Goal: Task Accomplishment & Management: Manage account settings

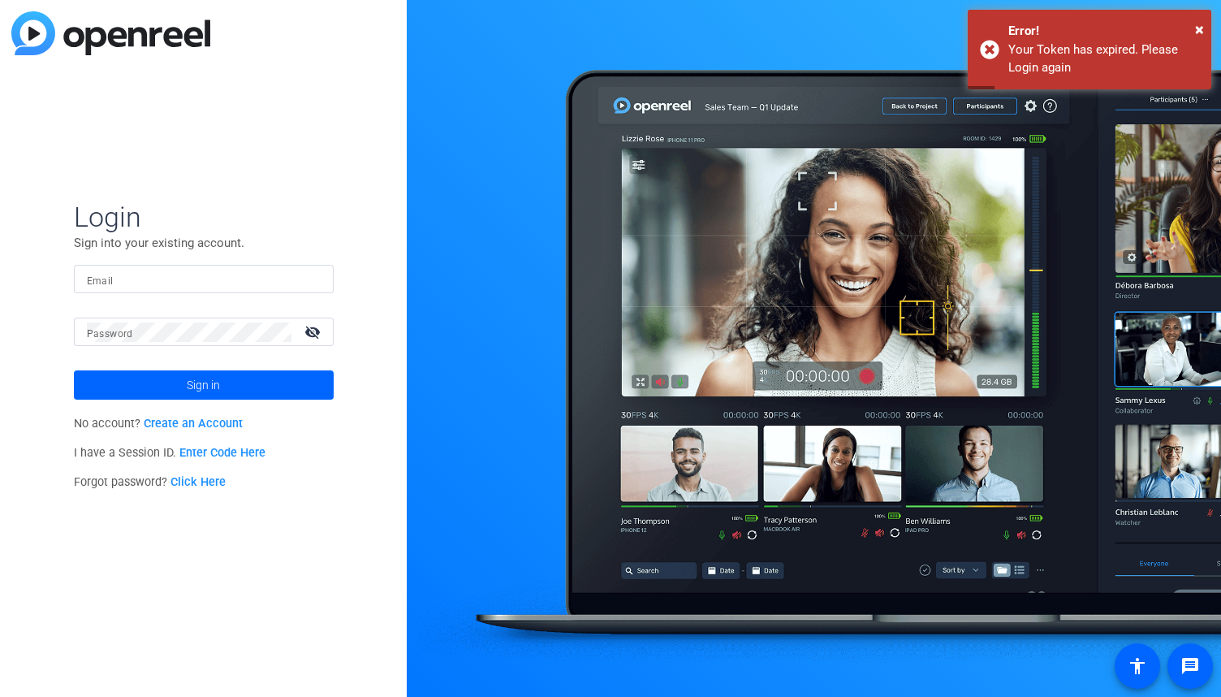
click at [201, 273] on input "Email" at bounding box center [204, 279] width 234 height 19
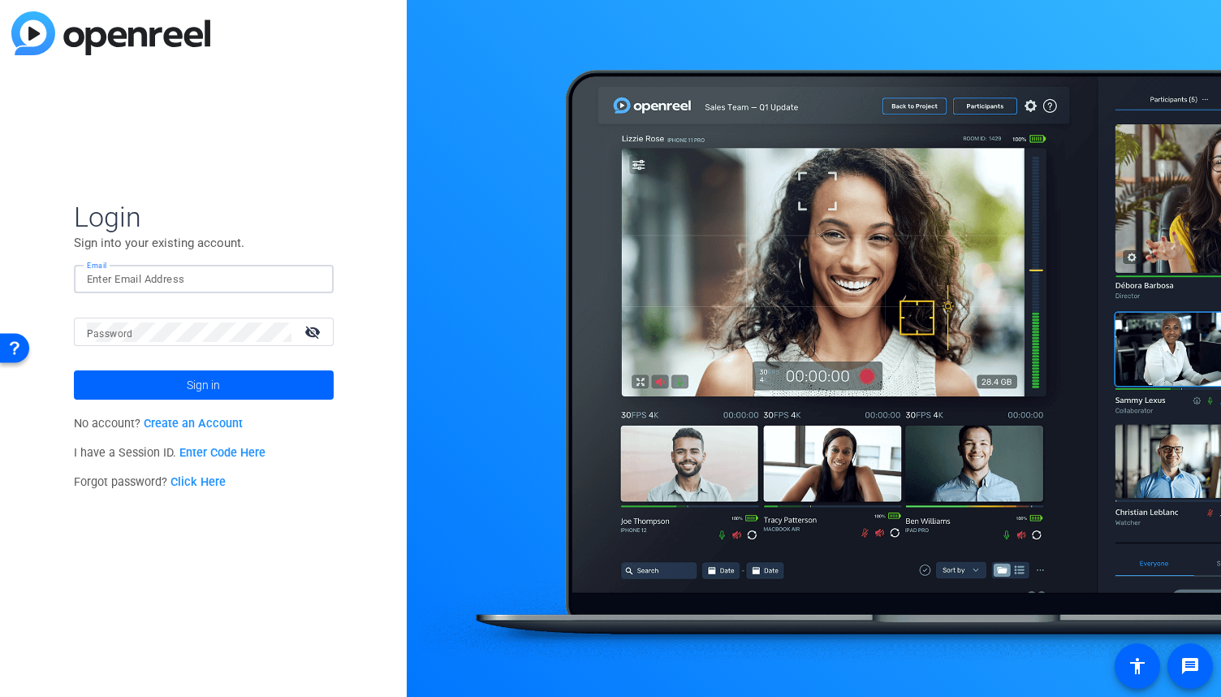
type input "aahmed"
click at [196, 282] on input "aahmed" at bounding box center [204, 279] width 234 height 19
click at [291, 214] on span "Login" at bounding box center [204, 217] width 260 height 34
click at [213, 280] on input "aahmed" at bounding box center [204, 279] width 234 height 19
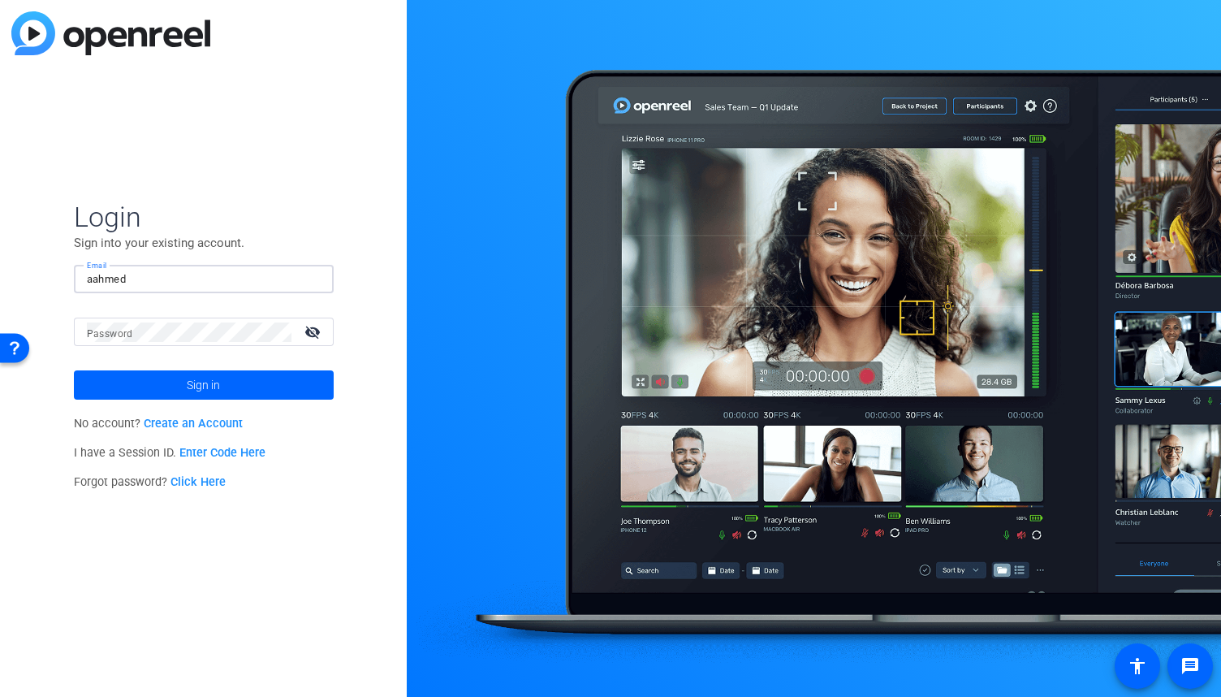
click at [213, 280] on input "aahmed" at bounding box center [204, 279] width 234 height 19
click at [201, 265] on div at bounding box center [204, 279] width 234 height 28
click at [200, 275] on input "Email" at bounding box center [204, 279] width 234 height 19
type input "[PERSON_NAME][EMAIL_ADDRESS][PERSON_NAME][DOMAIN_NAME]"
click at [205, 348] on mat-form-field "Password visibility_off" at bounding box center [204, 343] width 260 height 53
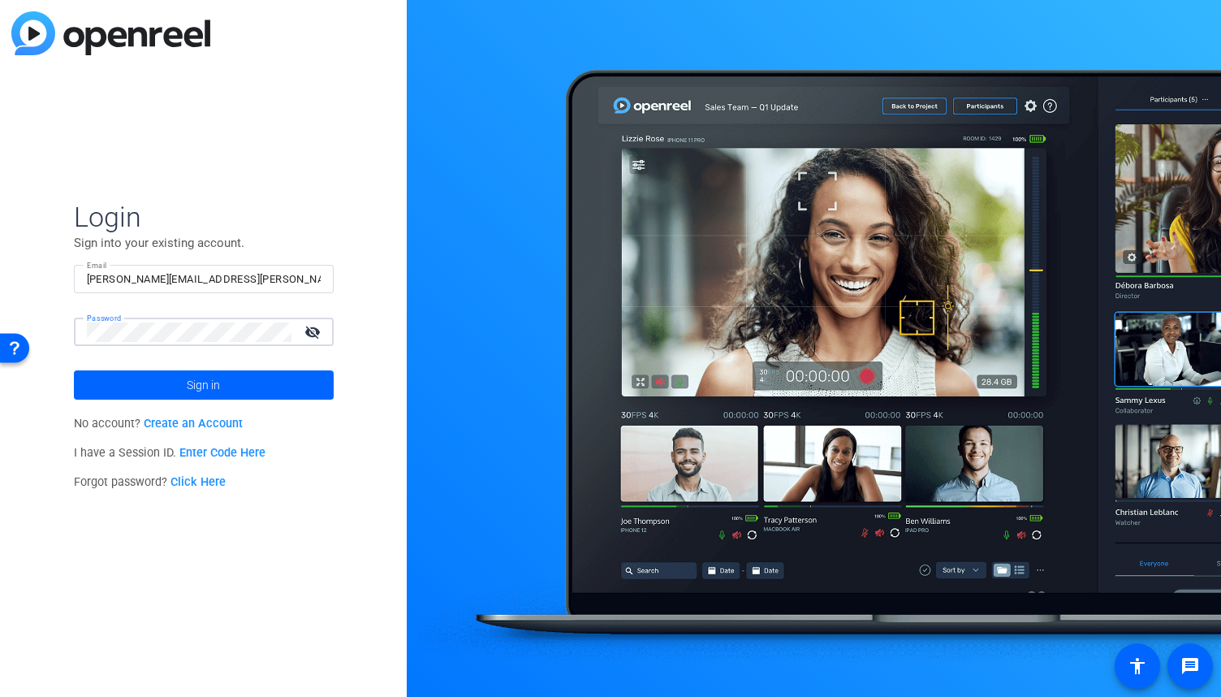
click at [74, 370] on button "Sign in" at bounding box center [204, 384] width 260 height 29
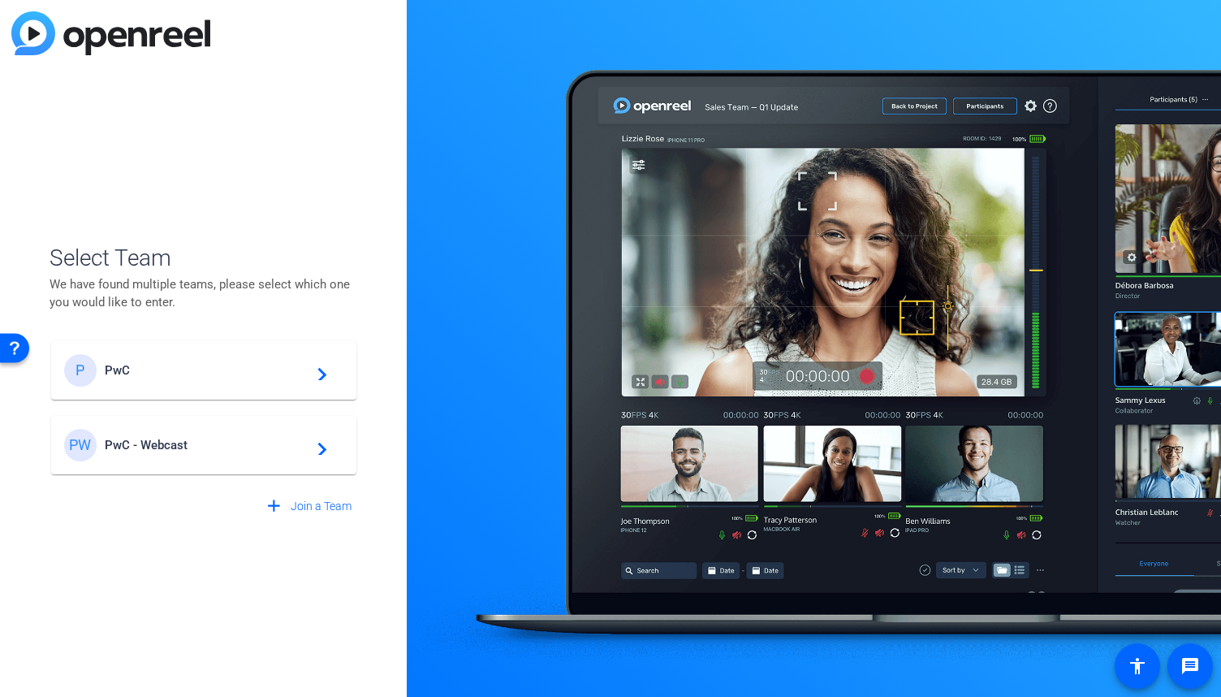
click at [333, 446] on div "PW PwC - Webcast navigate_next" at bounding box center [203, 445] width 279 height 32
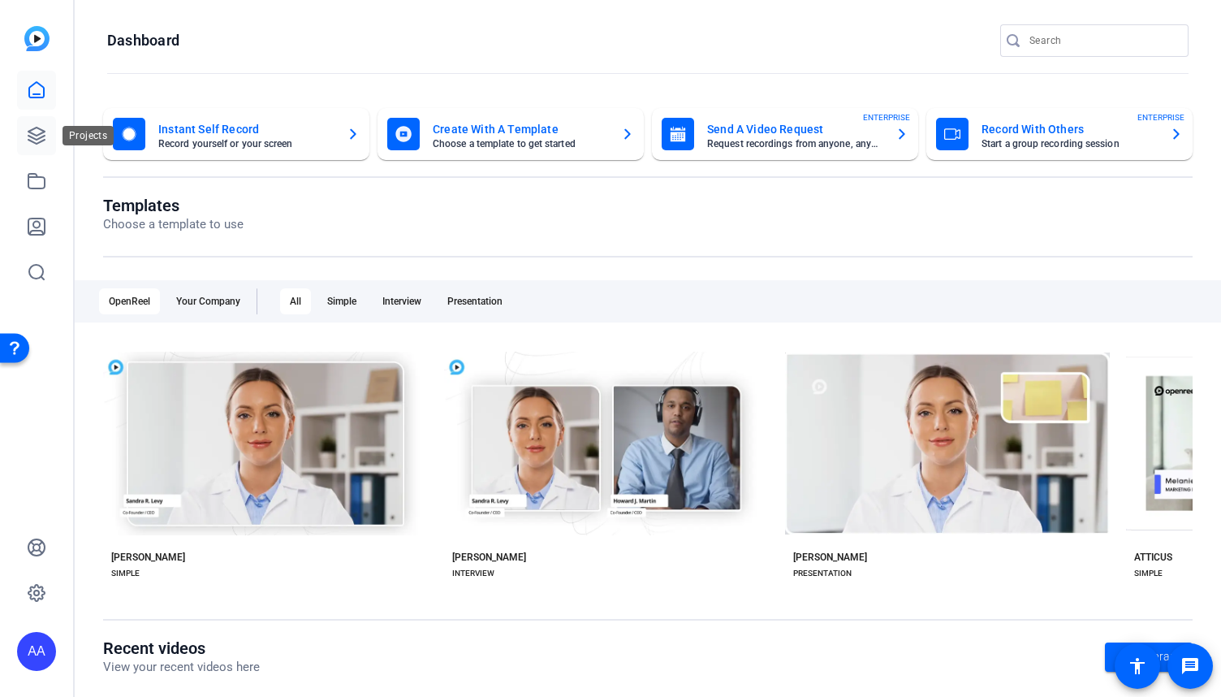
click at [28, 134] on icon at bounding box center [36, 135] width 19 height 19
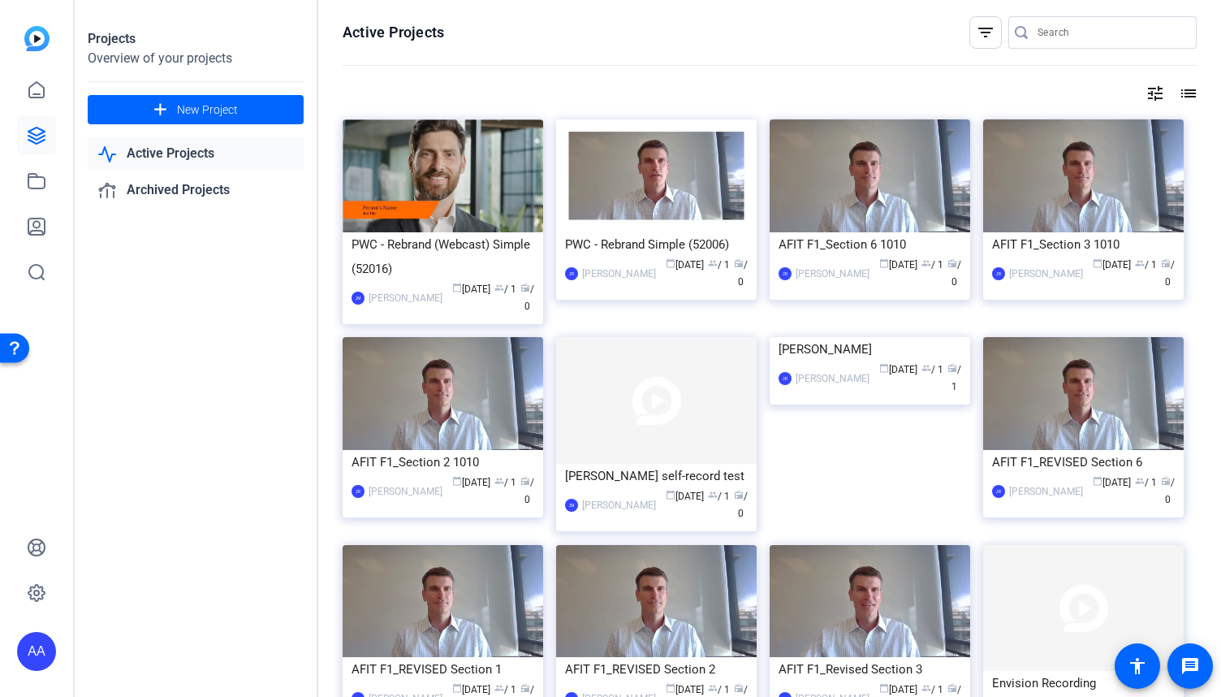
click at [1150, 97] on mat-icon "tune" at bounding box center [1154, 93] width 19 height 19
click at [978, 37] on div at bounding box center [610, 348] width 1221 height 697
click at [979, 37] on mat-icon "filter_list" at bounding box center [985, 32] width 19 height 19
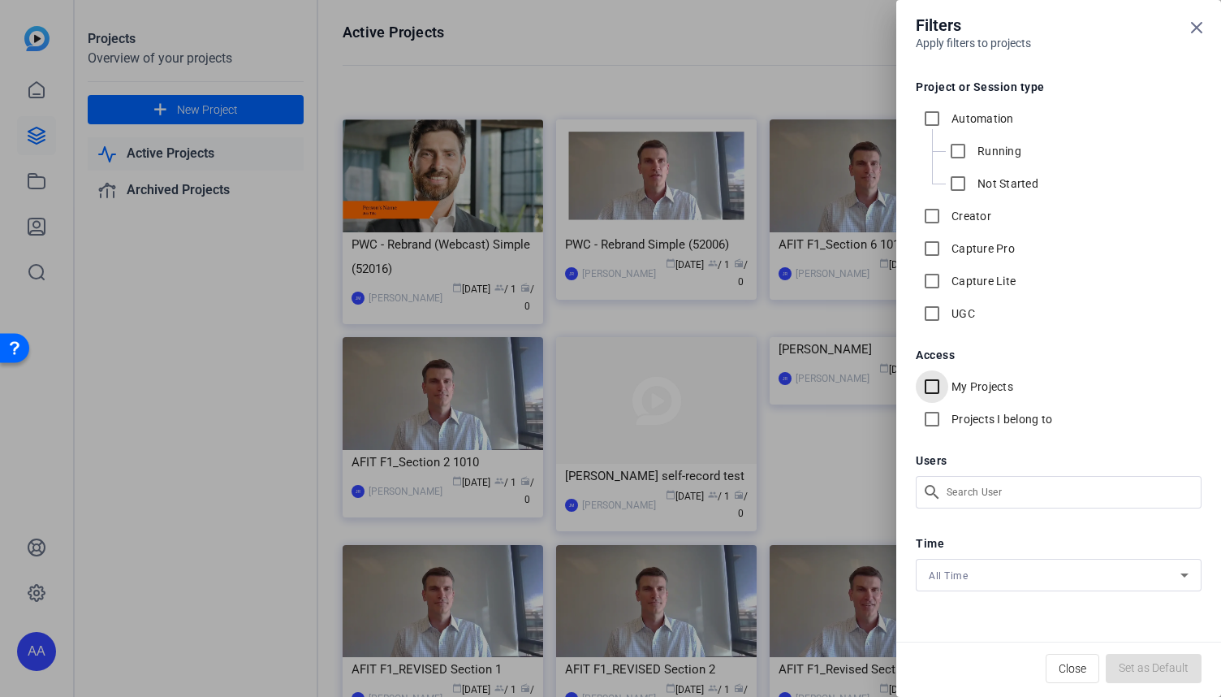
click at [938, 383] on input "My Projects" at bounding box center [932, 386] width 32 height 32
checkbox input "true"
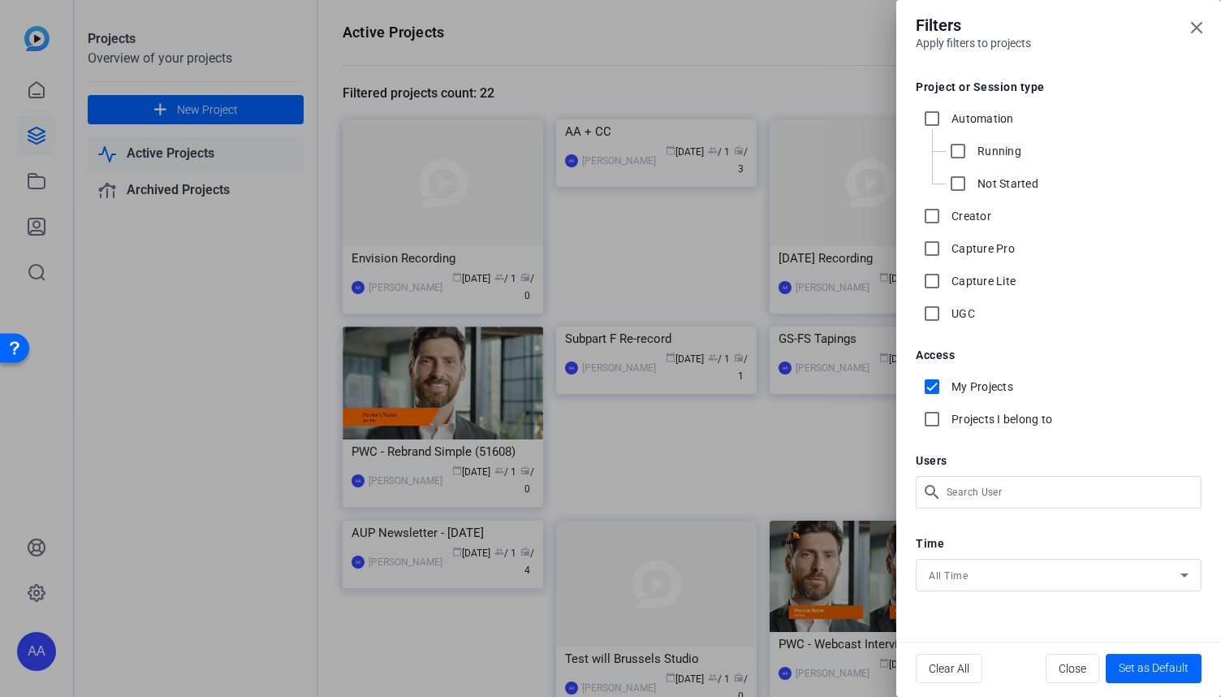
click at [433, 198] on div at bounding box center [610, 348] width 1221 height 697
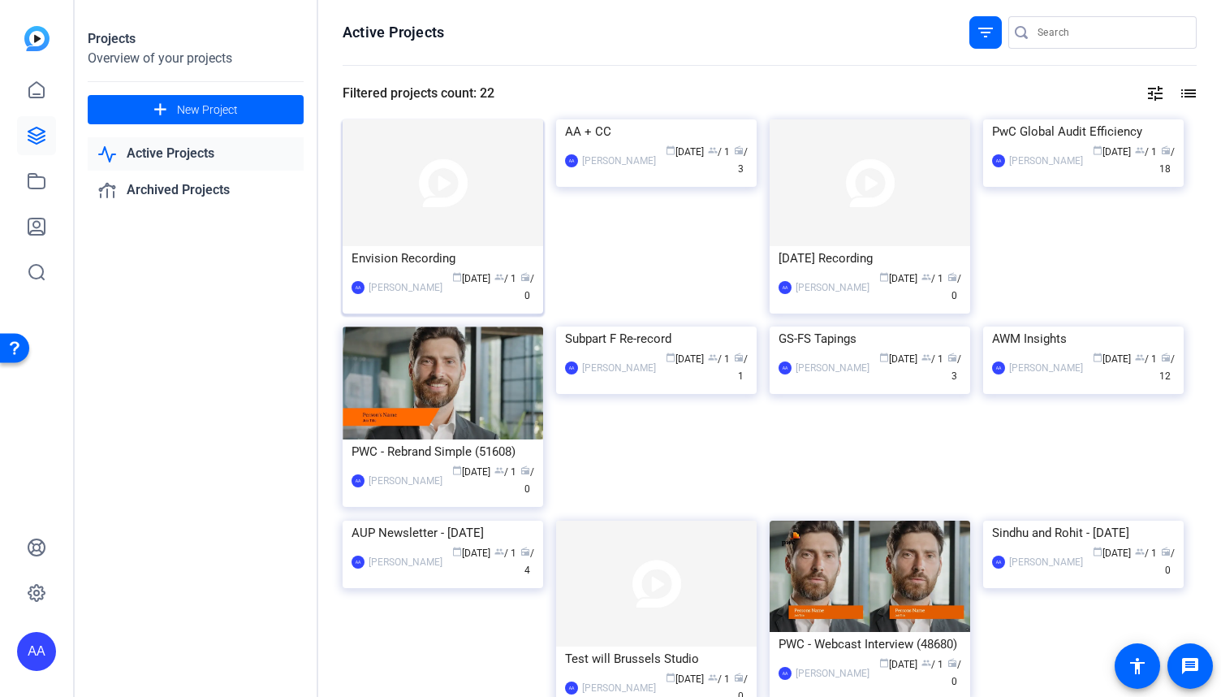
click at [432, 197] on img at bounding box center [443, 182] width 201 height 127
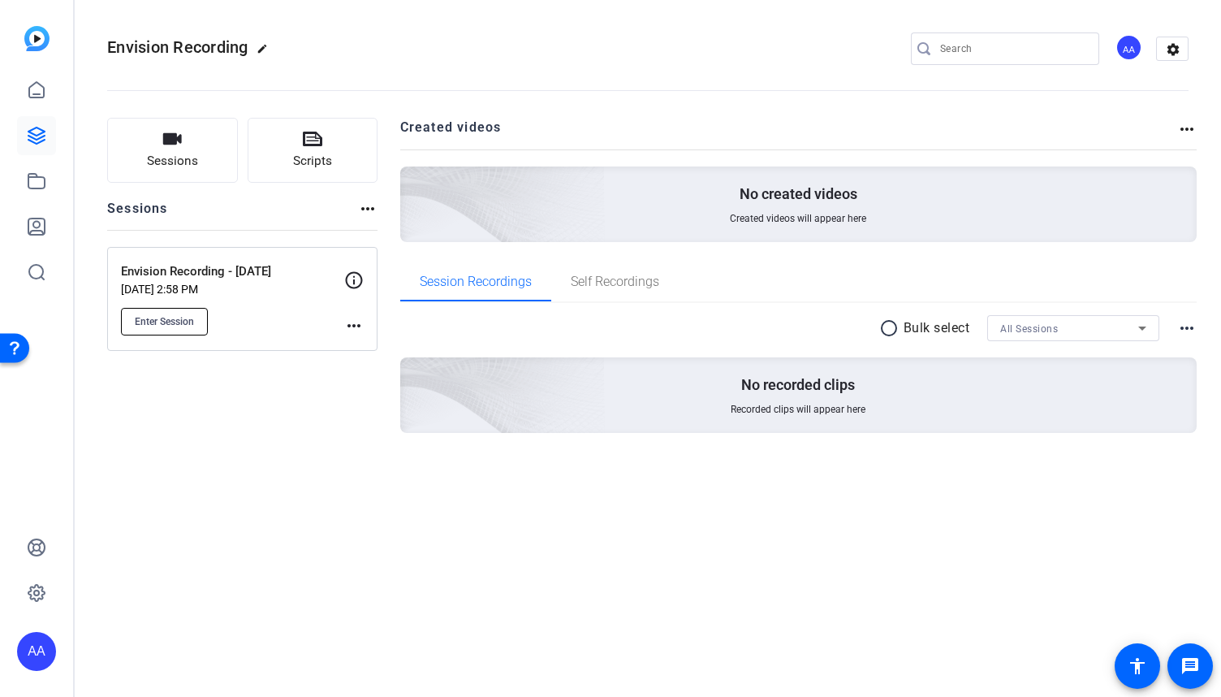
click at [172, 321] on span "Enter Session" at bounding box center [164, 321] width 59 height 13
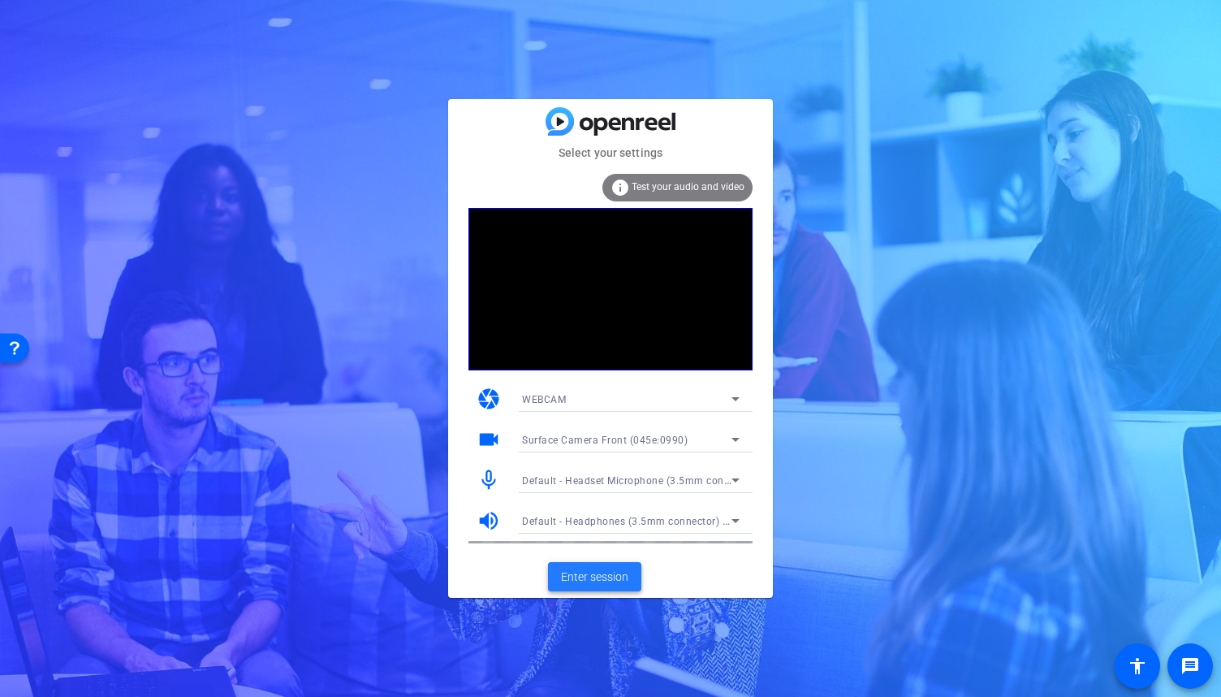
click at [614, 571] on span "Enter session" at bounding box center [594, 576] width 67 height 17
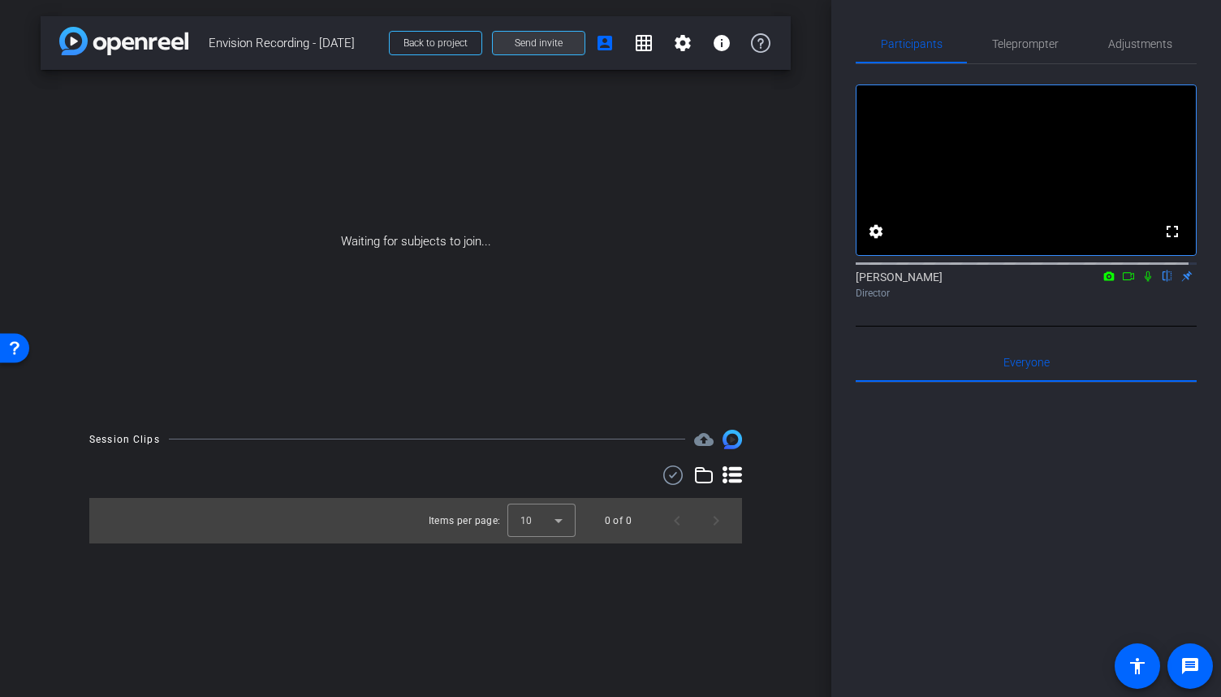
click at [554, 52] on span at bounding box center [539, 43] width 92 height 39
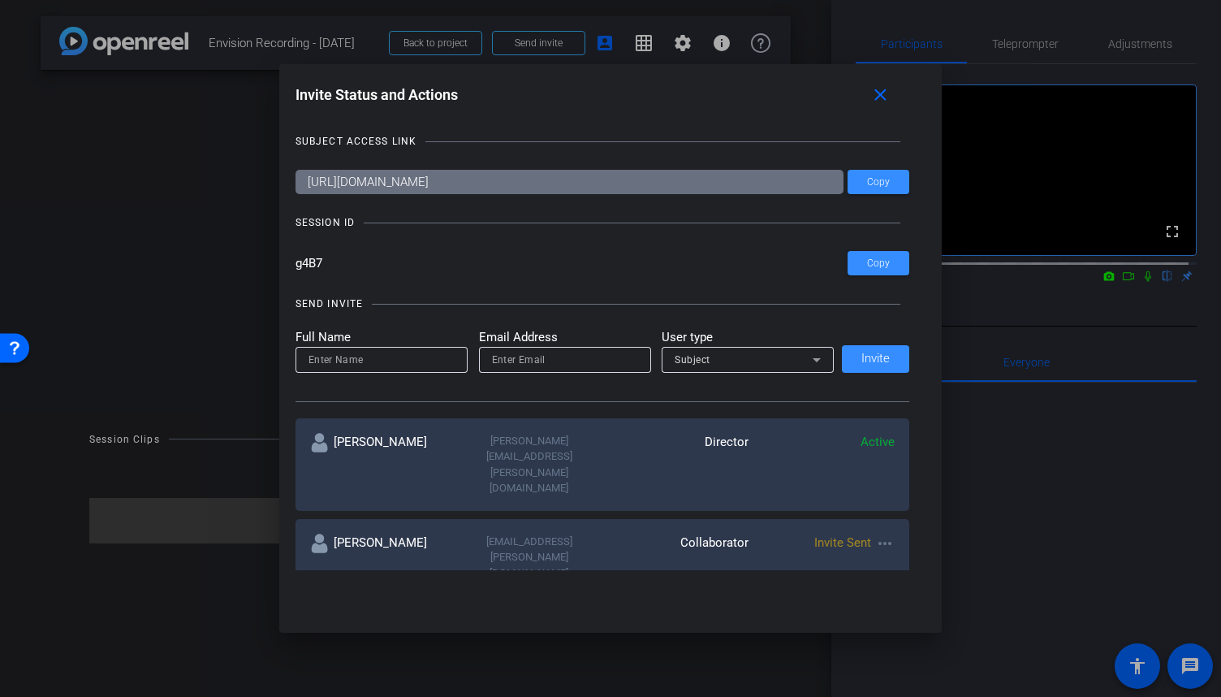
click at [878, 533] on mat-icon "more_horiz" at bounding box center [884, 542] width 19 height 19
click at [897, 543] on span "Re-Send Invite" at bounding box center [945, 542] width 122 height 19
click at [887, 93] on mat-icon "close" at bounding box center [880, 95] width 20 height 20
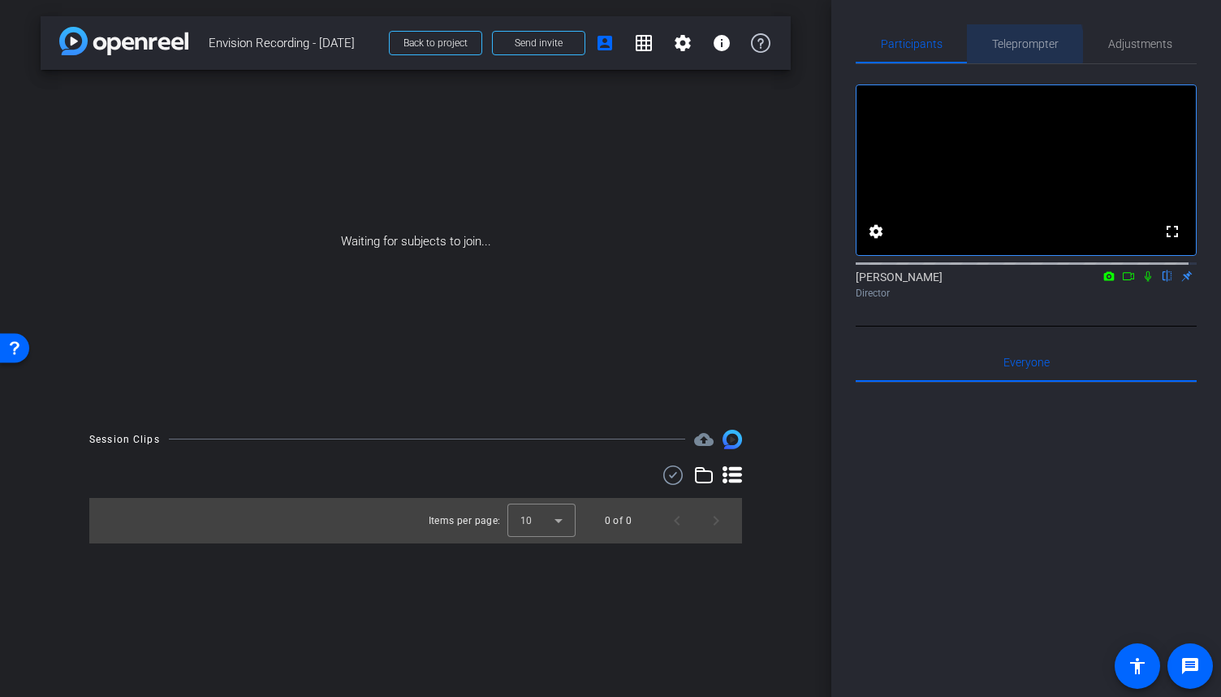
click at [1011, 46] on span "Teleprompter" at bounding box center [1025, 43] width 67 height 11
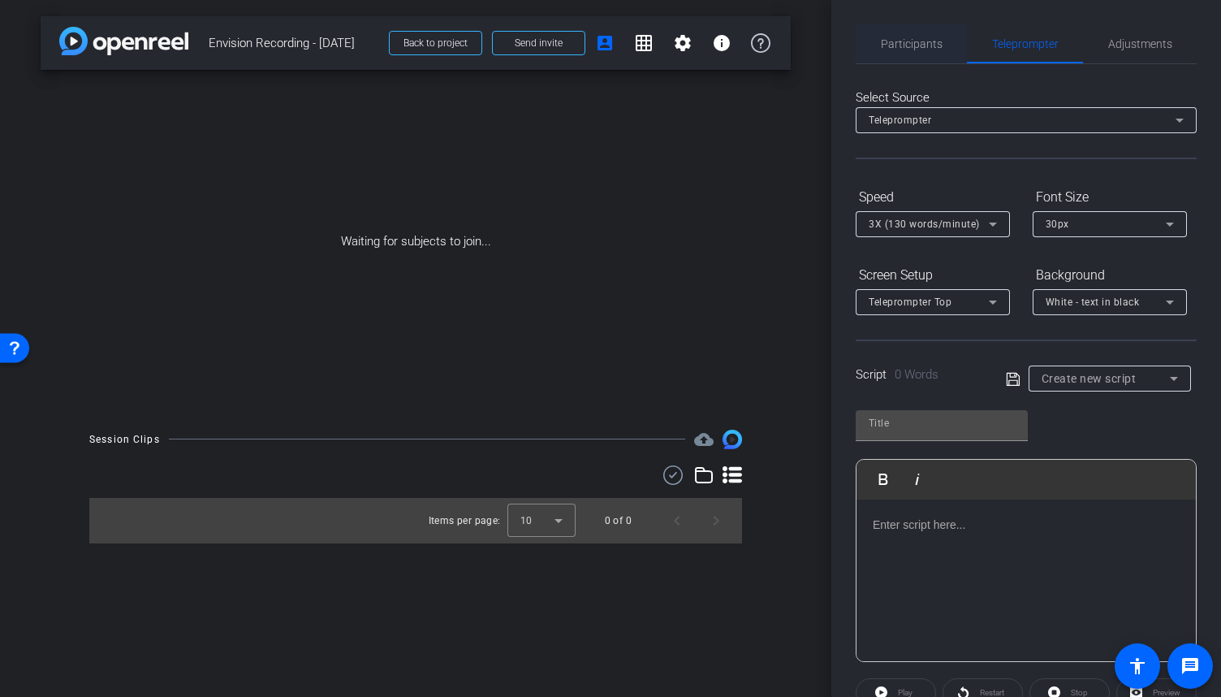
click at [941, 45] on div "Participants" at bounding box center [911, 43] width 111 height 39
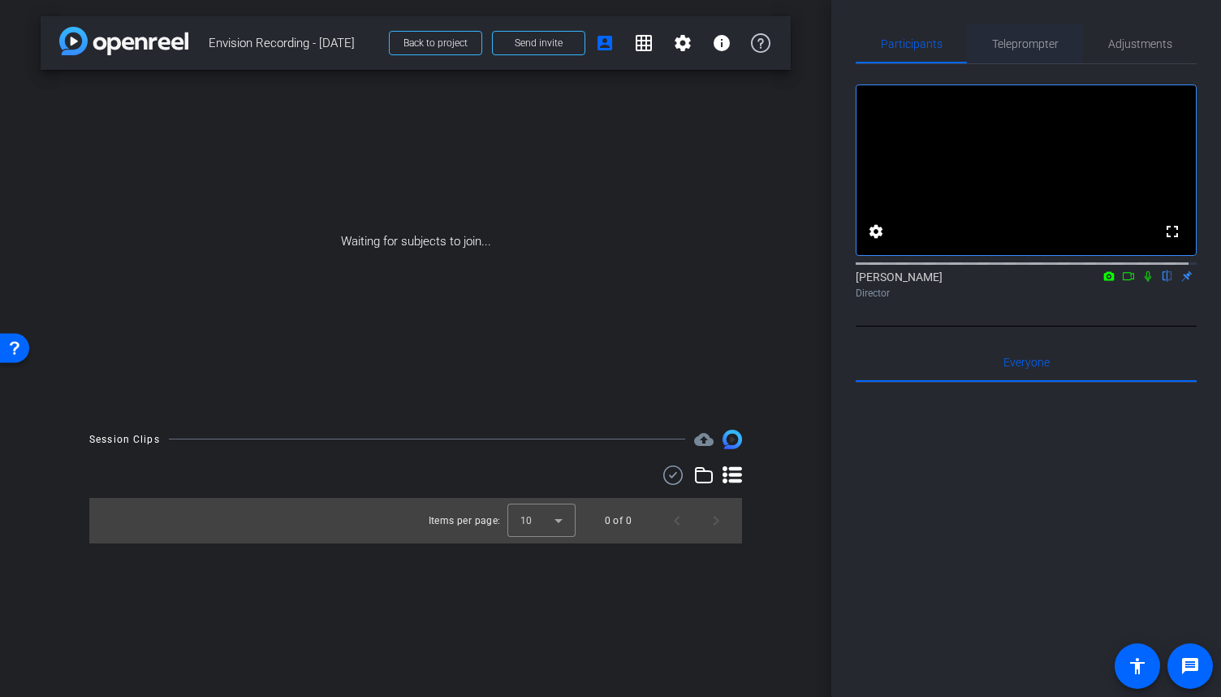
click at [994, 50] on span "Teleprompter" at bounding box center [1025, 43] width 67 height 11
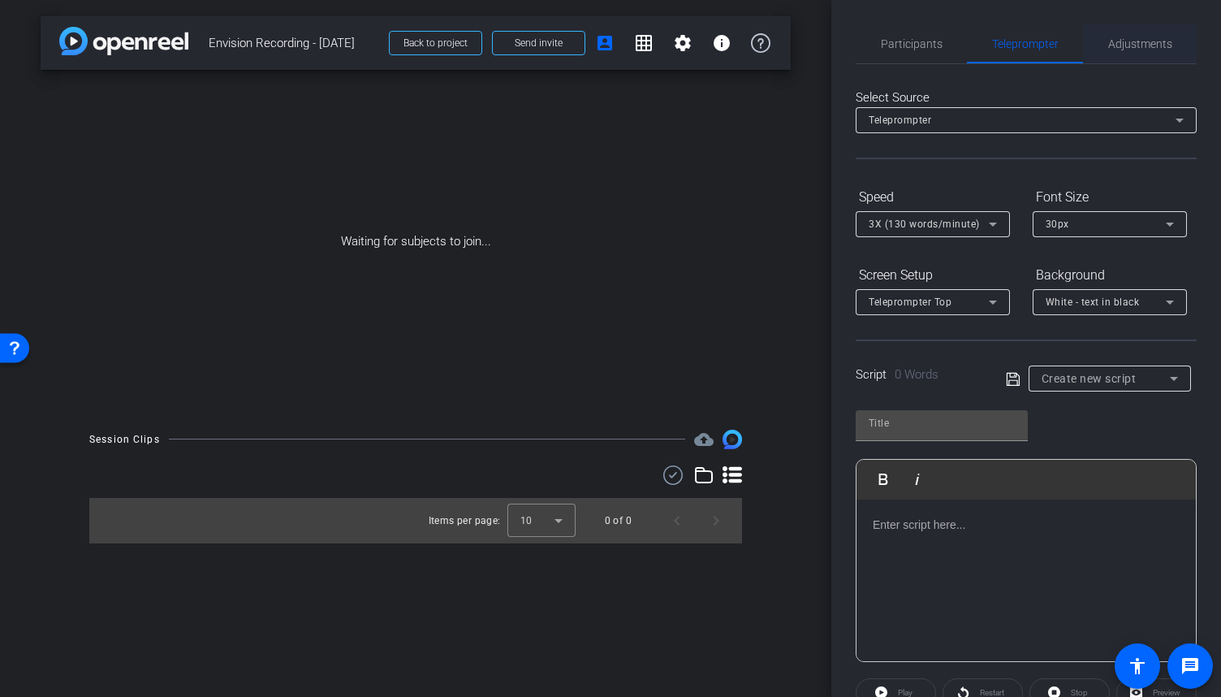
click at [1108, 43] on span "Adjustments" at bounding box center [1140, 43] width 64 height 11
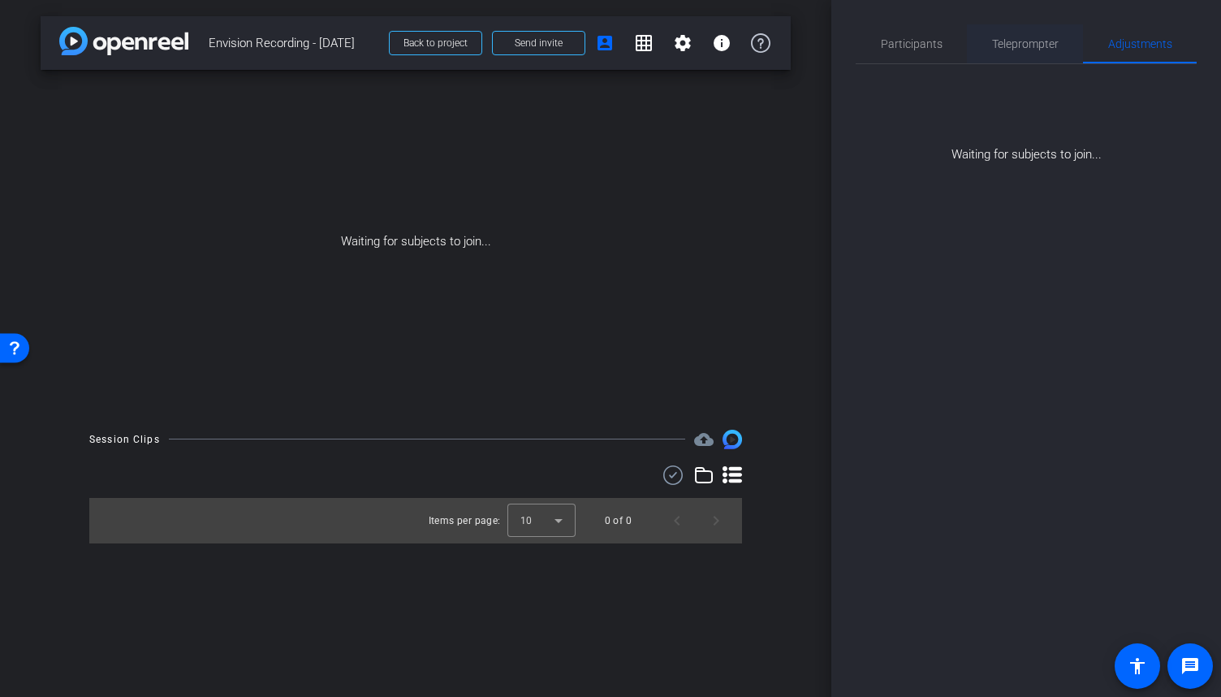
click at [1037, 43] on span "Teleprompter" at bounding box center [1025, 43] width 67 height 11
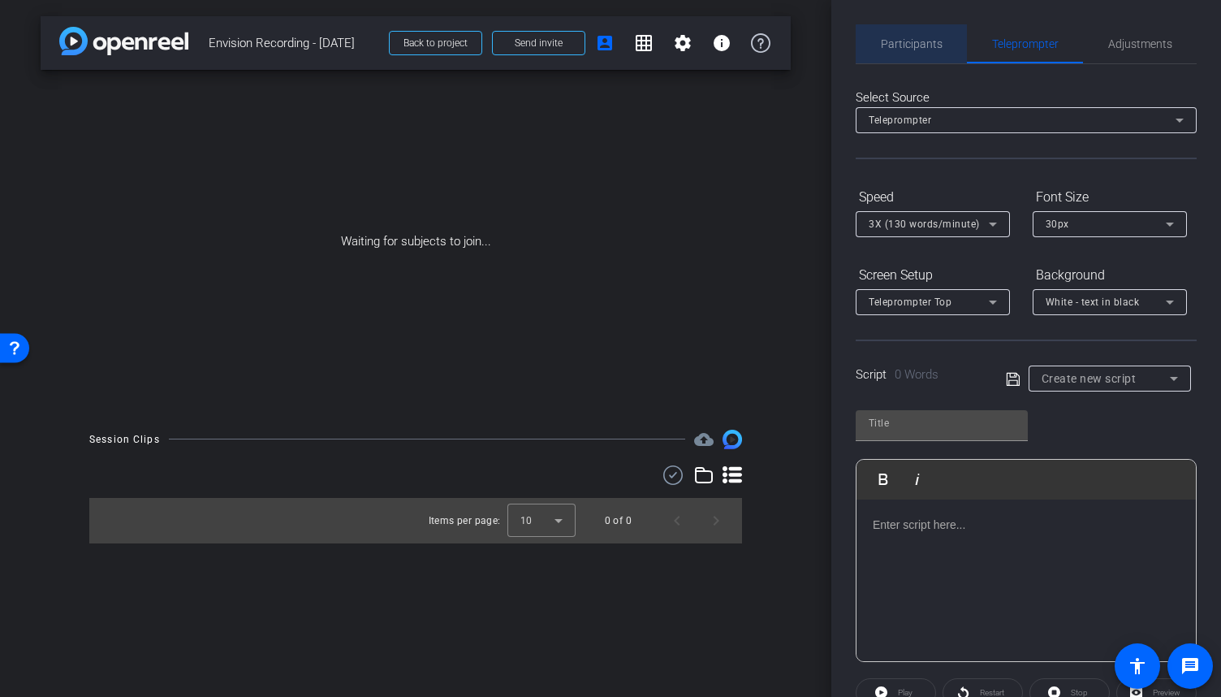
click at [914, 47] on span "Participants" at bounding box center [912, 43] width 62 height 11
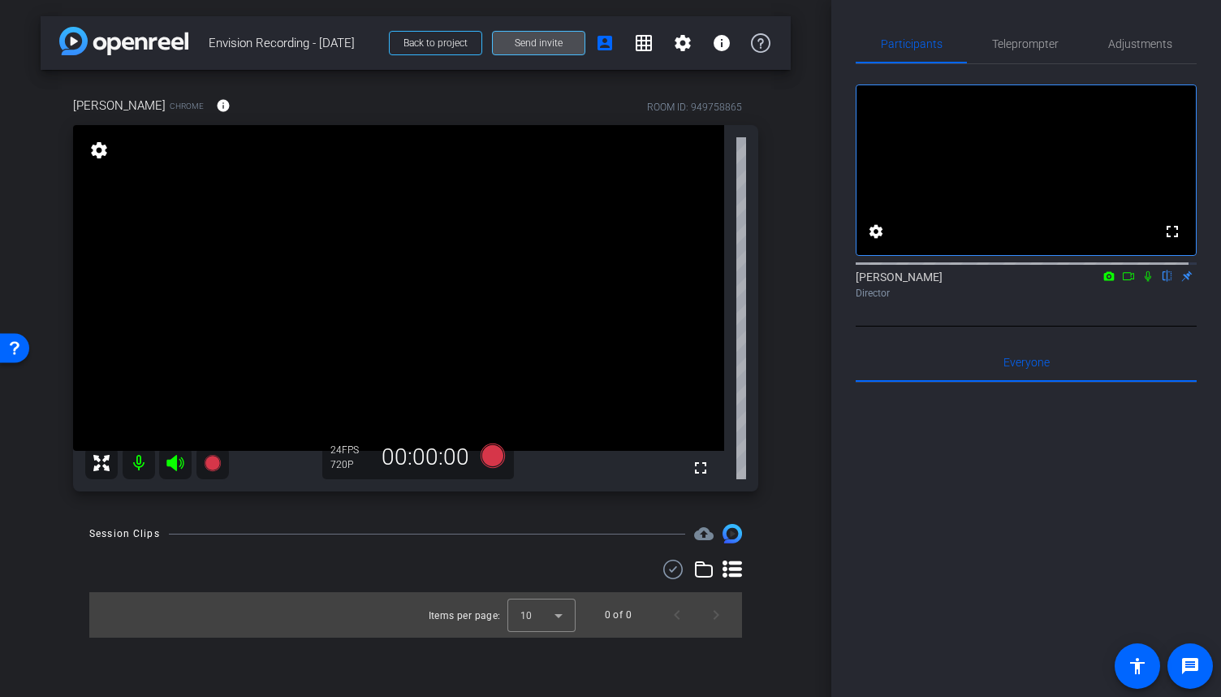
click at [550, 44] on span "Send invite" at bounding box center [539, 43] width 48 height 13
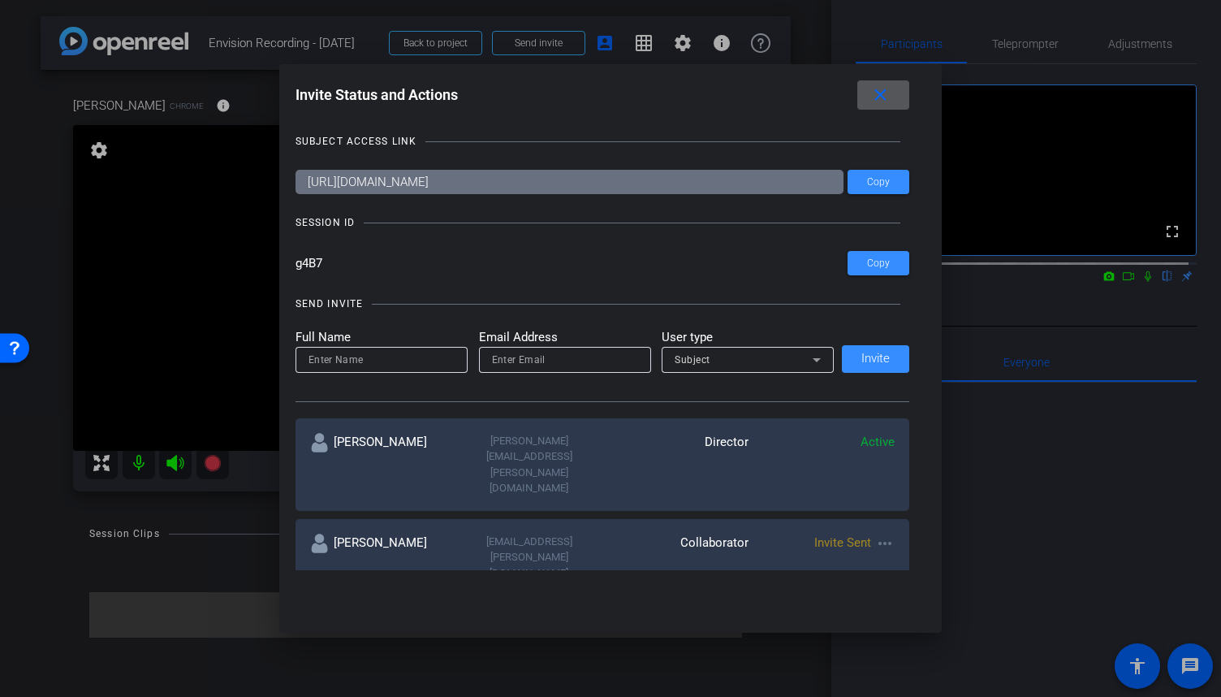
click at [876, 533] on mat-icon "more_horiz" at bounding box center [884, 542] width 19 height 19
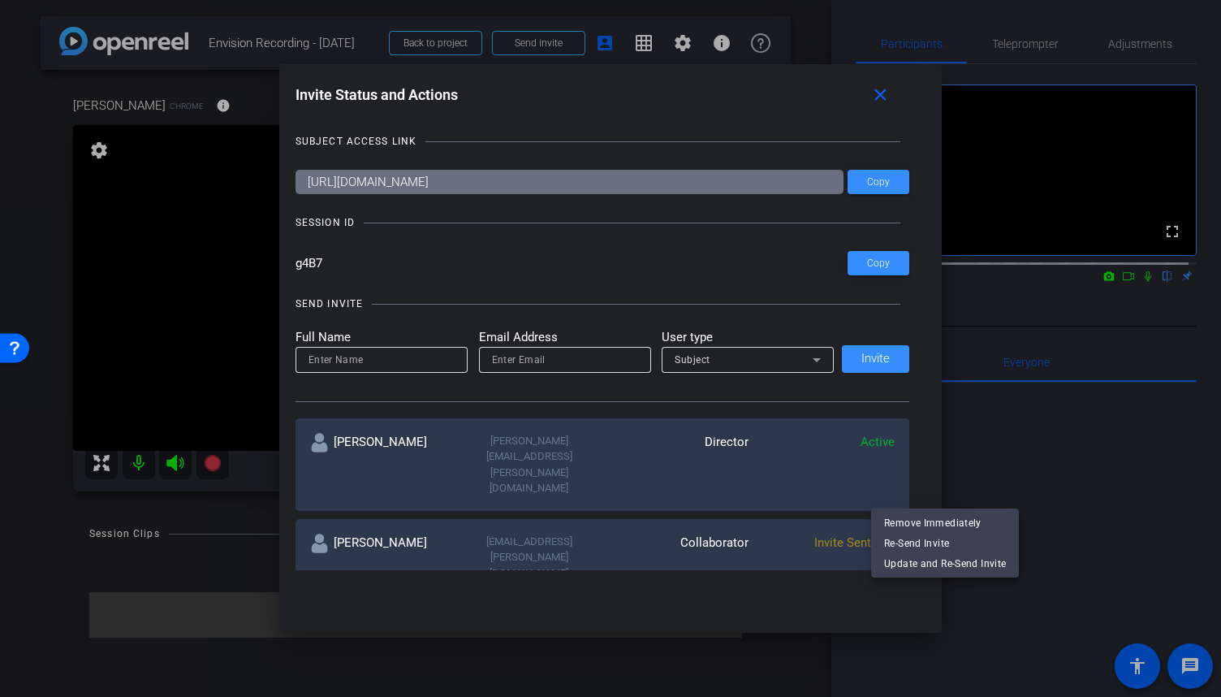
click at [927, 414] on div at bounding box center [610, 348] width 1221 height 697
click at [878, 533] on mat-icon "more_horiz" at bounding box center [884, 542] width 19 height 19
click at [881, 94] on div at bounding box center [610, 348] width 1221 height 697
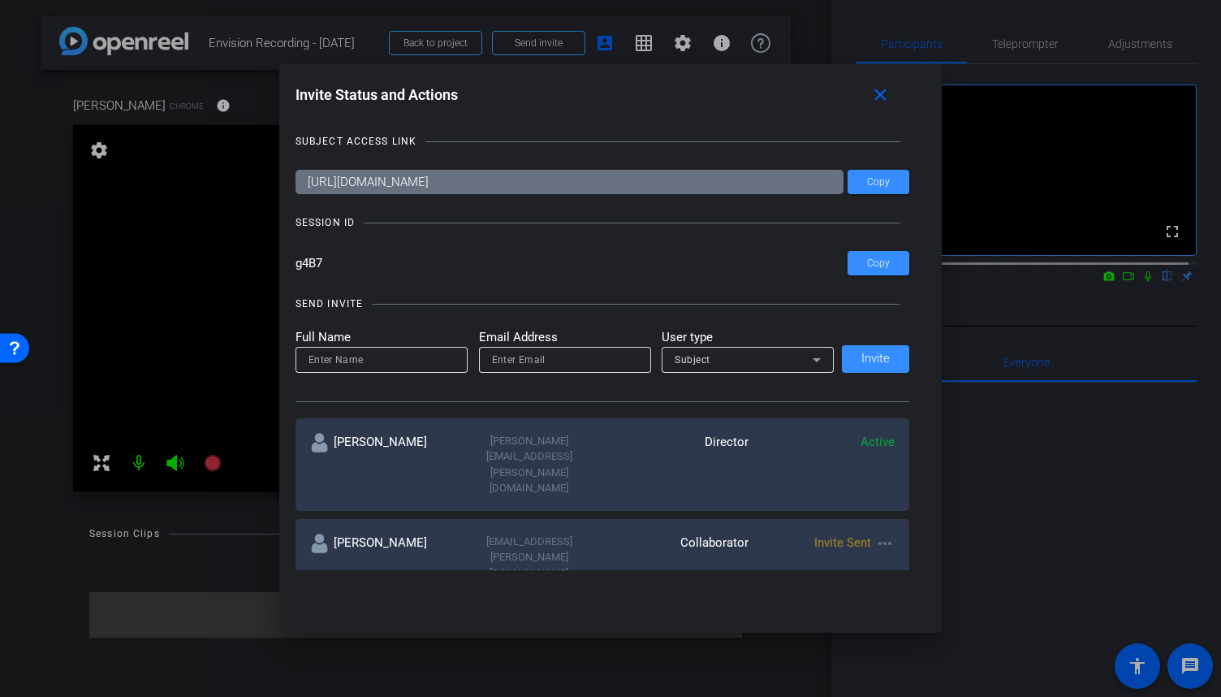
click at [881, 94] on mat-icon "close" at bounding box center [880, 95] width 20 height 20
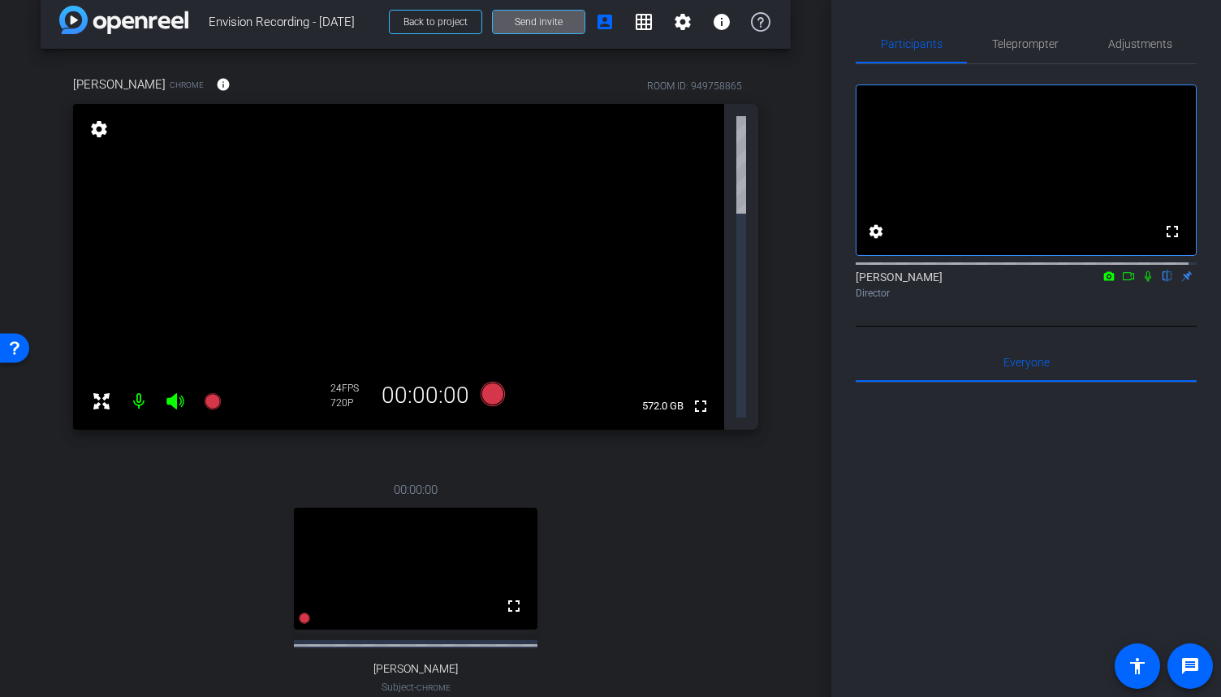
scroll to position [162, 0]
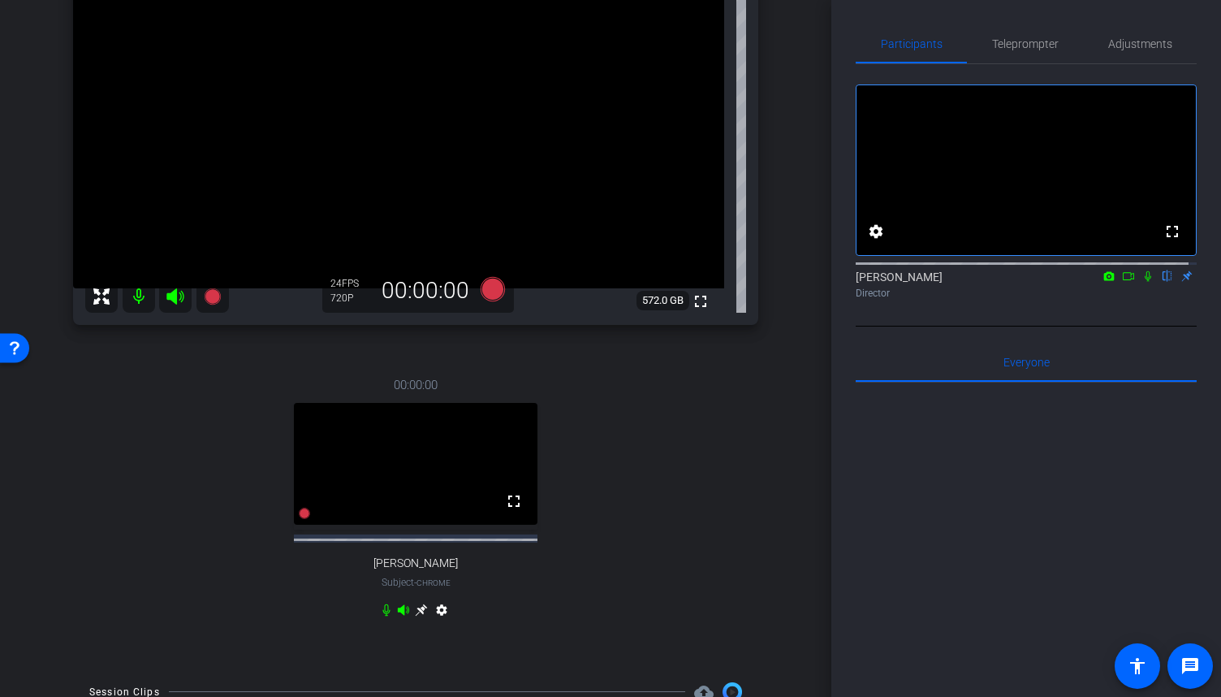
click at [442, 611] on mat-icon "settings" at bounding box center [441, 612] width 19 height 19
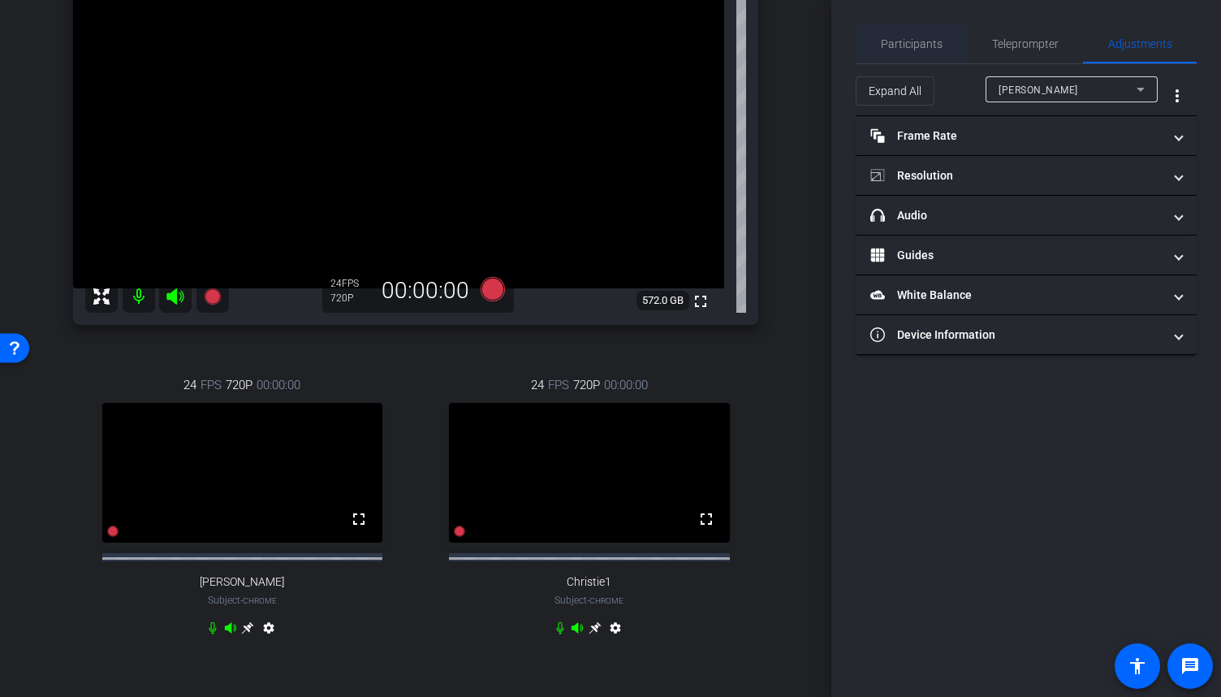
click at [925, 50] on span "Participants" at bounding box center [912, 43] width 62 height 39
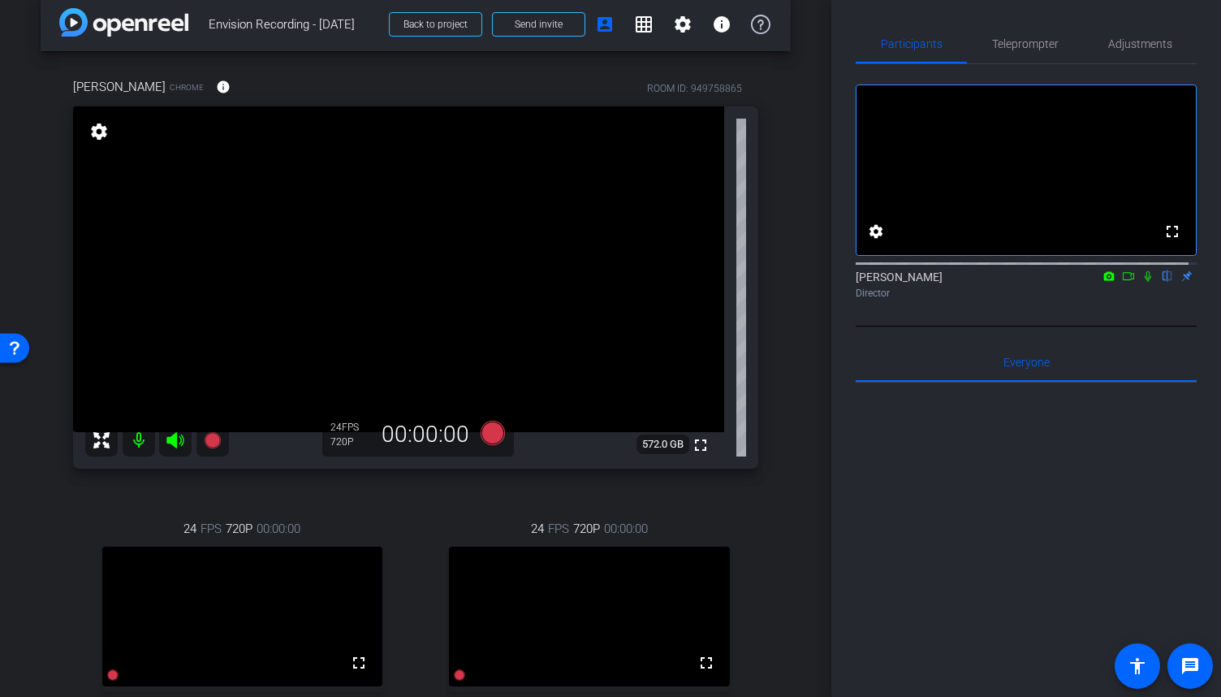
scroll to position [0, 0]
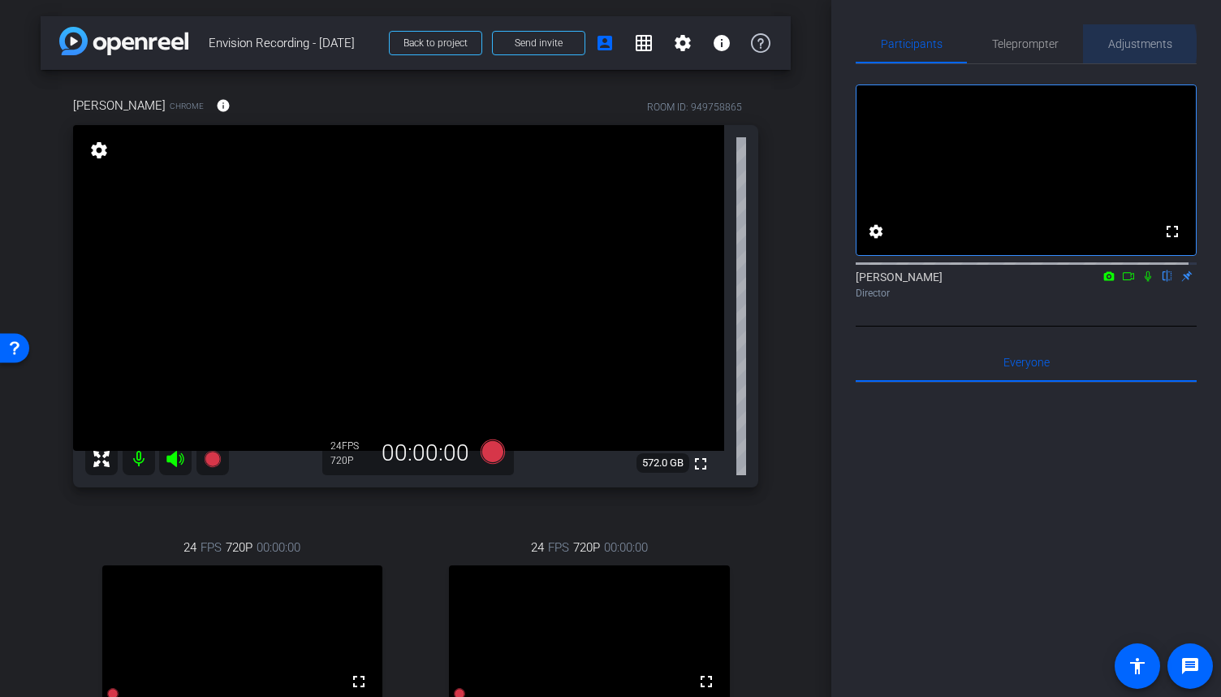
click at [1113, 46] on span "Adjustments" at bounding box center [1140, 43] width 64 height 11
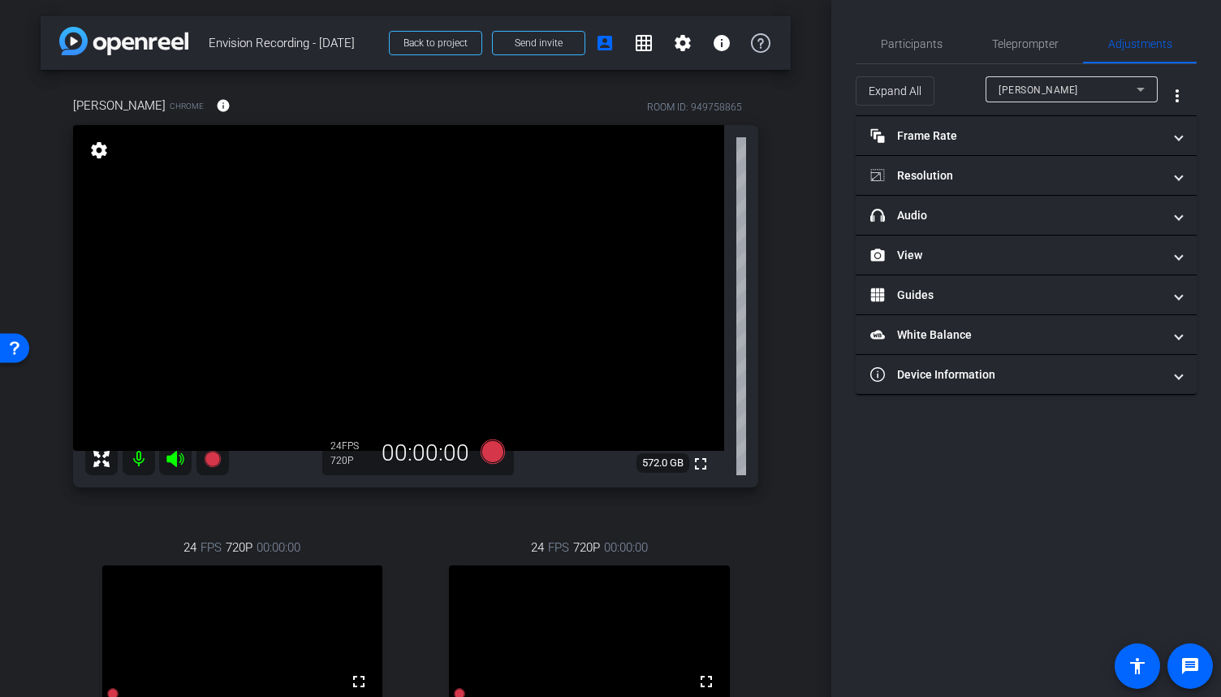
click at [1135, 90] on icon at bounding box center [1140, 89] width 19 height 19
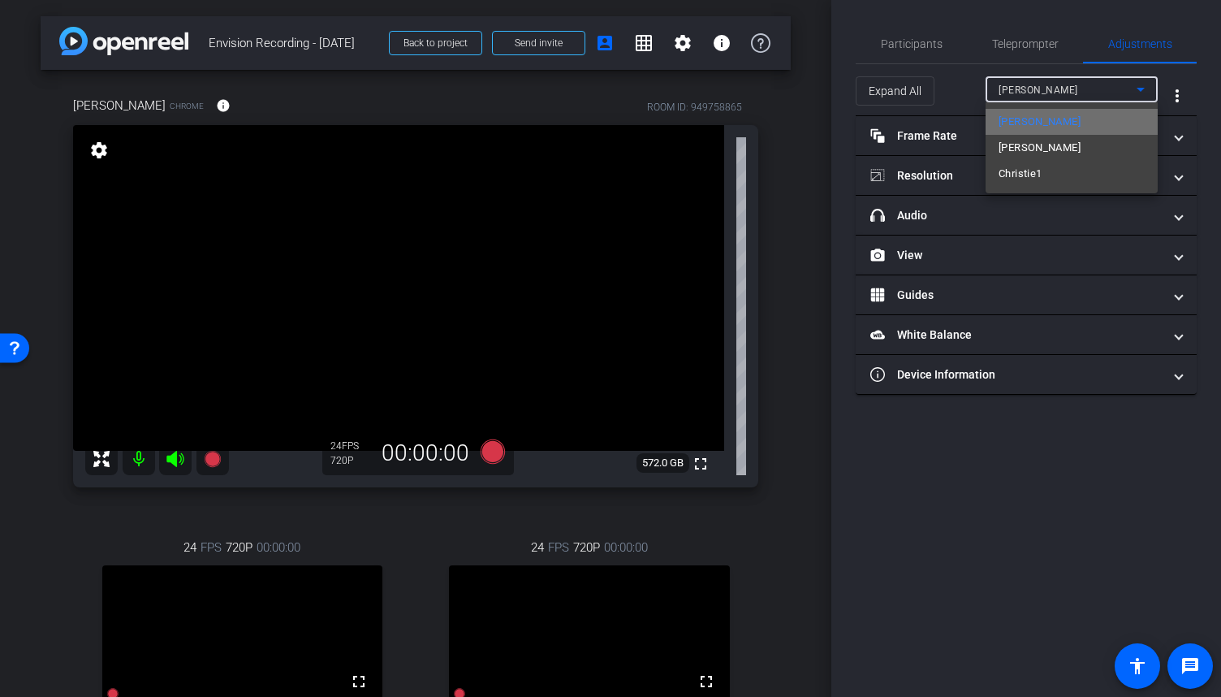
click at [1104, 117] on mat-option "[PERSON_NAME]" at bounding box center [1072, 122] width 172 height 26
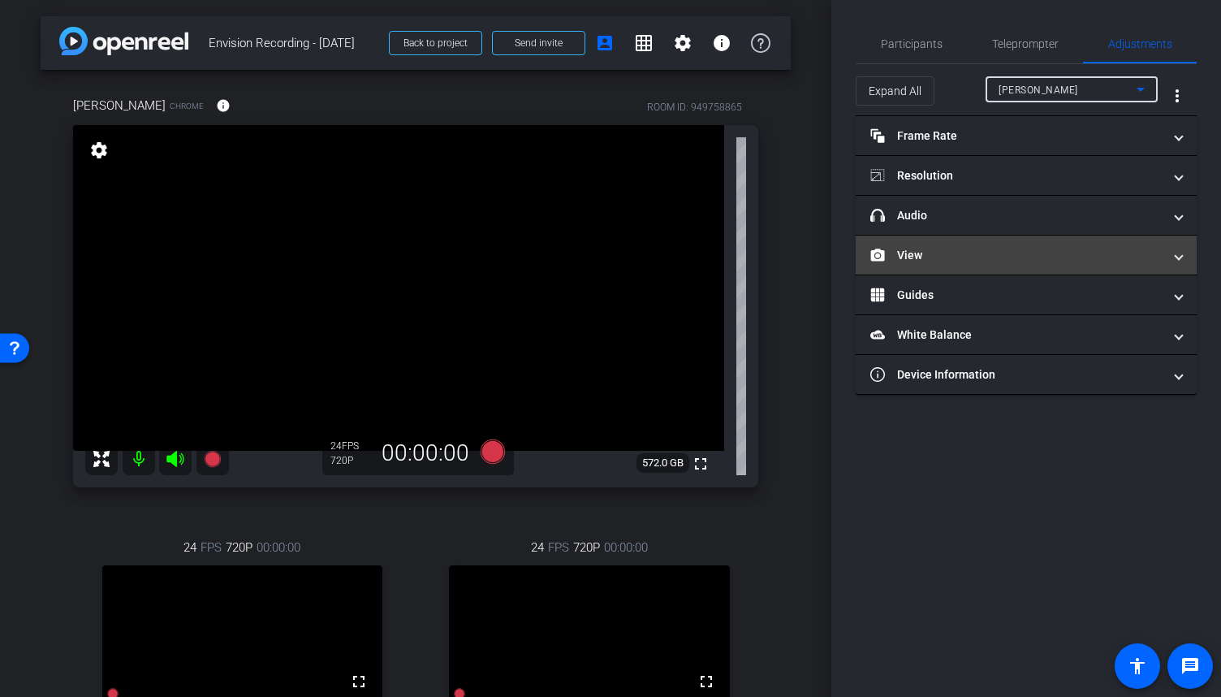
click at [1163, 259] on span "View" at bounding box center [1022, 255] width 305 height 17
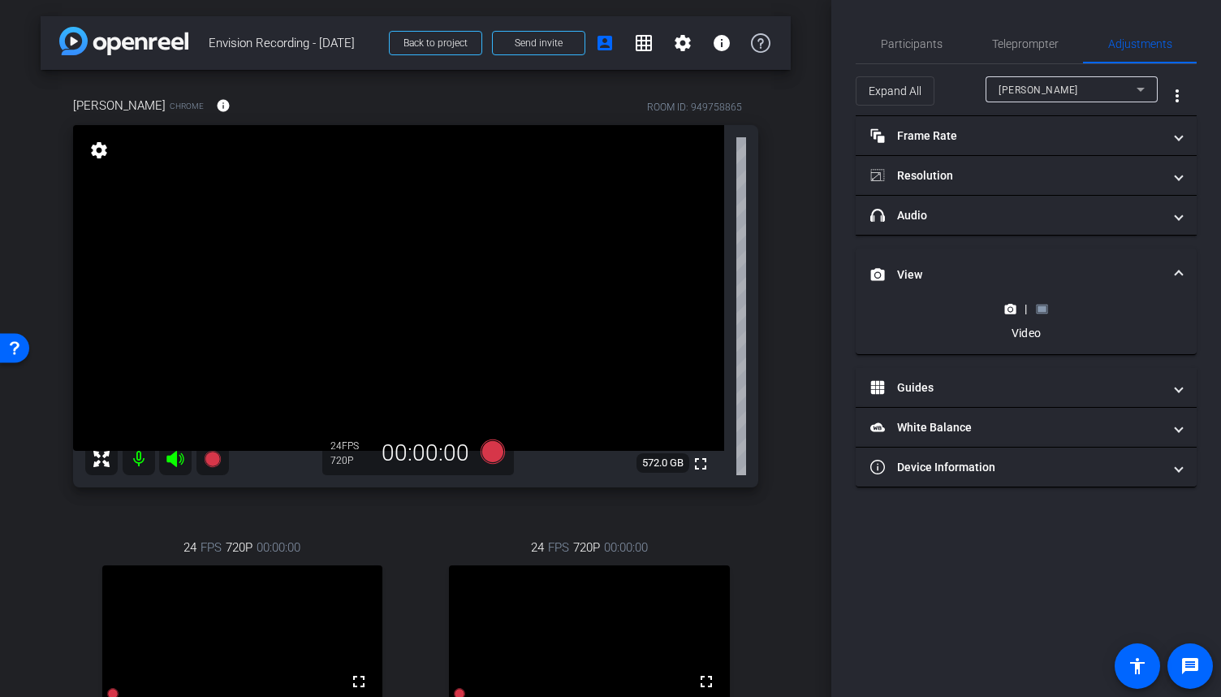
click at [1042, 308] on rect at bounding box center [1042, 308] width 9 height 6
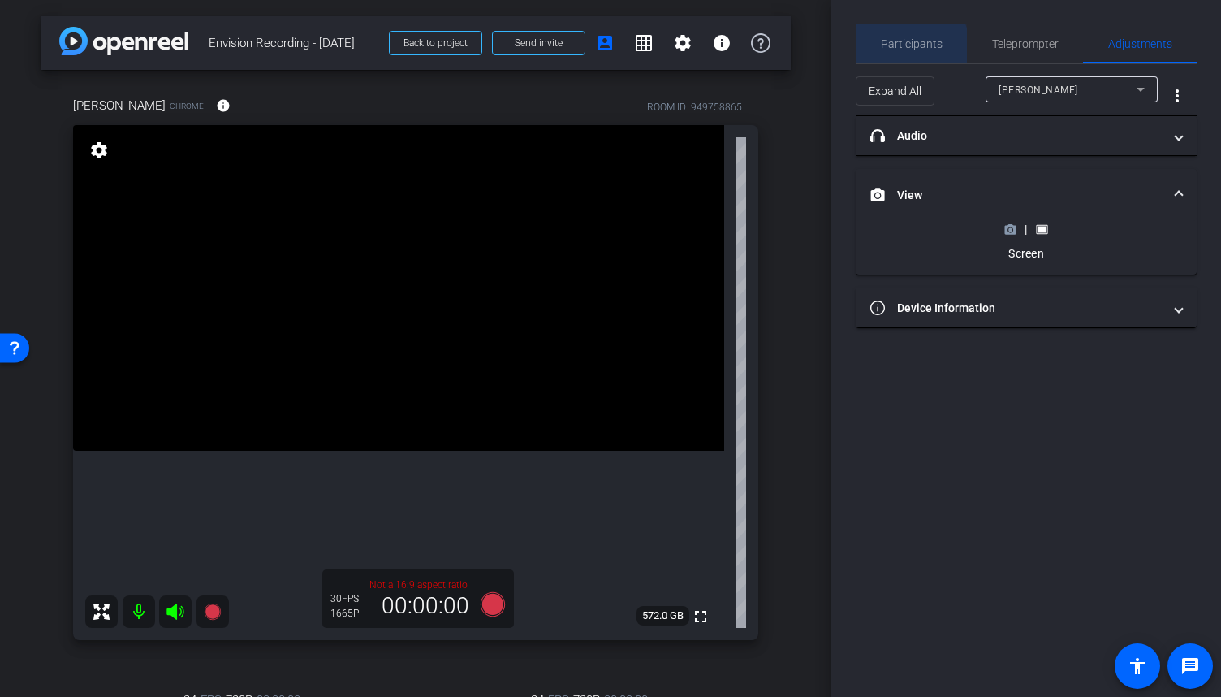
click at [903, 49] on span "Participants" at bounding box center [912, 43] width 62 height 11
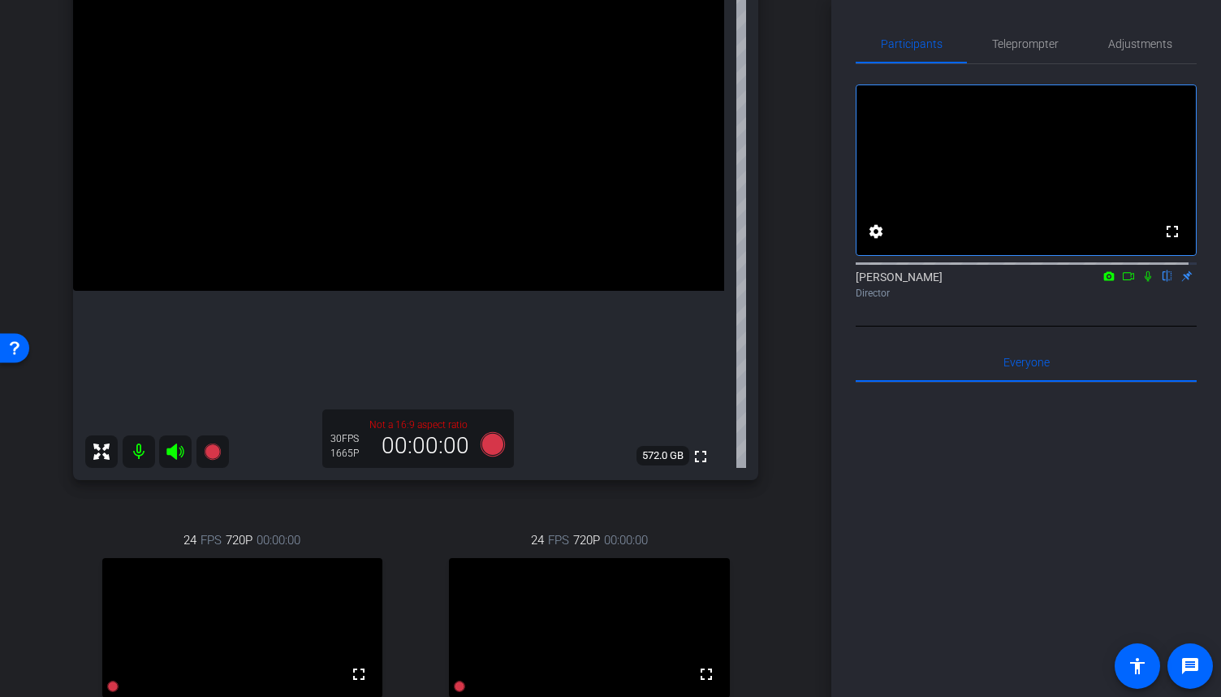
scroll to position [162, 0]
click at [489, 447] on icon at bounding box center [493, 441] width 24 height 24
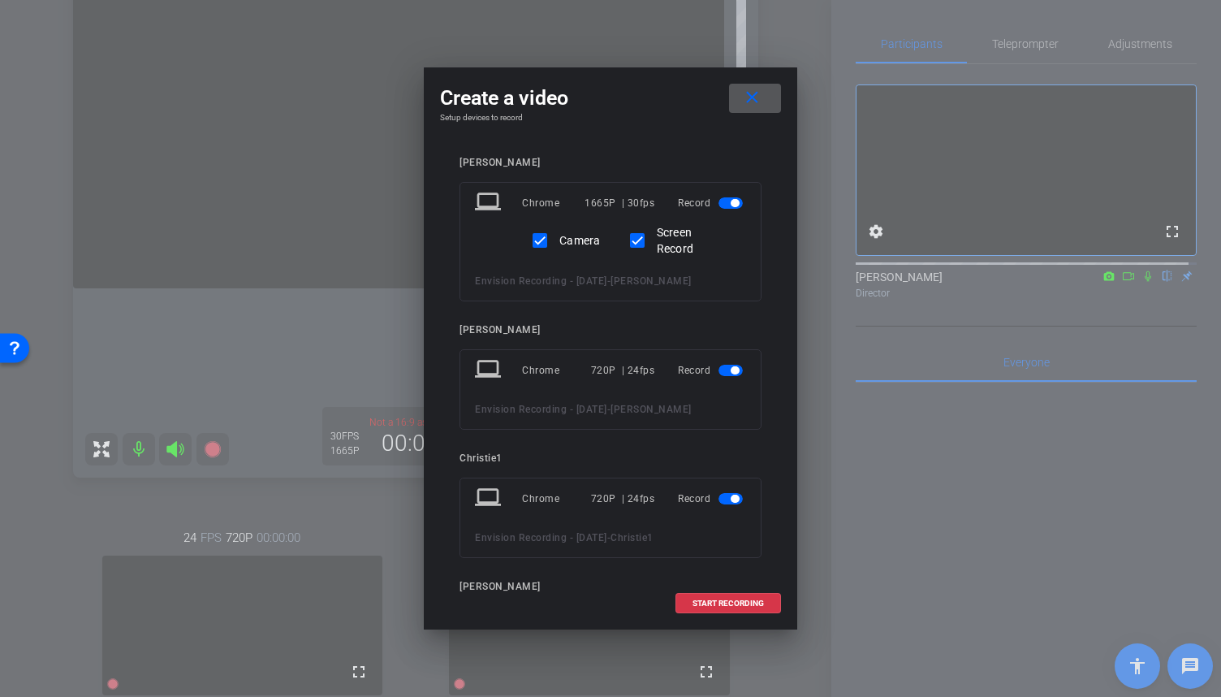
click at [718, 368] on span "button" at bounding box center [730, 370] width 24 height 11
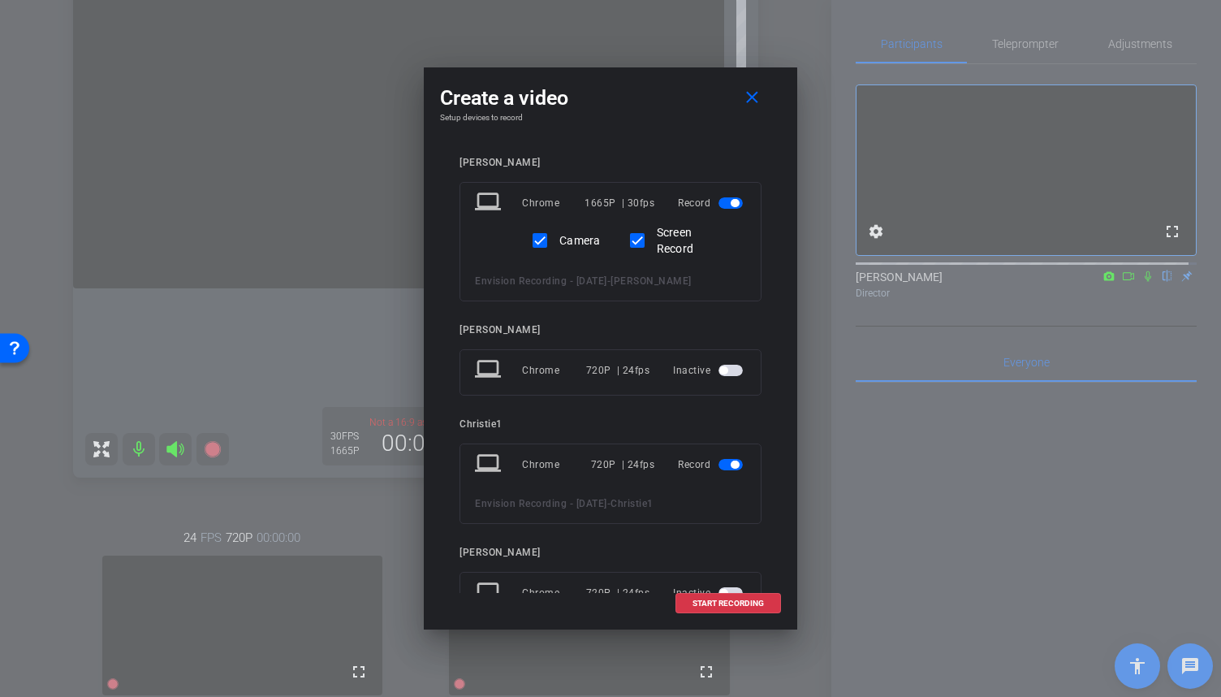
click at [722, 465] on span "button" at bounding box center [730, 464] width 24 height 11
click at [734, 602] on span "START RECORDING" at bounding box center [727, 603] width 71 height 8
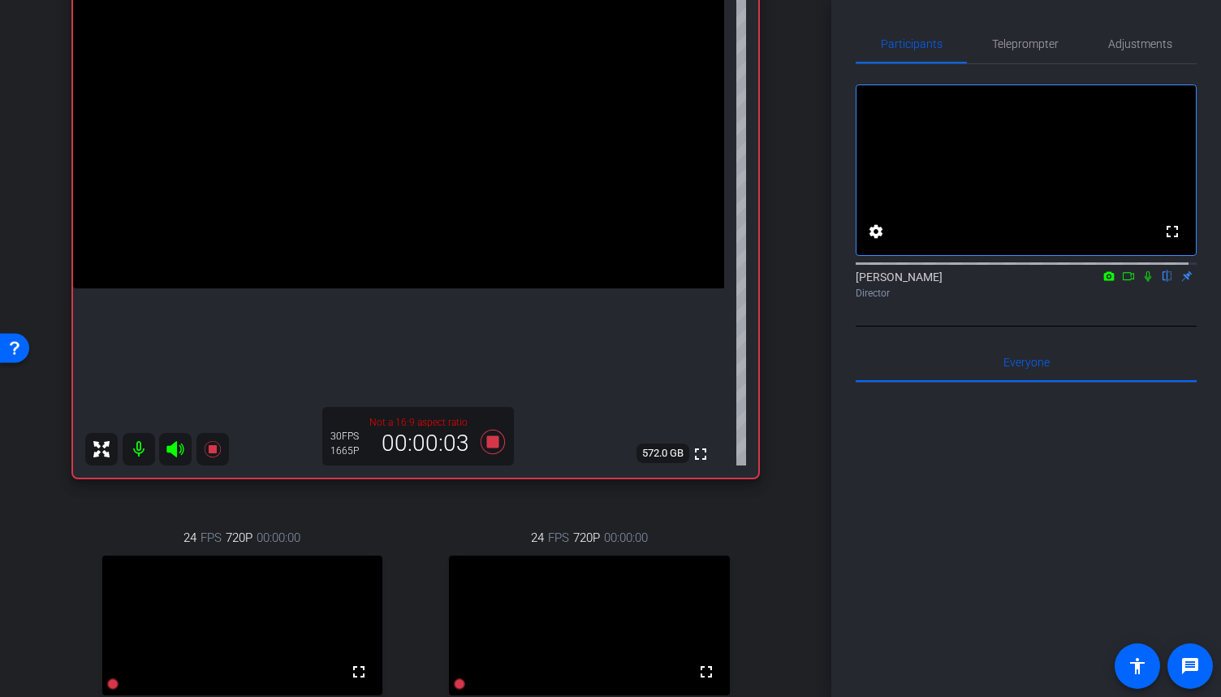
click at [1143, 282] on icon at bounding box center [1147, 275] width 13 height 11
click at [1124, 282] on icon at bounding box center [1128, 275] width 13 height 11
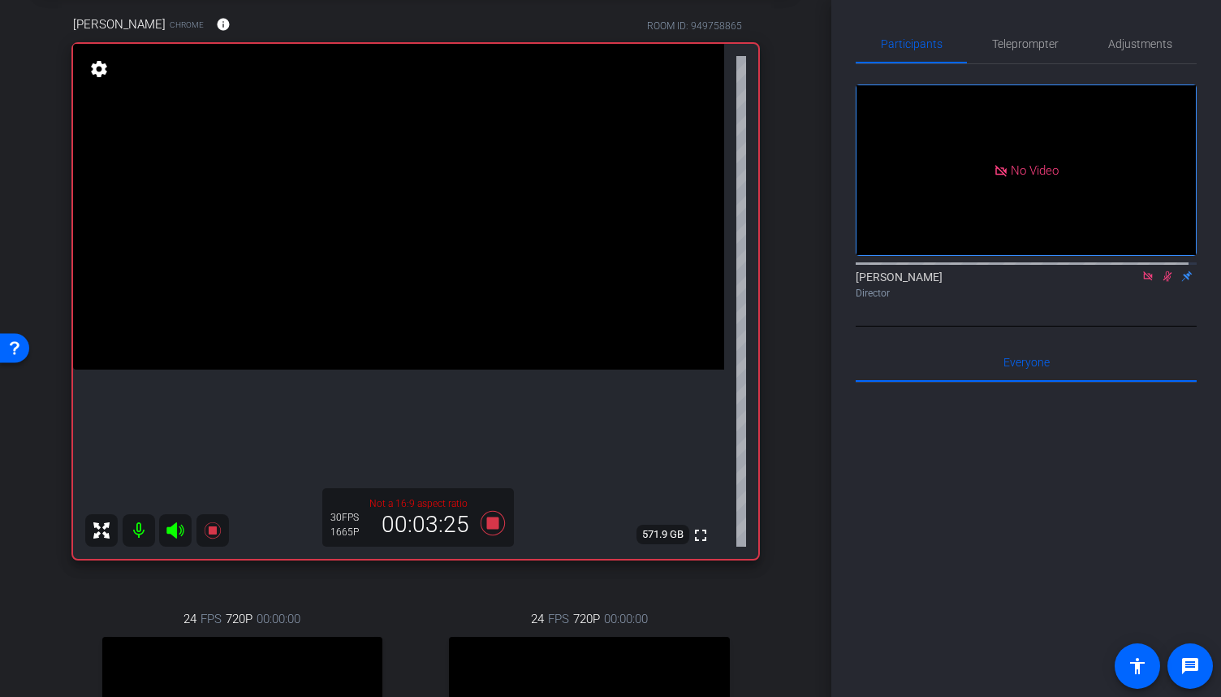
scroll to position [0, 0]
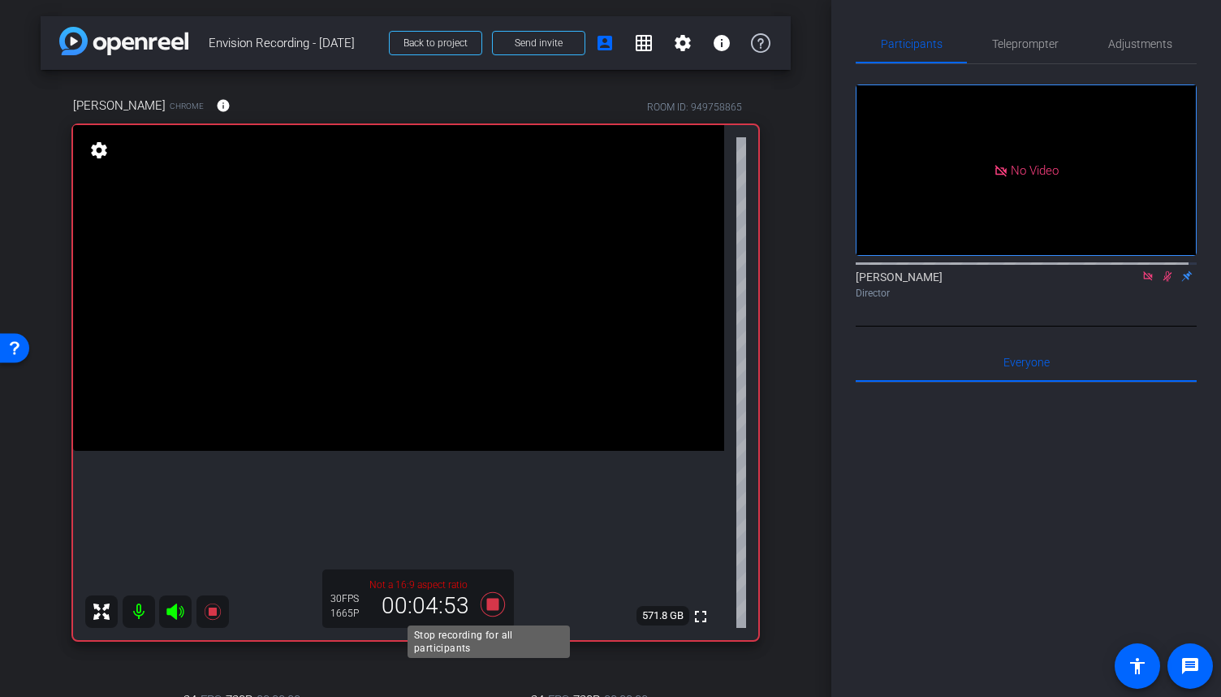
click at [487, 606] on icon at bounding box center [493, 603] width 24 height 24
click at [1133, 37] on span "Adjustments" at bounding box center [1140, 43] width 64 height 39
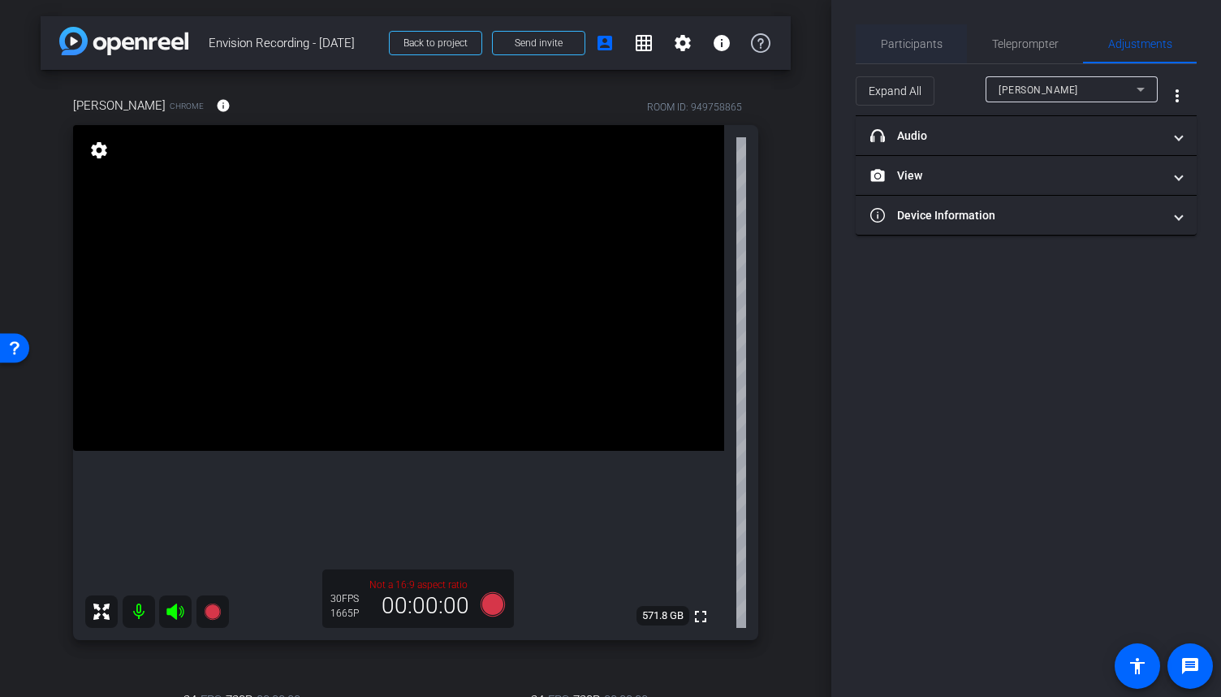
click at [912, 50] on span "Participants" at bounding box center [912, 43] width 62 height 11
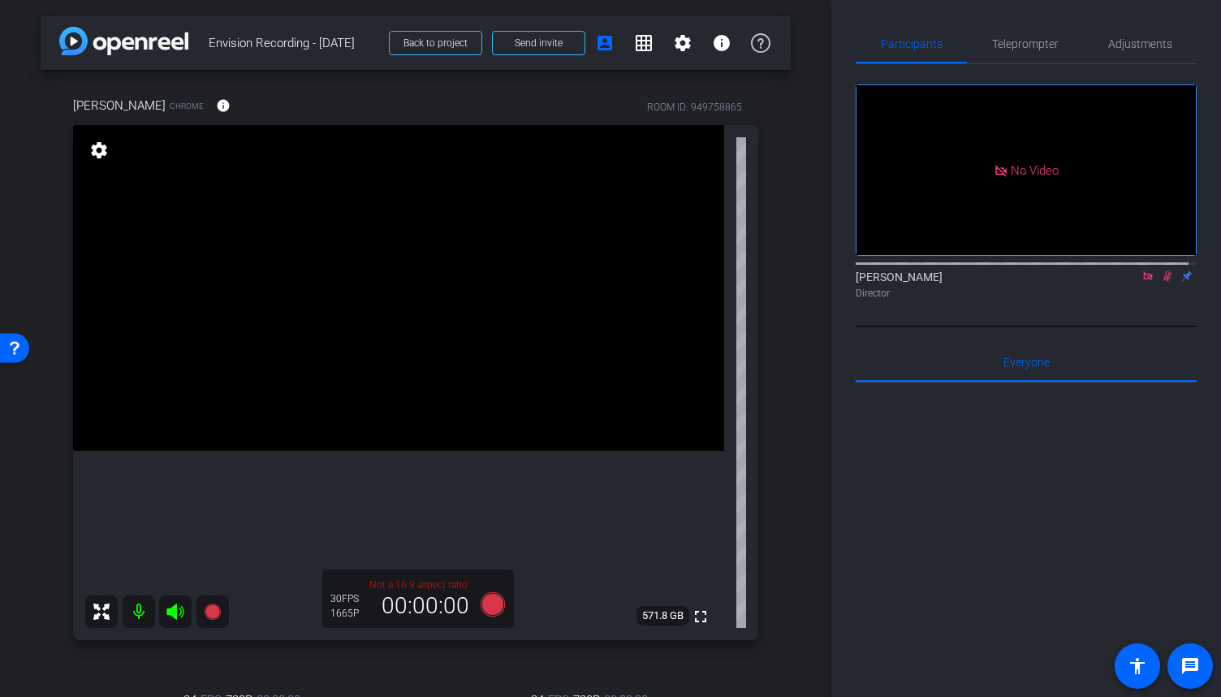
click at [1158, 269] on mat-icon at bounding box center [1167, 276] width 19 height 15
click at [1138, 269] on mat-icon at bounding box center [1147, 276] width 19 height 15
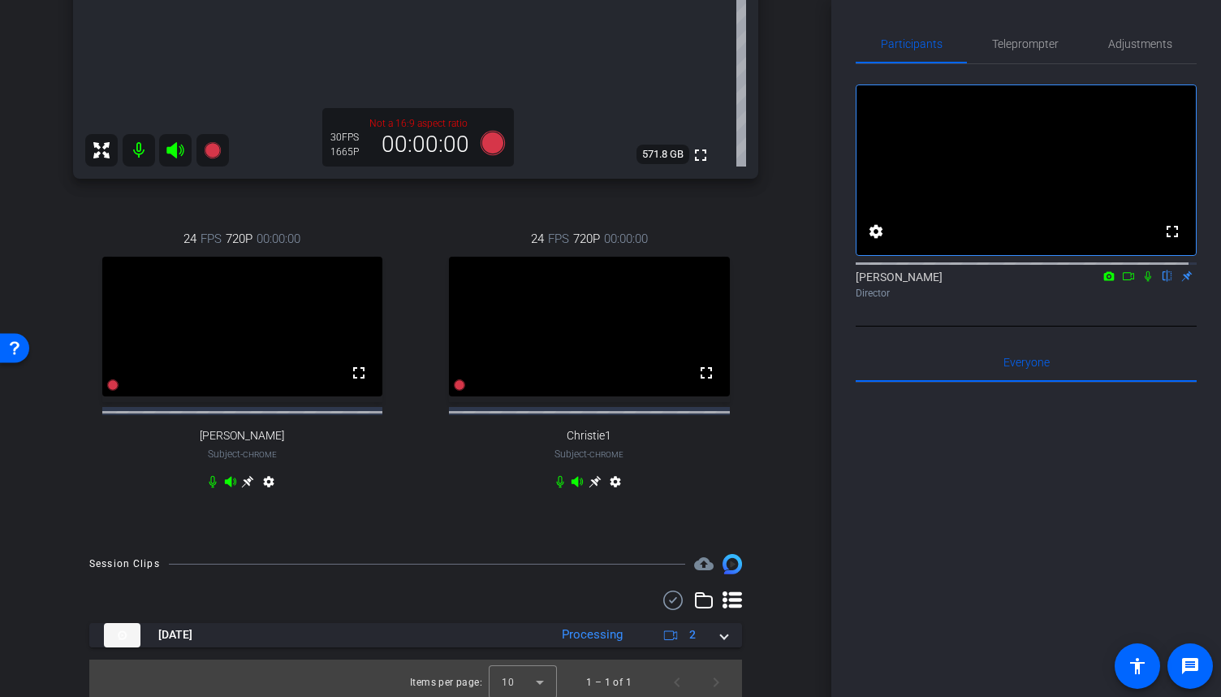
scroll to position [486, 0]
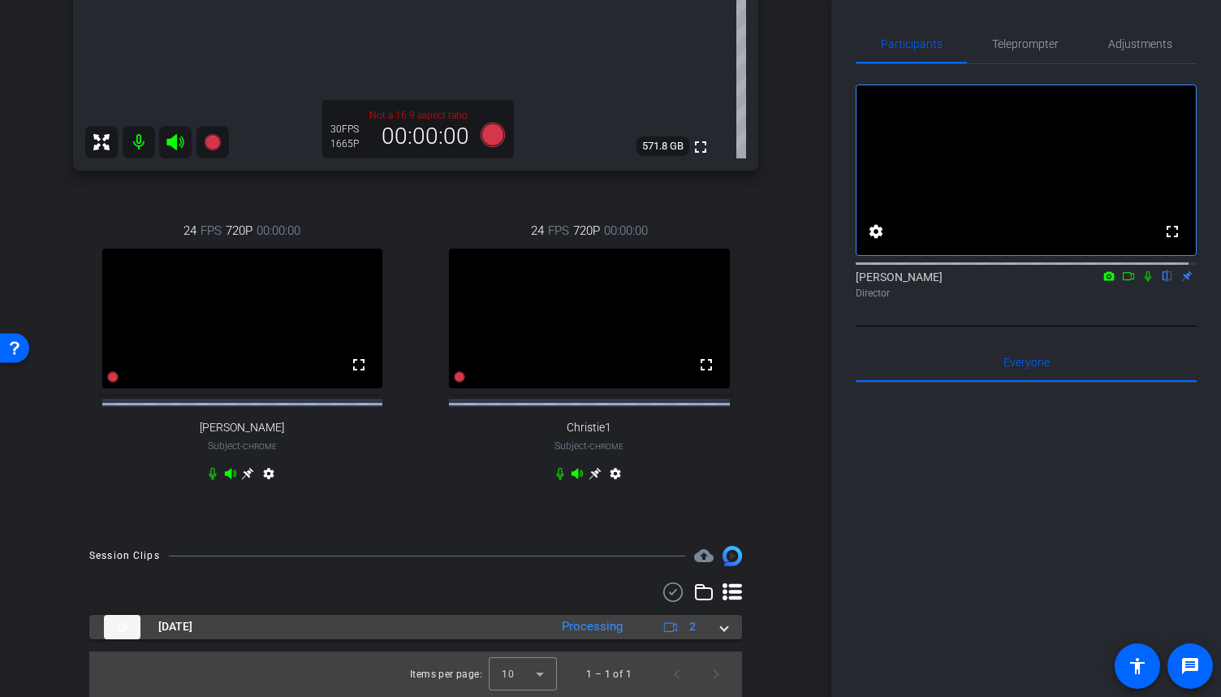
click at [710, 628] on div "[DATE] Processing 2" at bounding box center [412, 627] width 617 height 24
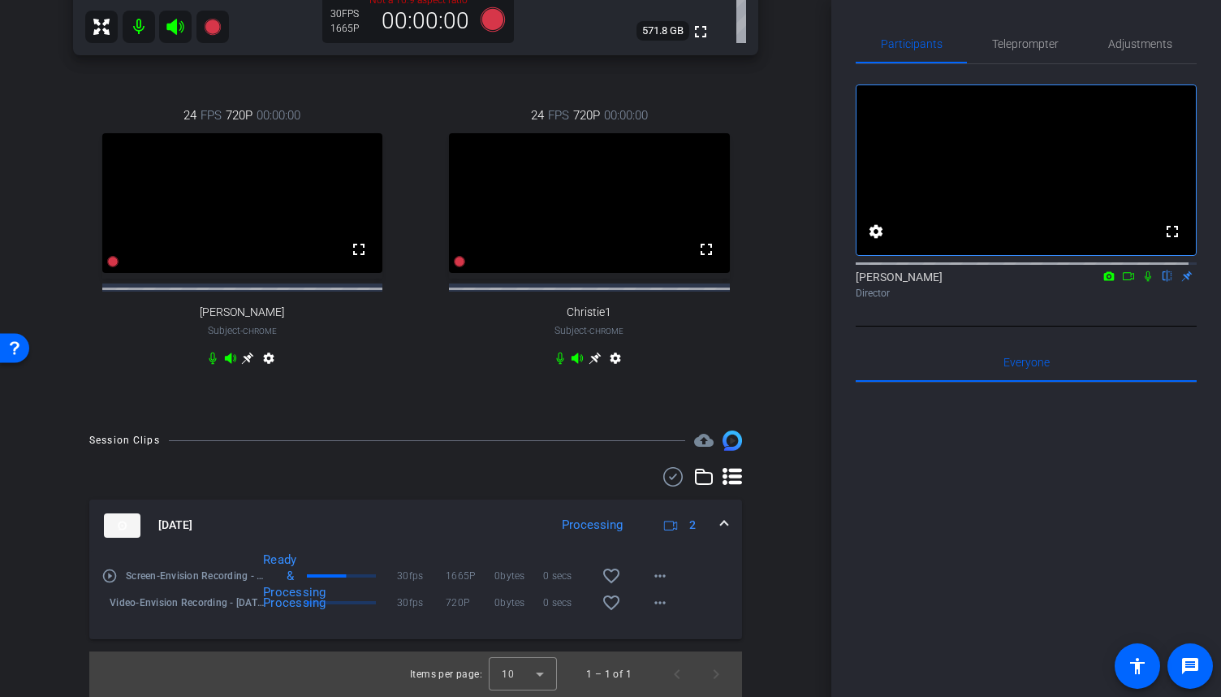
scroll to position [602, 0]
click at [105, 576] on mat-icon "play_circle_outline" at bounding box center [109, 575] width 16 height 16
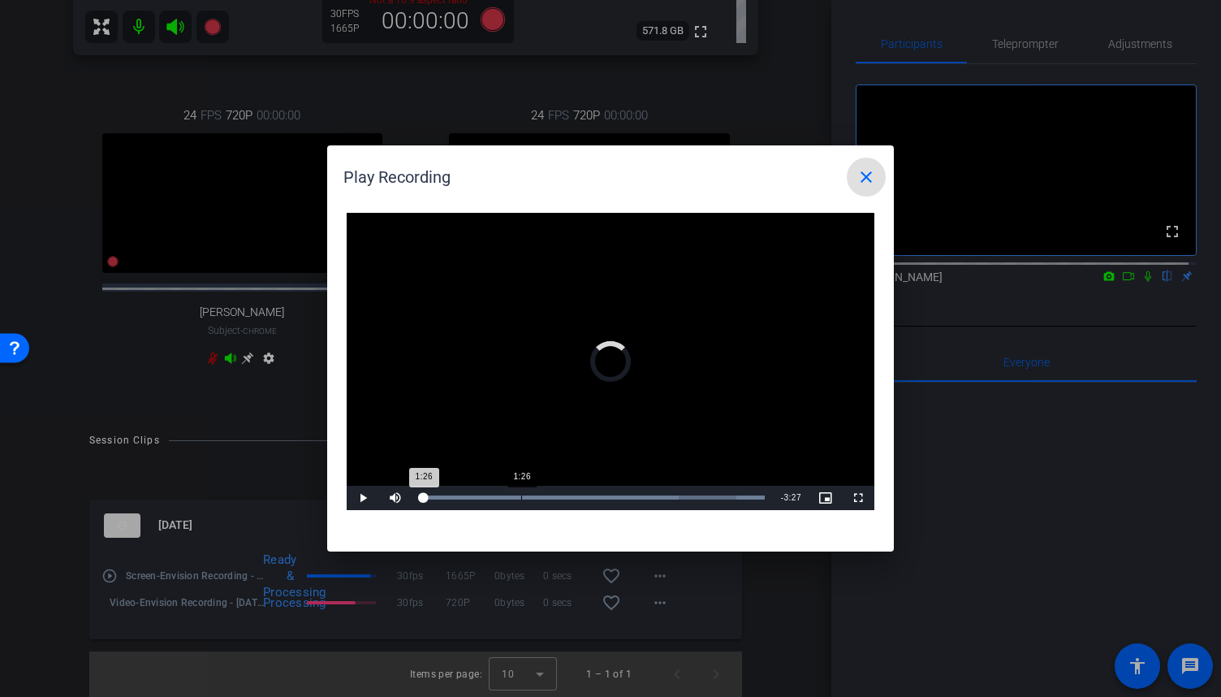
click at [521, 498] on div "Loaded : 100.00% 1:26 1:26" at bounding box center [592, 497] width 345 height 4
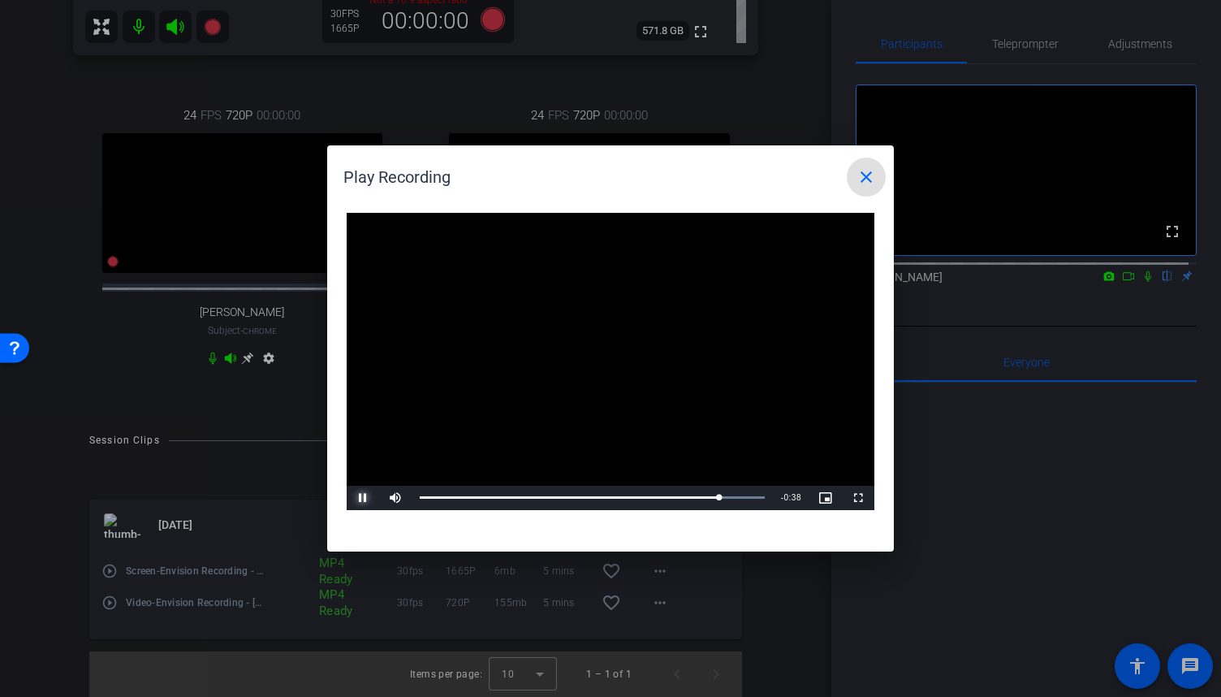
click at [360, 498] on span "Video Player" at bounding box center [363, 498] width 32 height 0
click at [348, 498] on span "Video Player" at bounding box center [363, 498] width 32 height 0
click at [740, 498] on div "4:32" at bounding box center [740, 497] width 1 height 4
click at [360, 498] on span "Video Player" at bounding box center [363, 498] width 32 height 0
click at [859, 175] on mat-icon "close" at bounding box center [865, 176] width 19 height 19
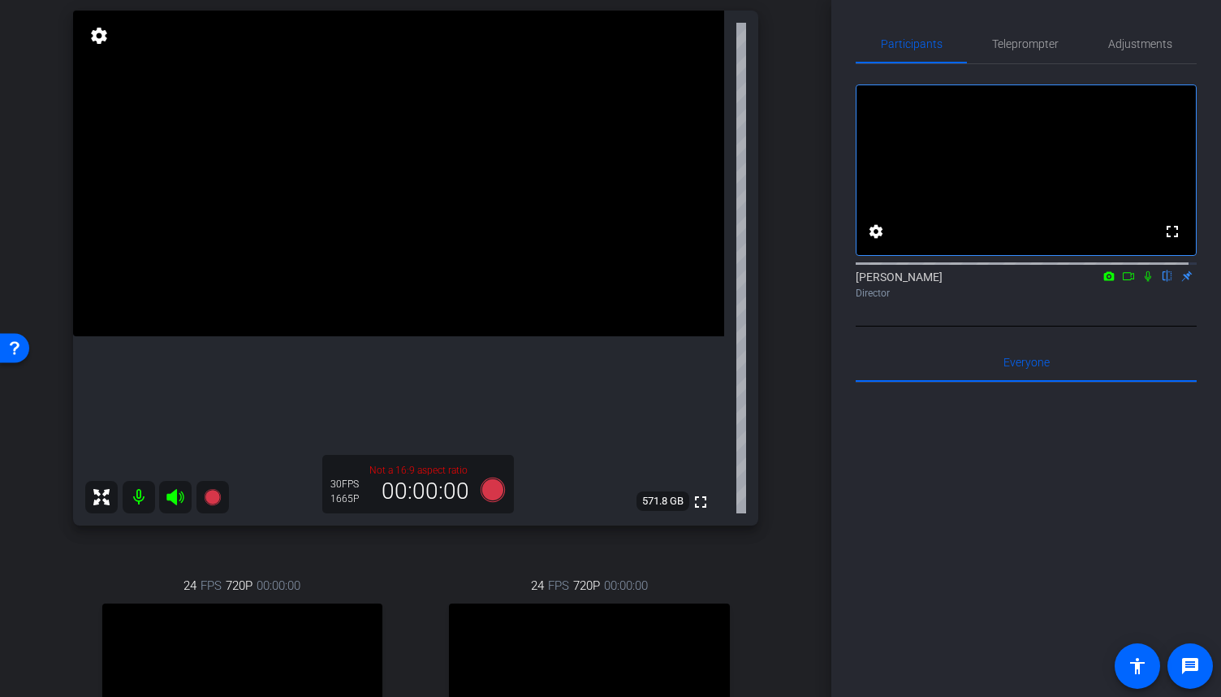
scroll to position [33, 0]
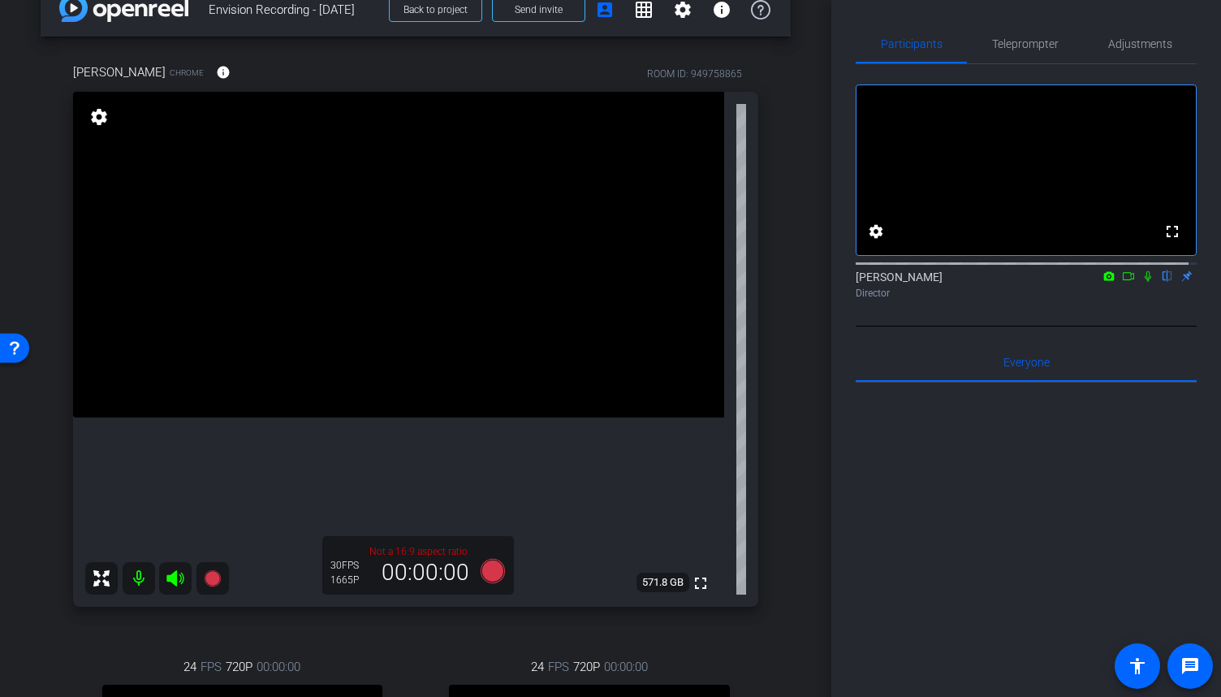
click at [1138, 300] on div "[PERSON_NAME] flip Director" at bounding box center [1026, 285] width 341 height 32
click at [1145, 282] on icon at bounding box center [1148, 276] width 6 height 11
click at [1144, 282] on icon at bounding box center [1148, 276] width 9 height 11
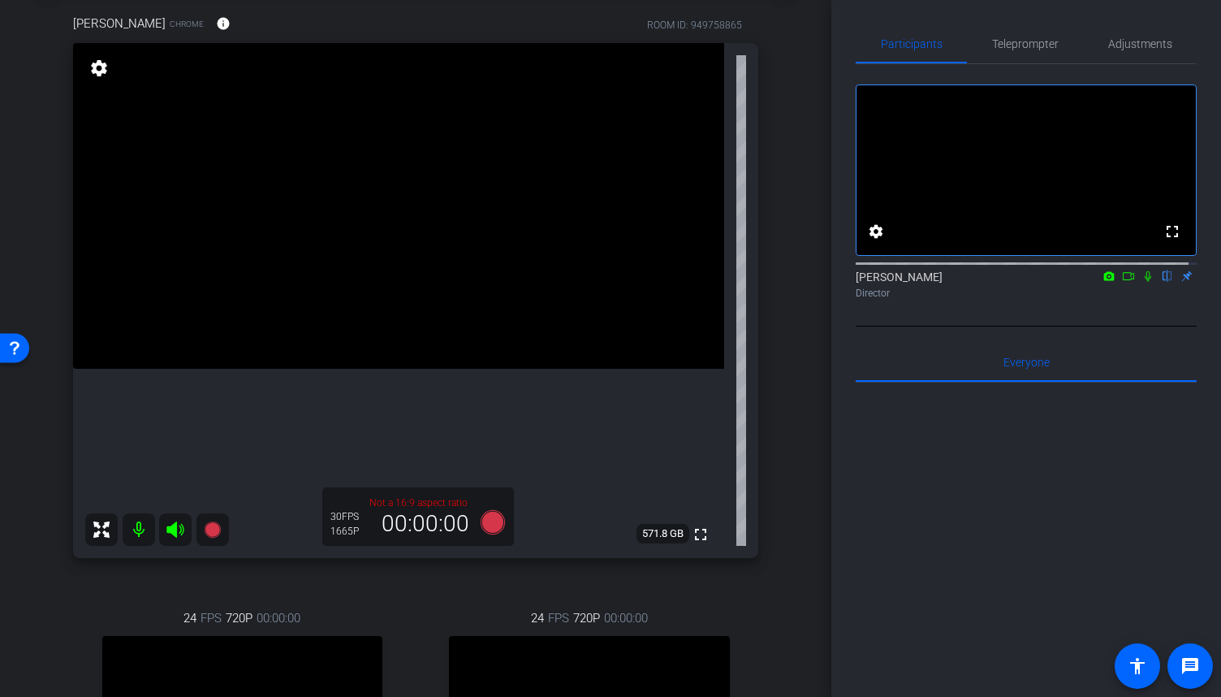
scroll to position [114, 0]
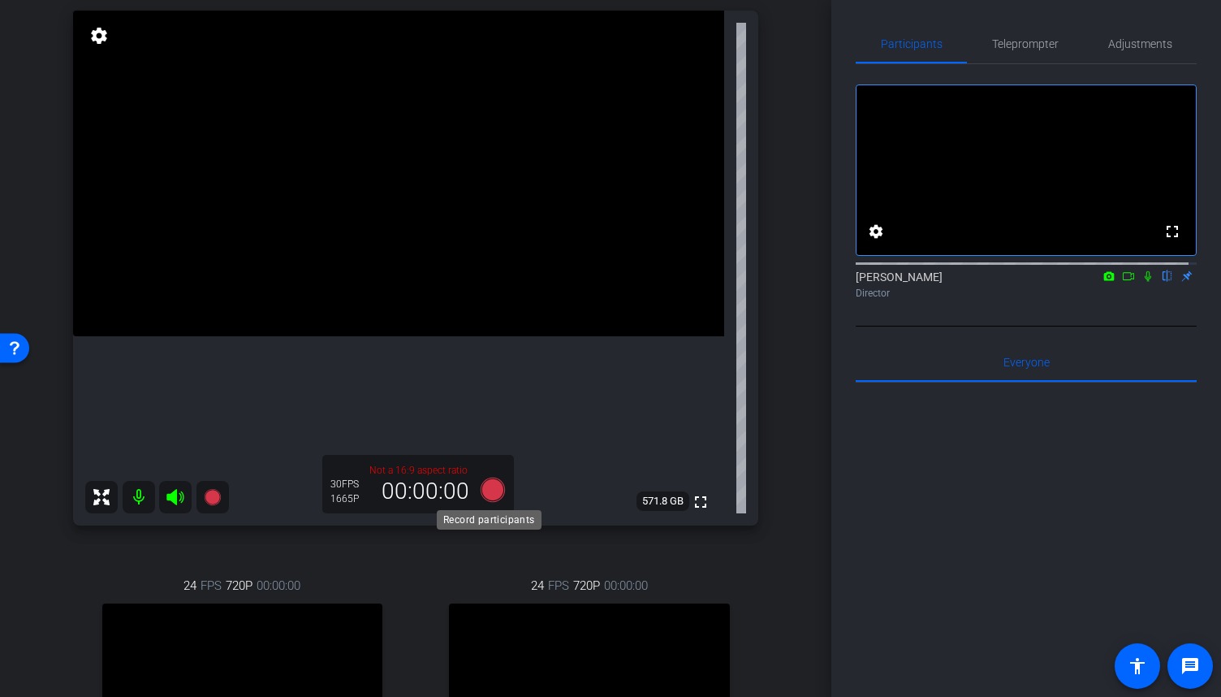
click at [490, 494] on icon at bounding box center [493, 489] width 24 height 24
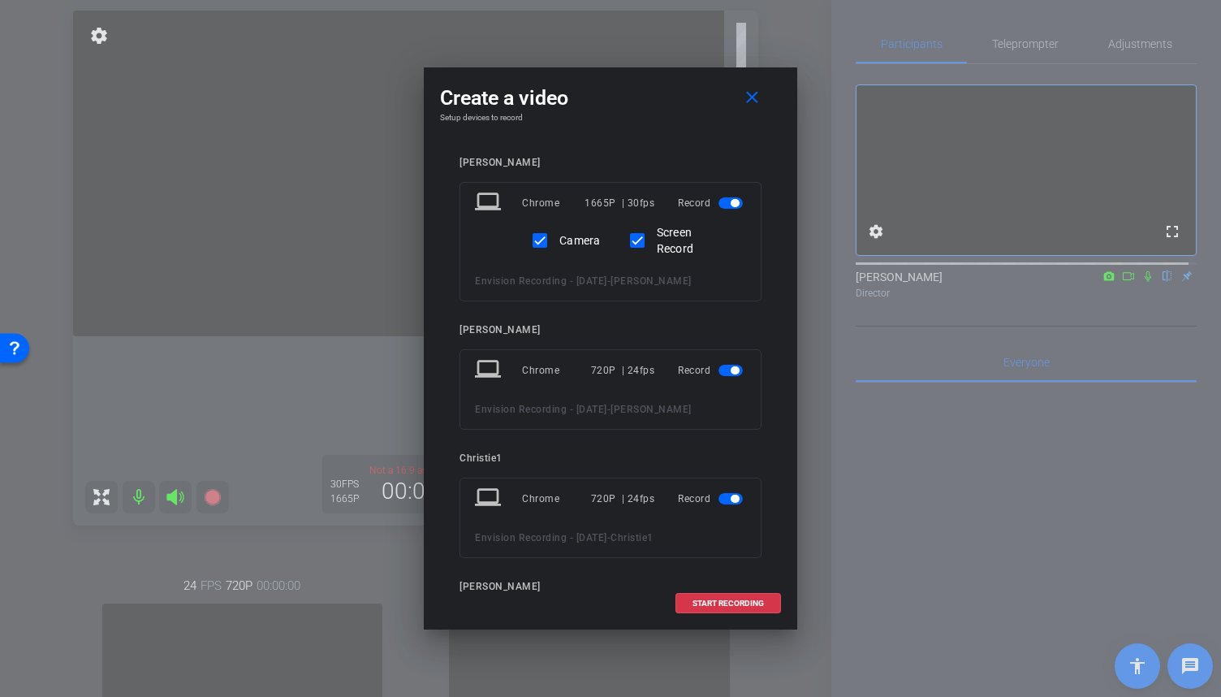
click at [731, 368] on span "button" at bounding box center [735, 370] width 8 height 8
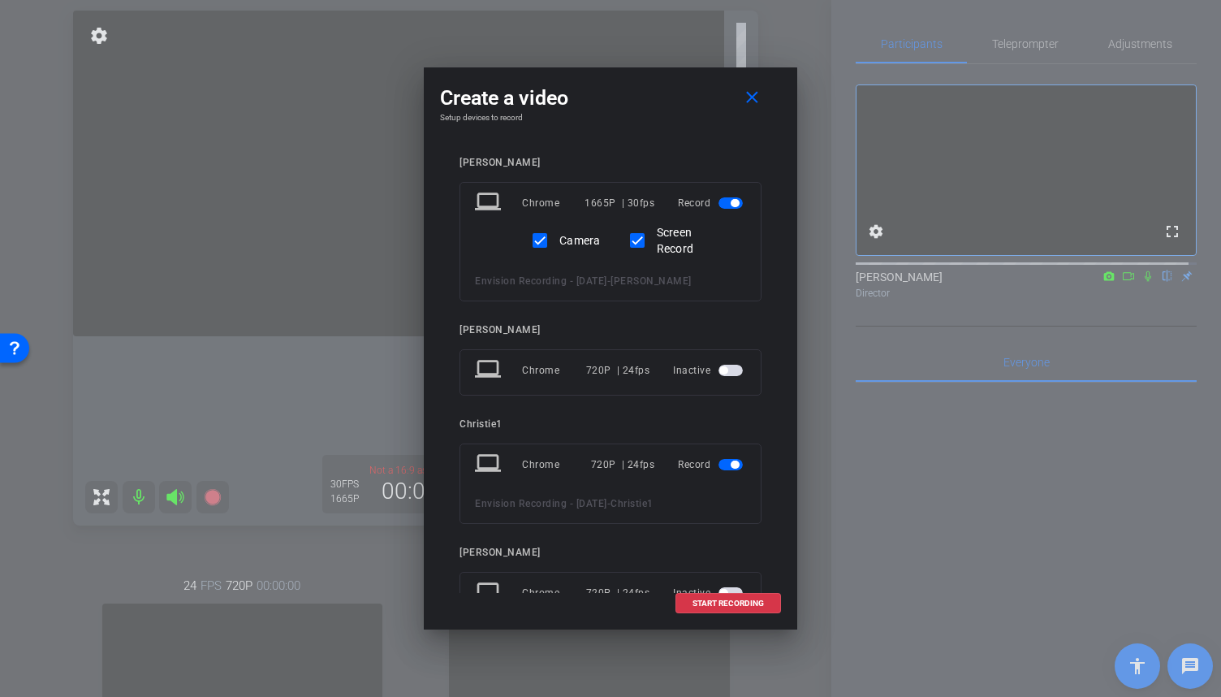
click at [731, 465] on span "button" at bounding box center [735, 464] width 8 height 8
click at [731, 602] on span "START RECORDING" at bounding box center [727, 603] width 71 height 8
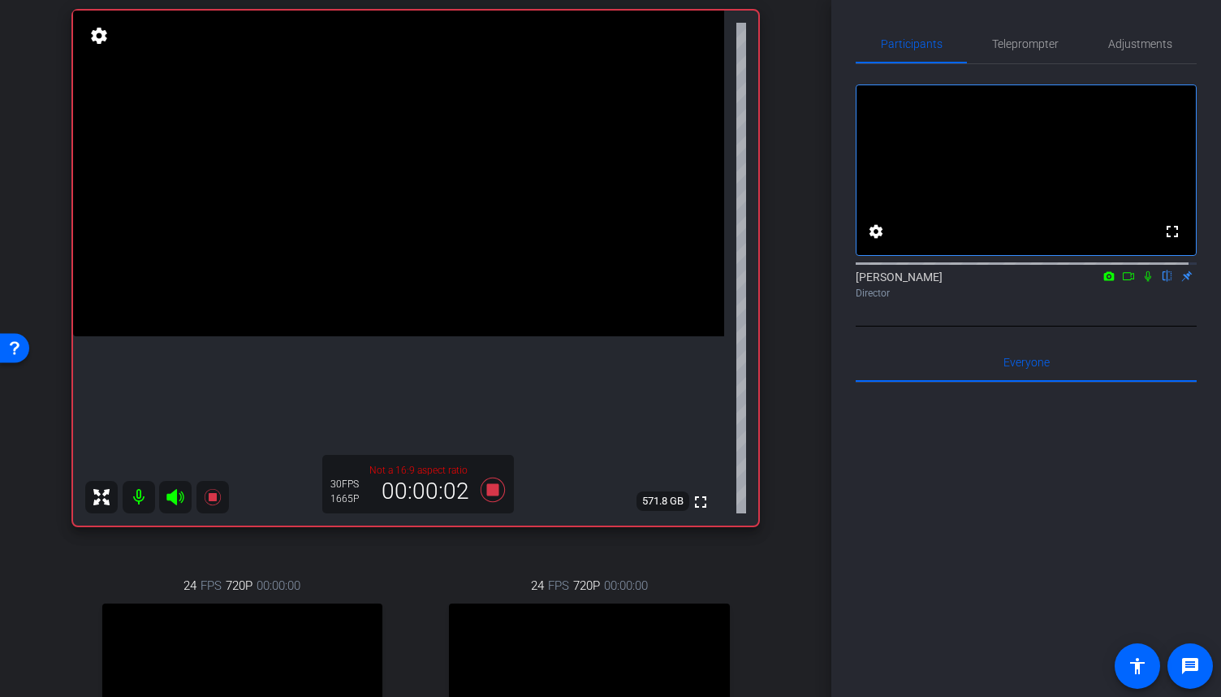
click at [1145, 282] on icon at bounding box center [1148, 276] width 6 height 11
click at [1125, 282] on icon at bounding box center [1128, 275] width 13 height 11
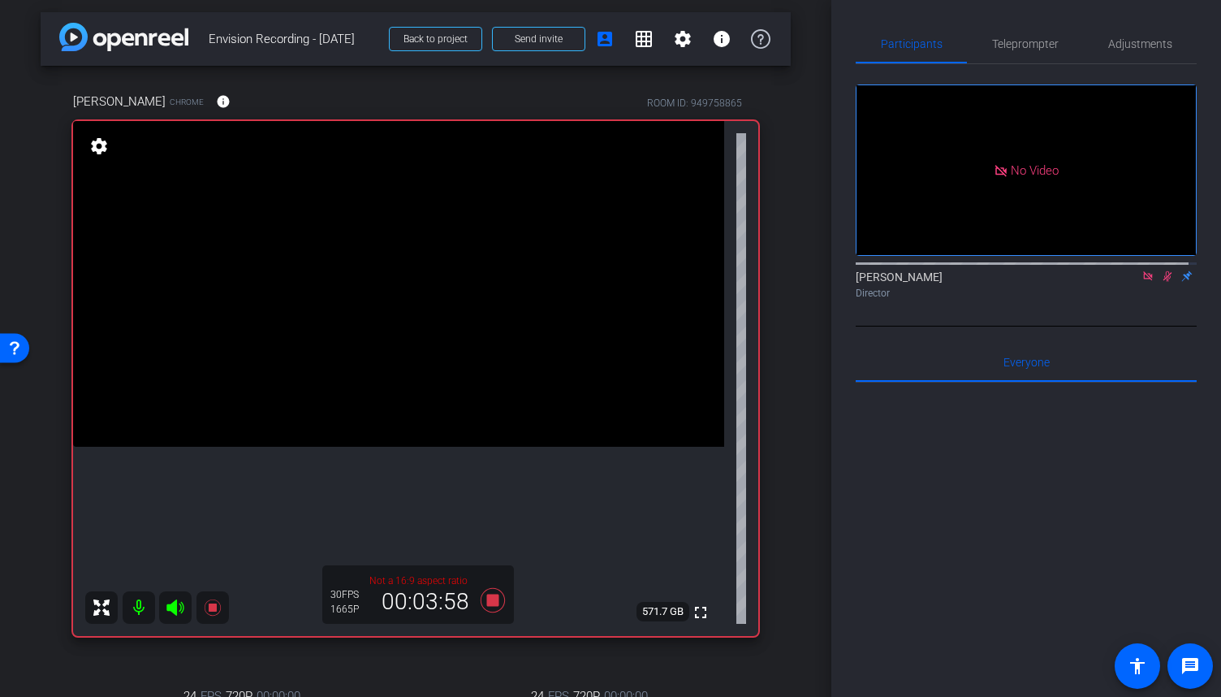
scroll to position [0, 0]
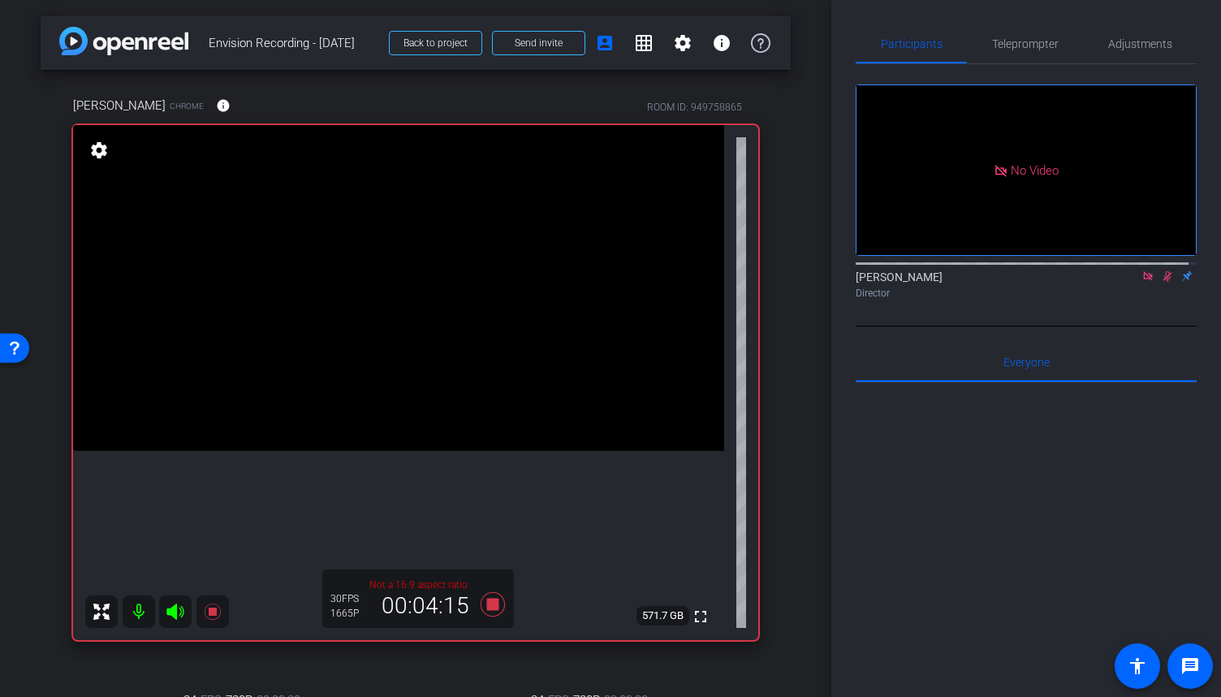
click at [1038, 556] on div at bounding box center [1026, 583] width 341 height 402
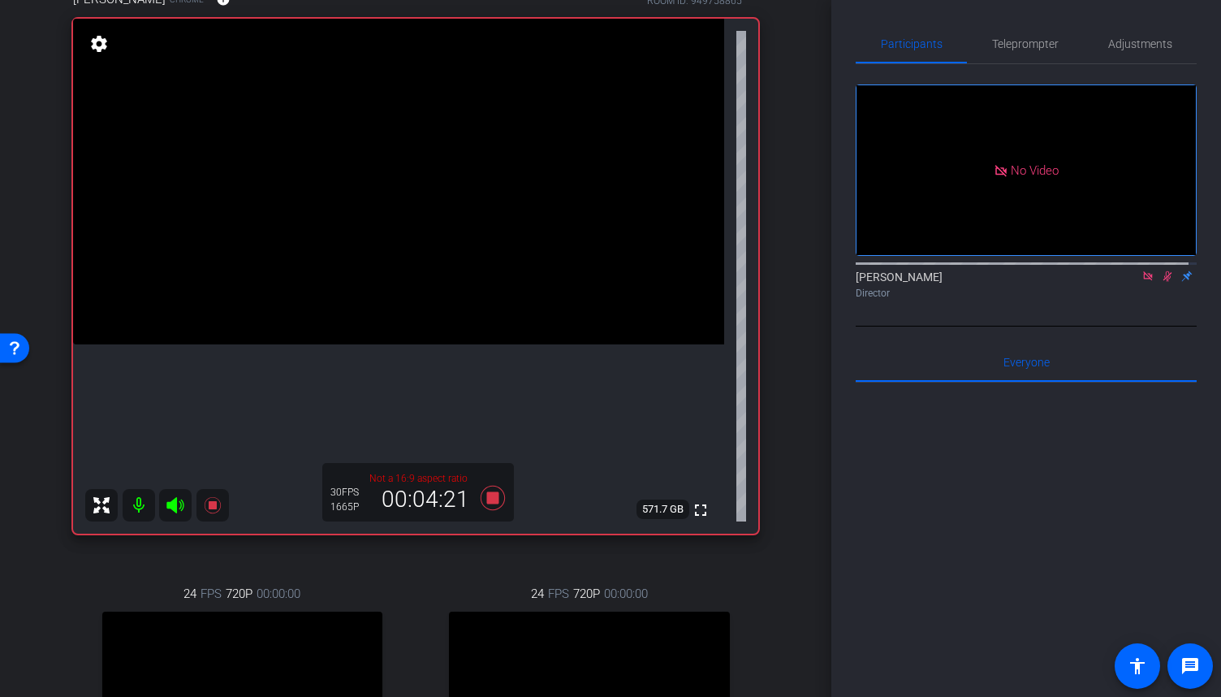
scroll to position [81, 0]
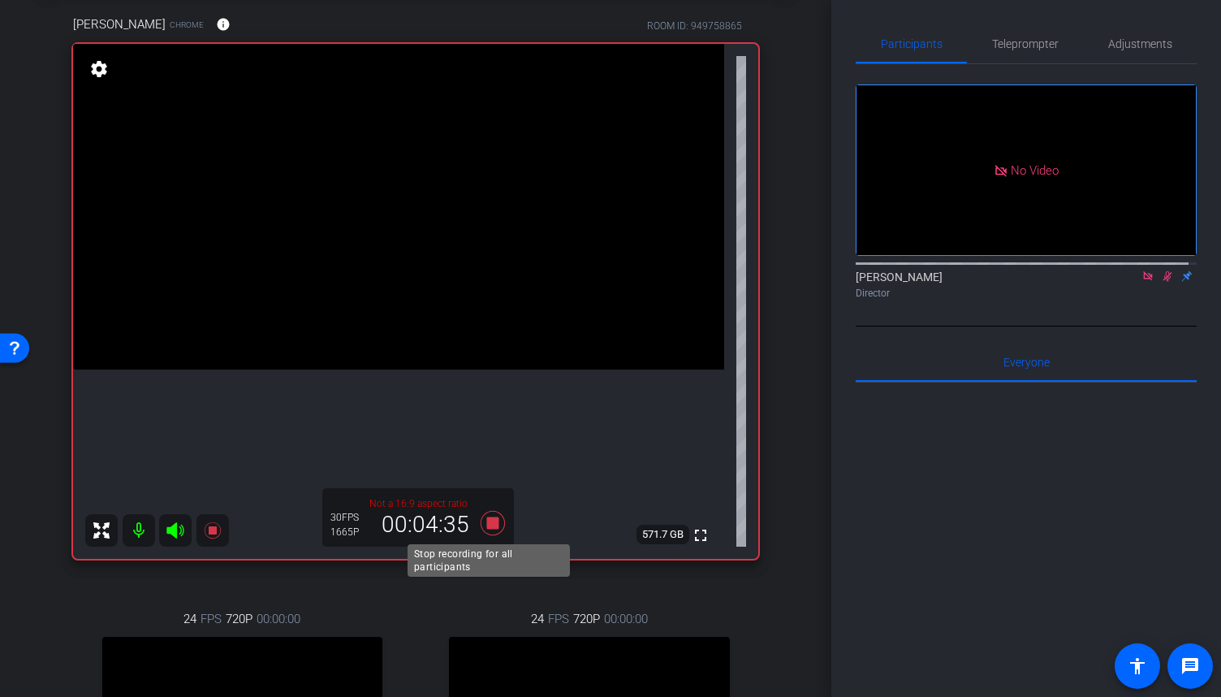
click at [492, 521] on icon at bounding box center [493, 522] width 24 height 24
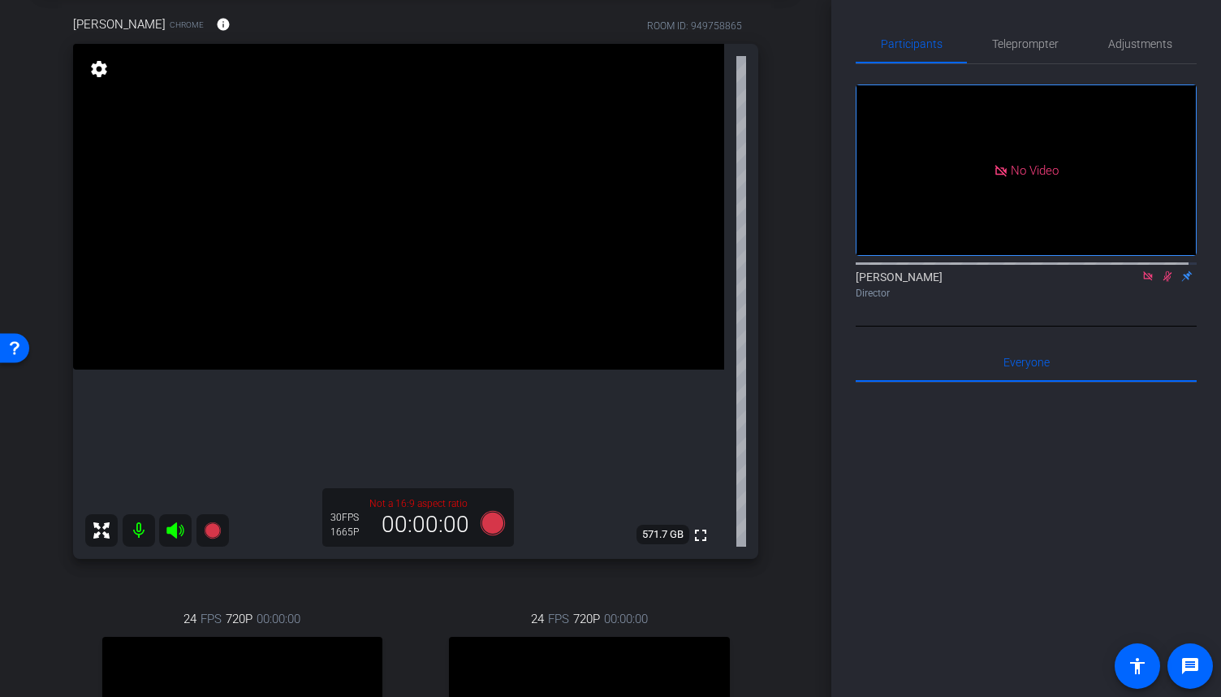
click at [1163, 282] on icon at bounding box center [1167, 276] width 9 height 11
click at [1145, 282] on icon at bounding box center [1147, 275] width 13 height 11
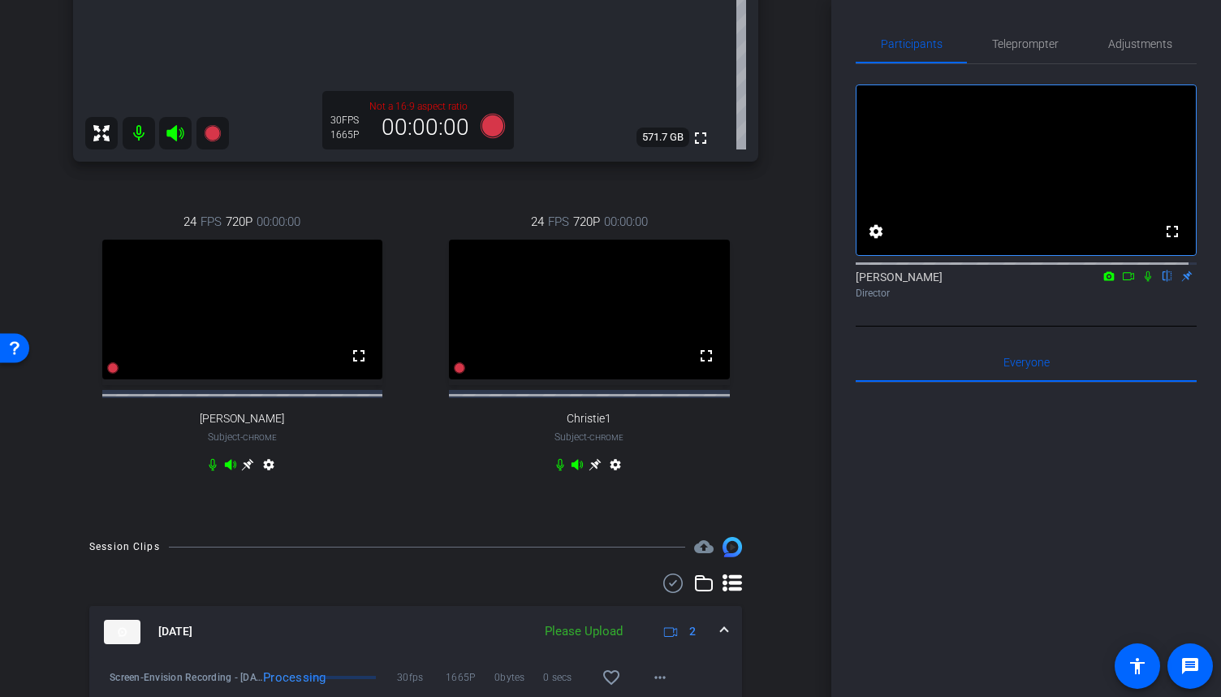
scroll to position [638, 0]
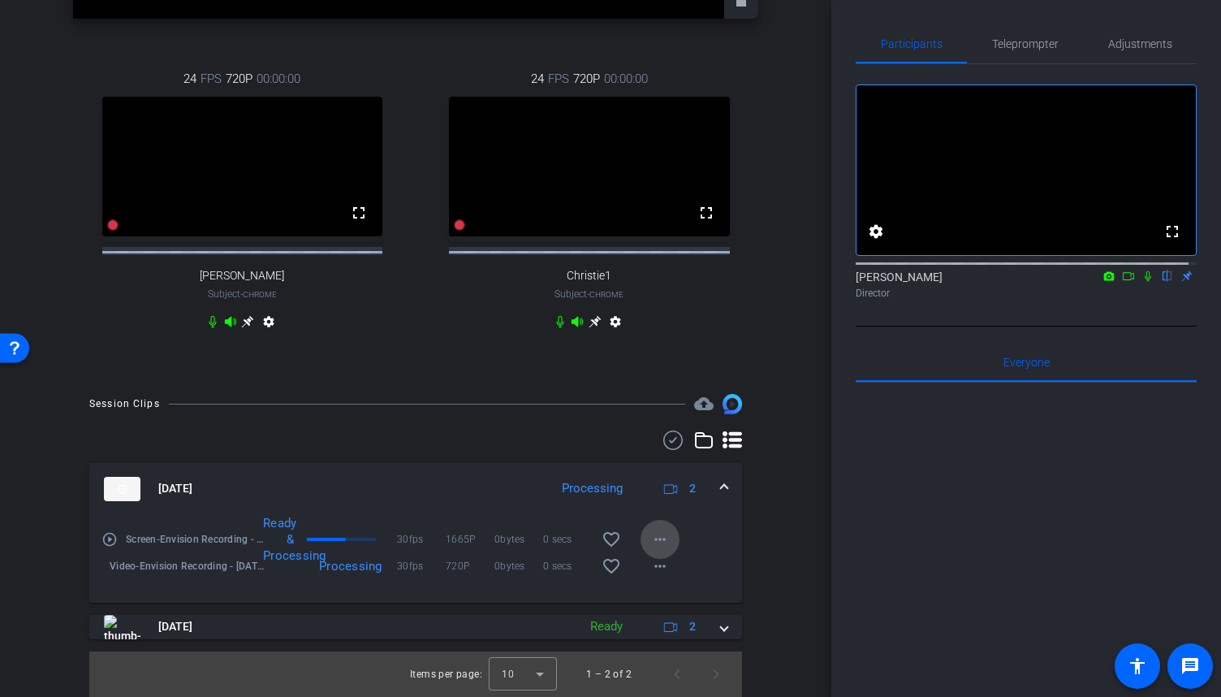
click at [659, 538] on mat-icon "more_horiz" at bounding box center [659, 538] width 19 height 19
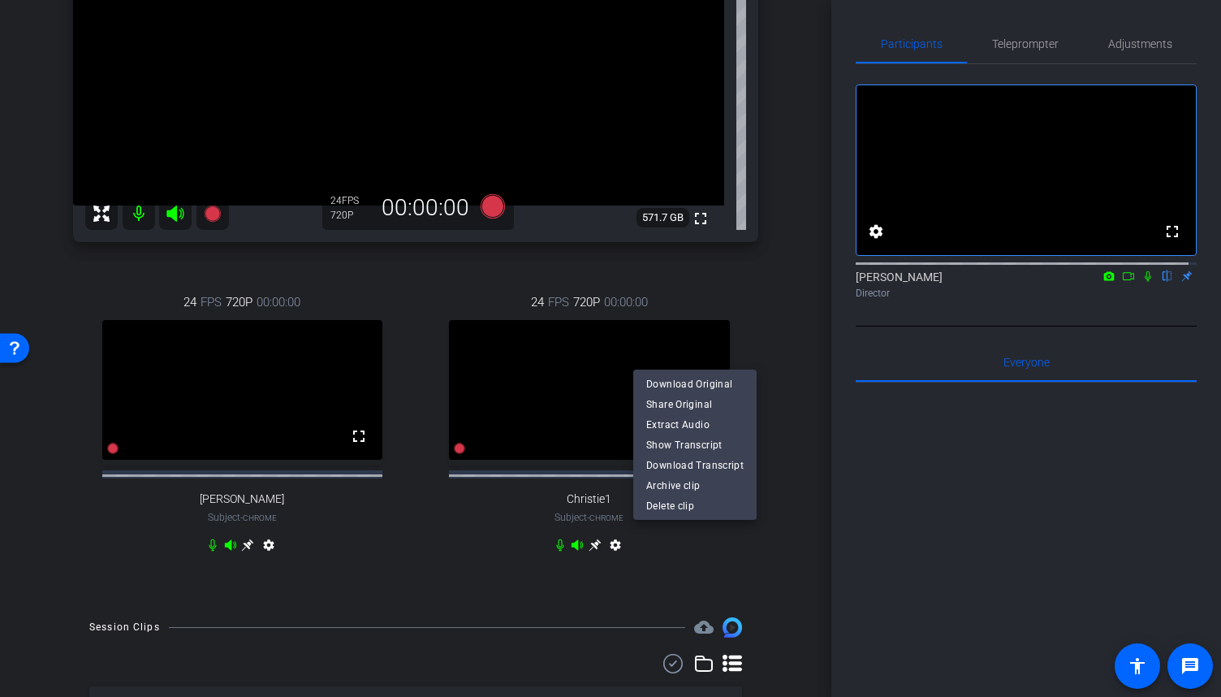
click at [805, 464] on div at bounding box center [610, 348] width 1221 height 697
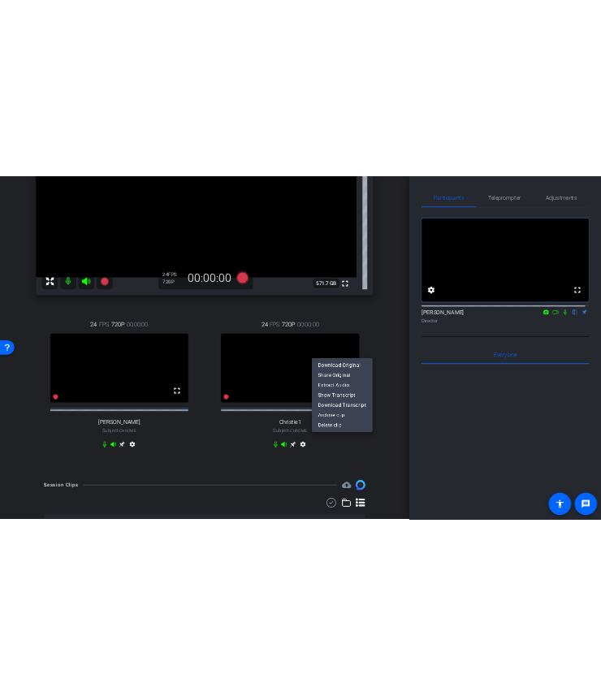
scroll to position [485, 0]
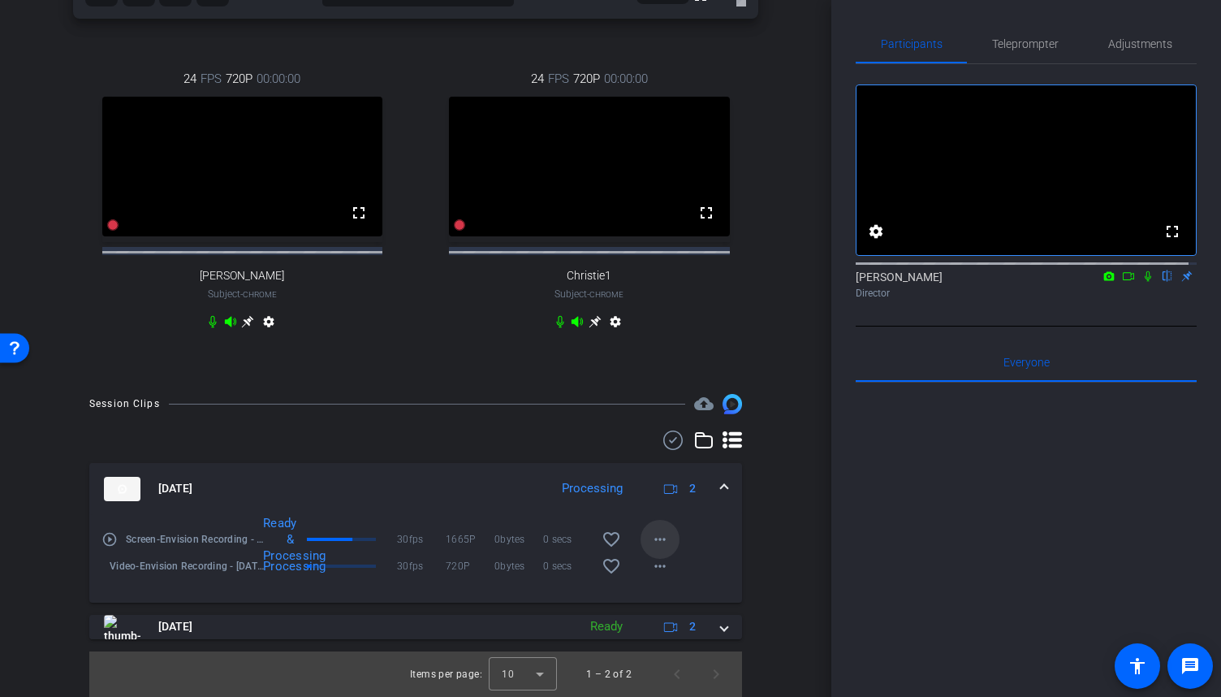
click at [657, 533] on mat-icon "more_horiz" at bounding box center [659, 538] width 19 height 19
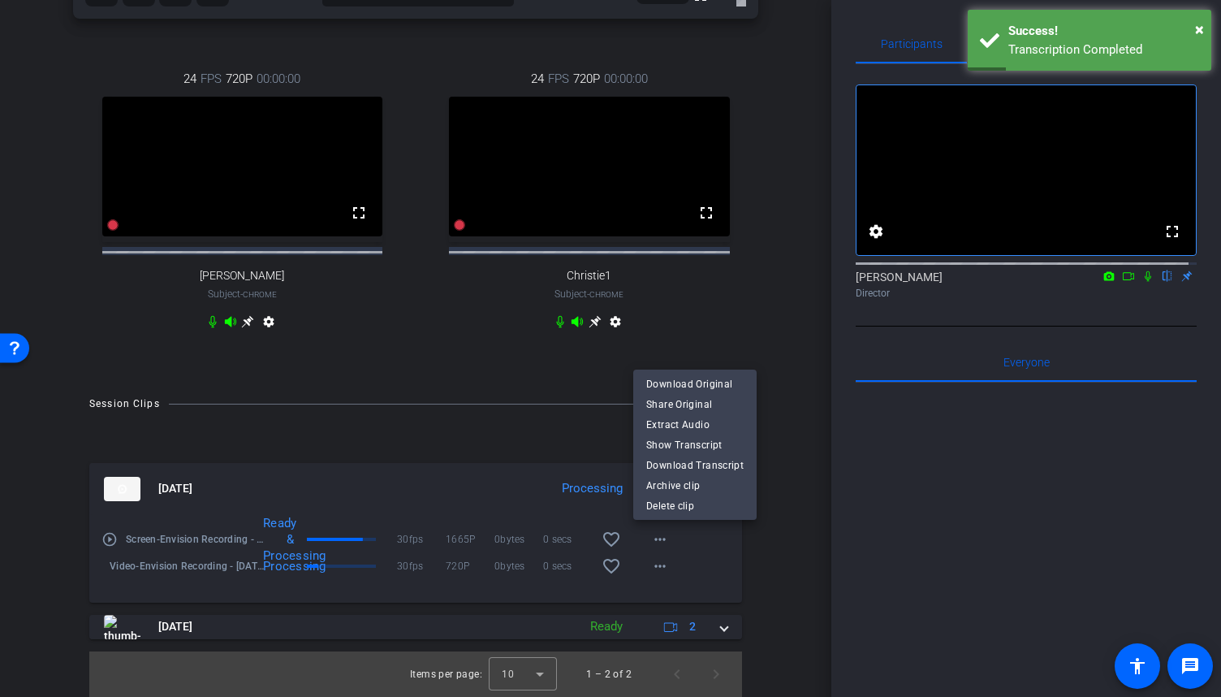
click at [808, 477] on div at bounding box center [610, 348] width 1221 height 697
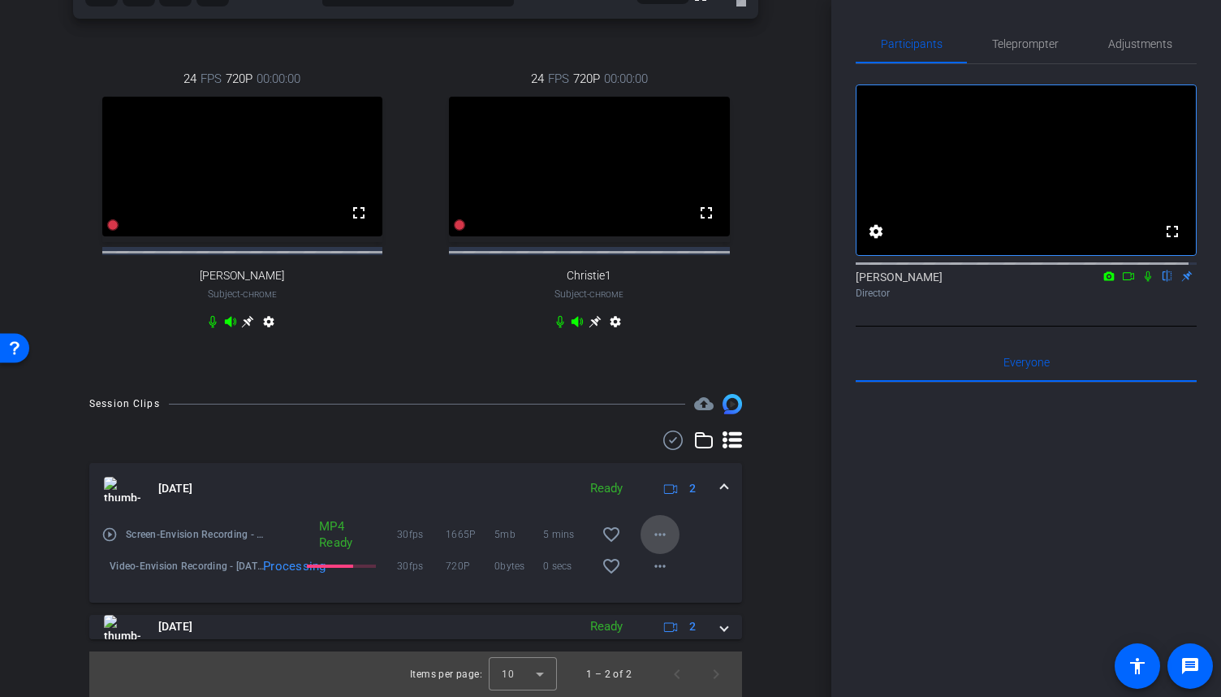
click at [661, 543] on mat-icon "more_horiz" at bounding box center [659, 533] width 19 height 19
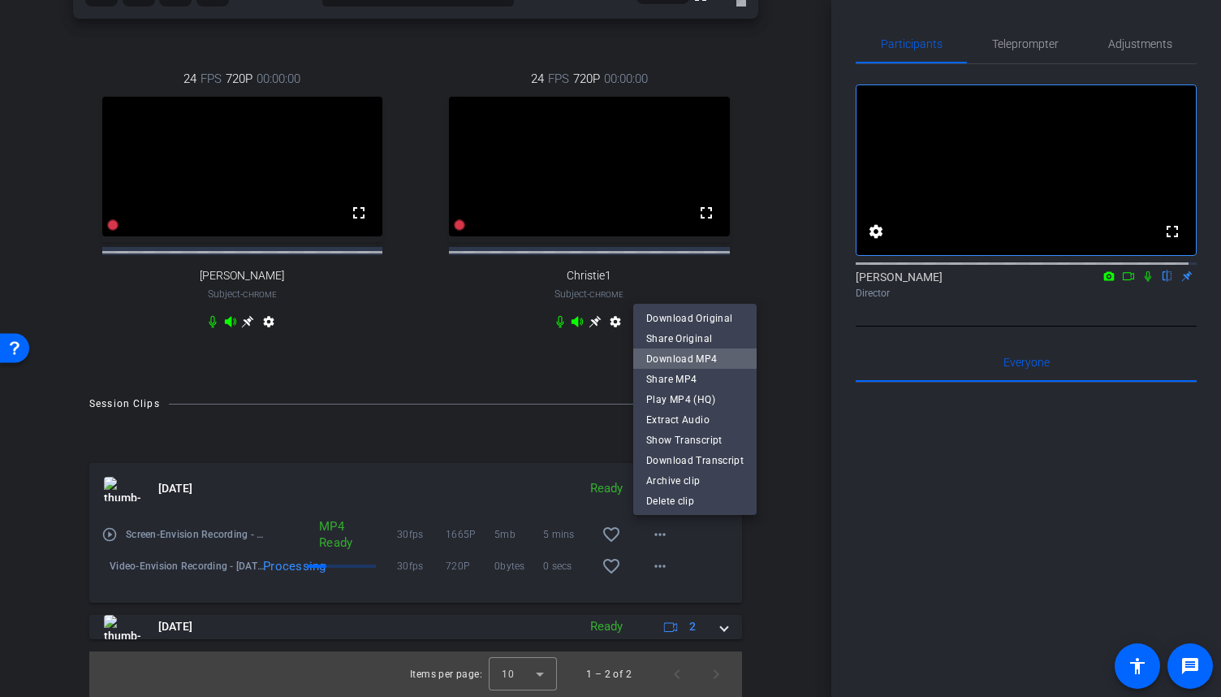
click at [705, 360] on span "Download MP4" at bounding box center [694, 358] width 97 height 19
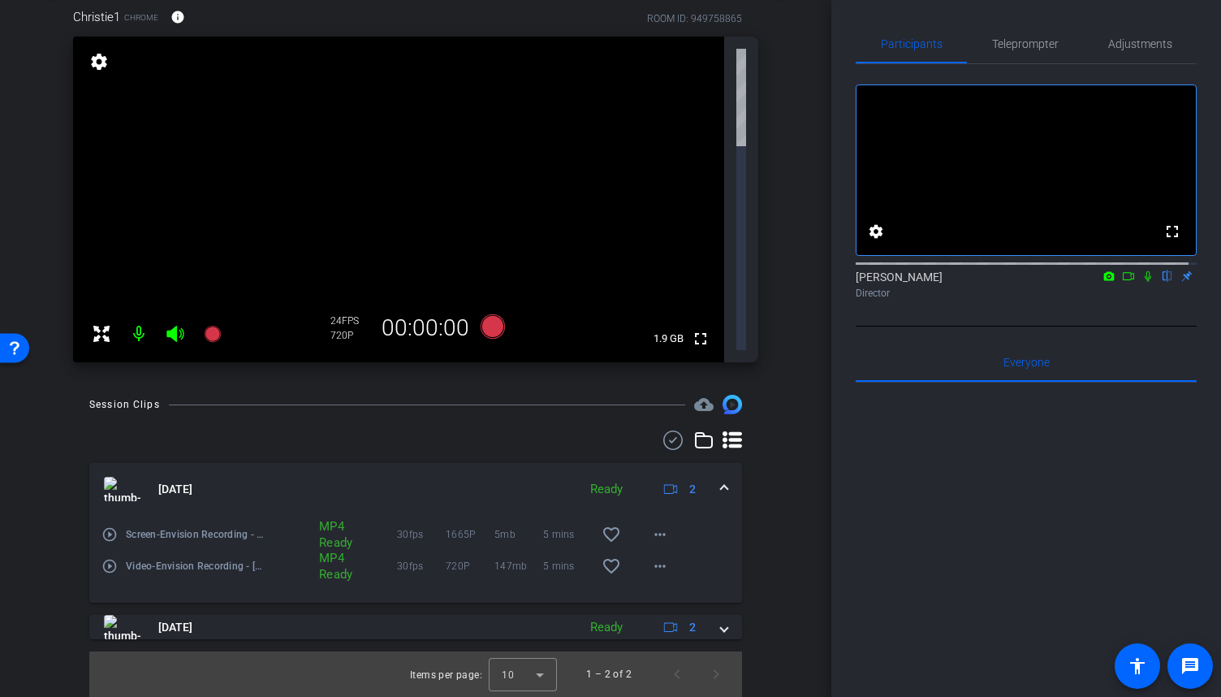
scroll to position [0, 0]
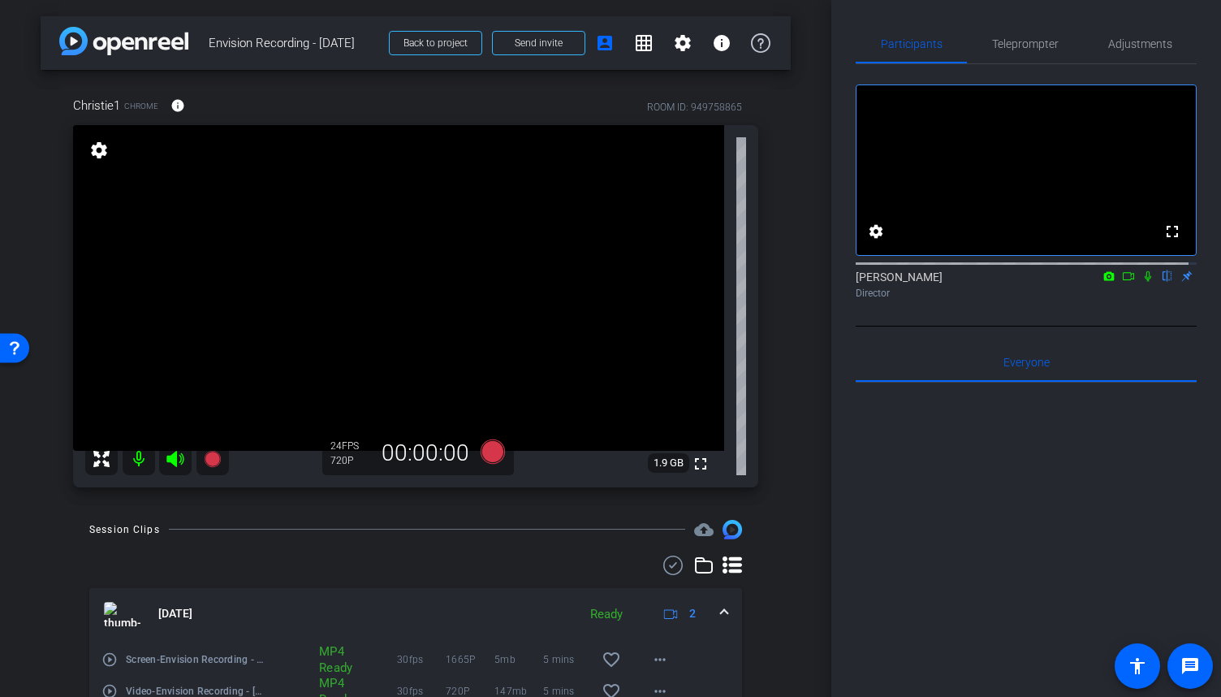
click at [133, 455] on mat-icon at bounding box center [139, 458] width 32 height 32
click at [102, 153] on mat-icon "settings" at bounding box center [99, 149] width 23 height 19
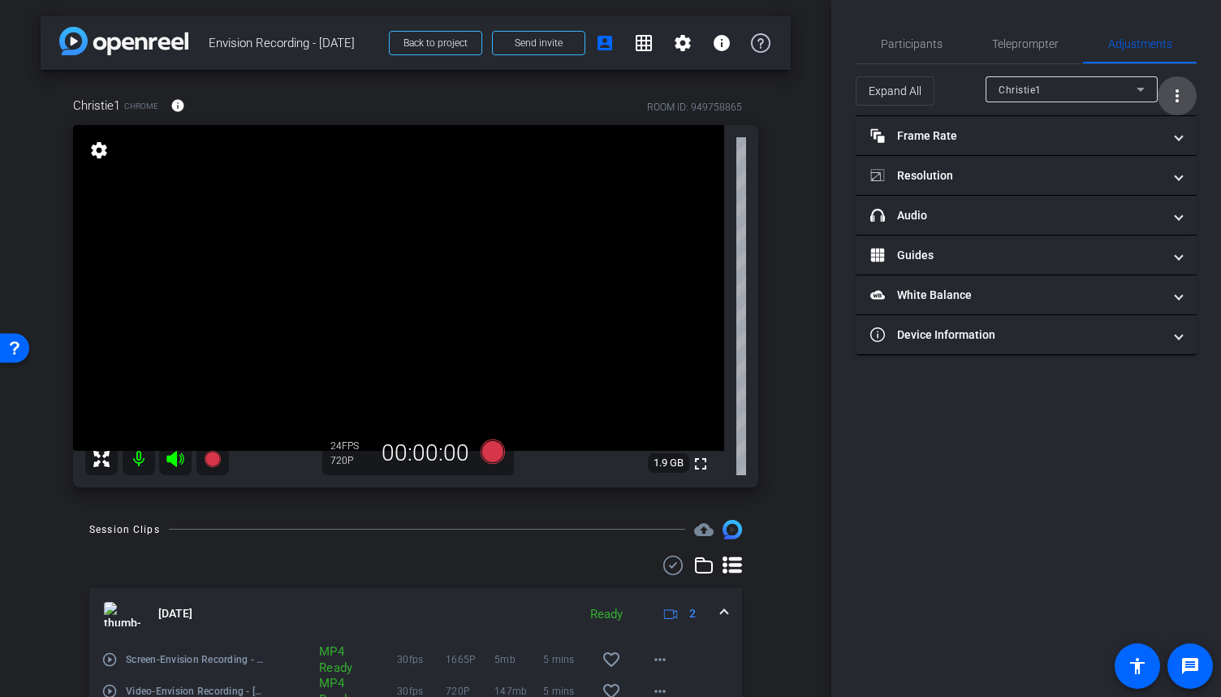
click at [1180, 94] on mat-icon "more_vert" at bounding box center [1176, 95] width 19 height 19
click at [1180, 94] on div at bounding box center [610, 348] width 1221 height 697
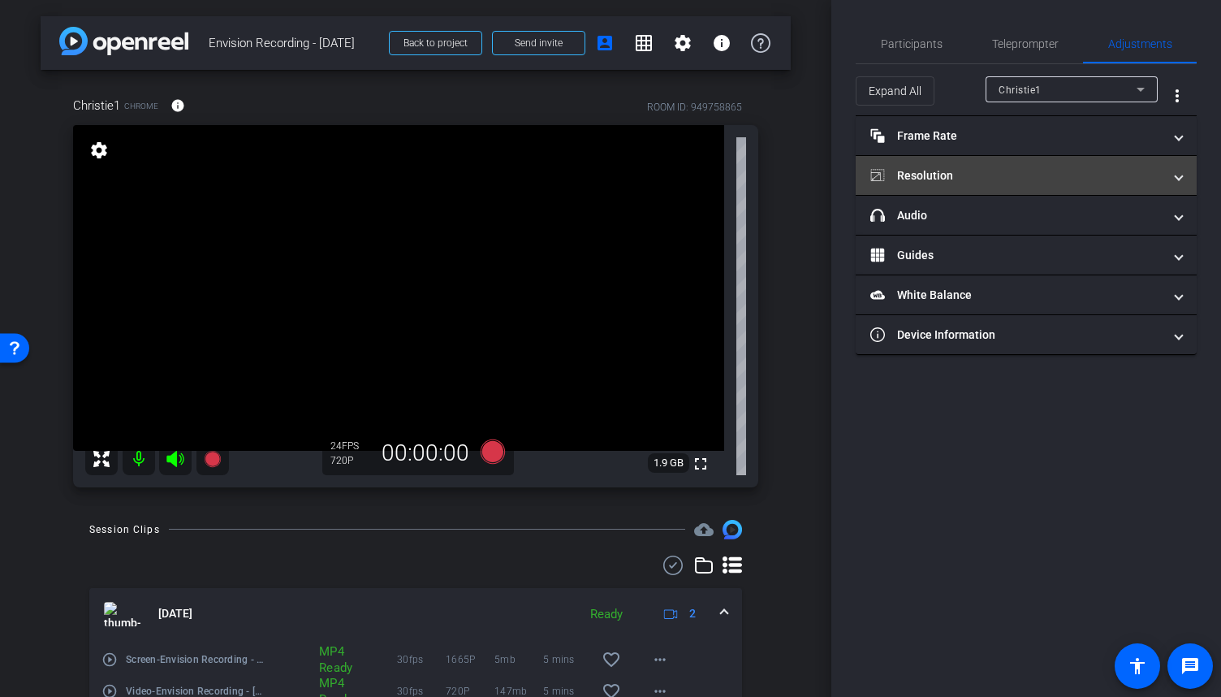
click at [1195, 162] on mat-expansion-panel-header "Resolution" at bounding box center [1026, 175] width 341 height 39
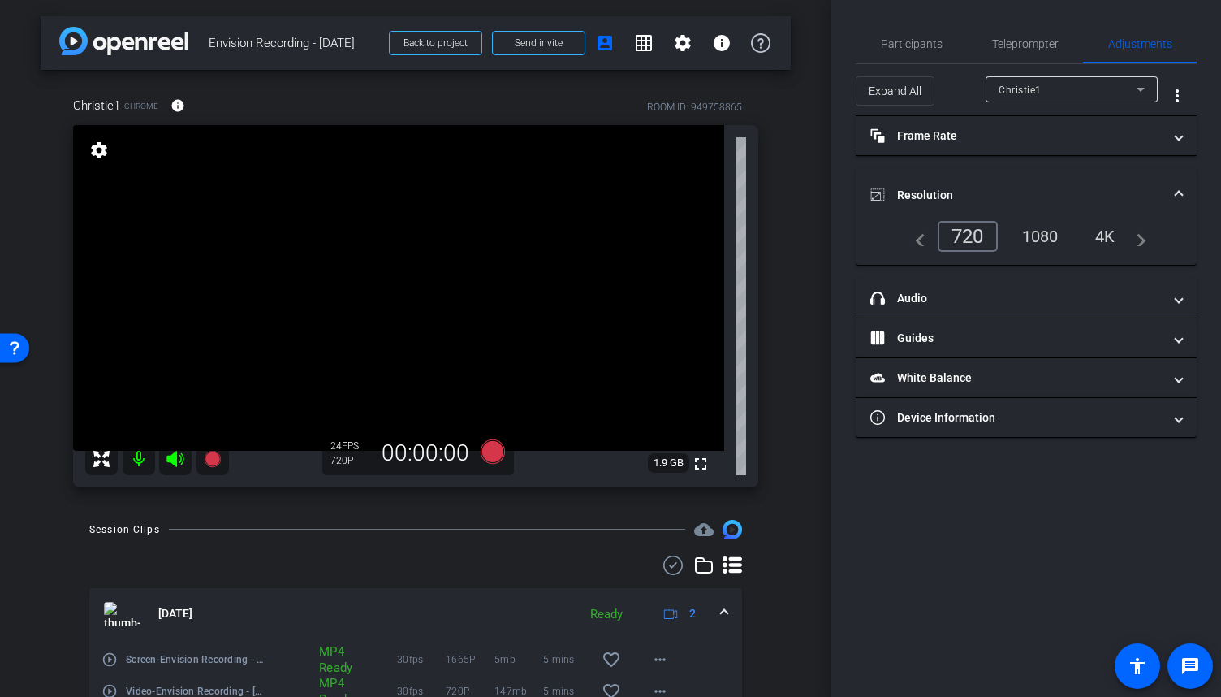
click at [1180, 188] on span at bounding box center [1179, 195] width 6 height 17
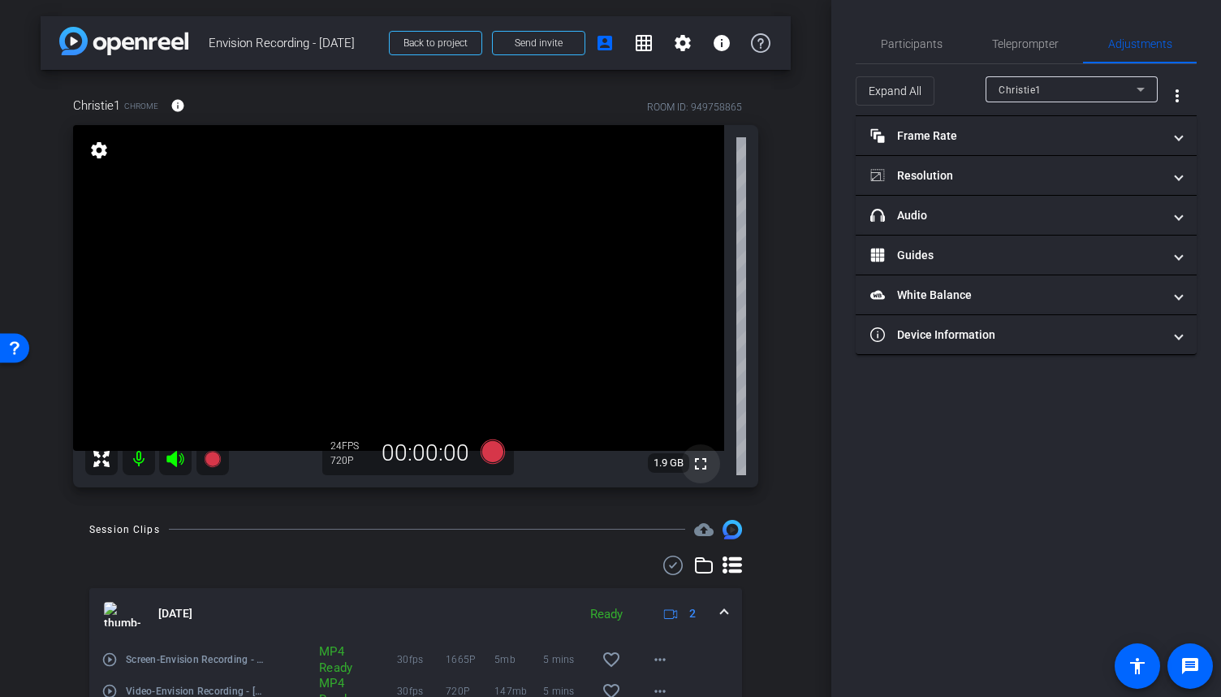
click at [692, 462] on mat-icon "fullscreen" at bounding box center [700, 463] width 19 height 19
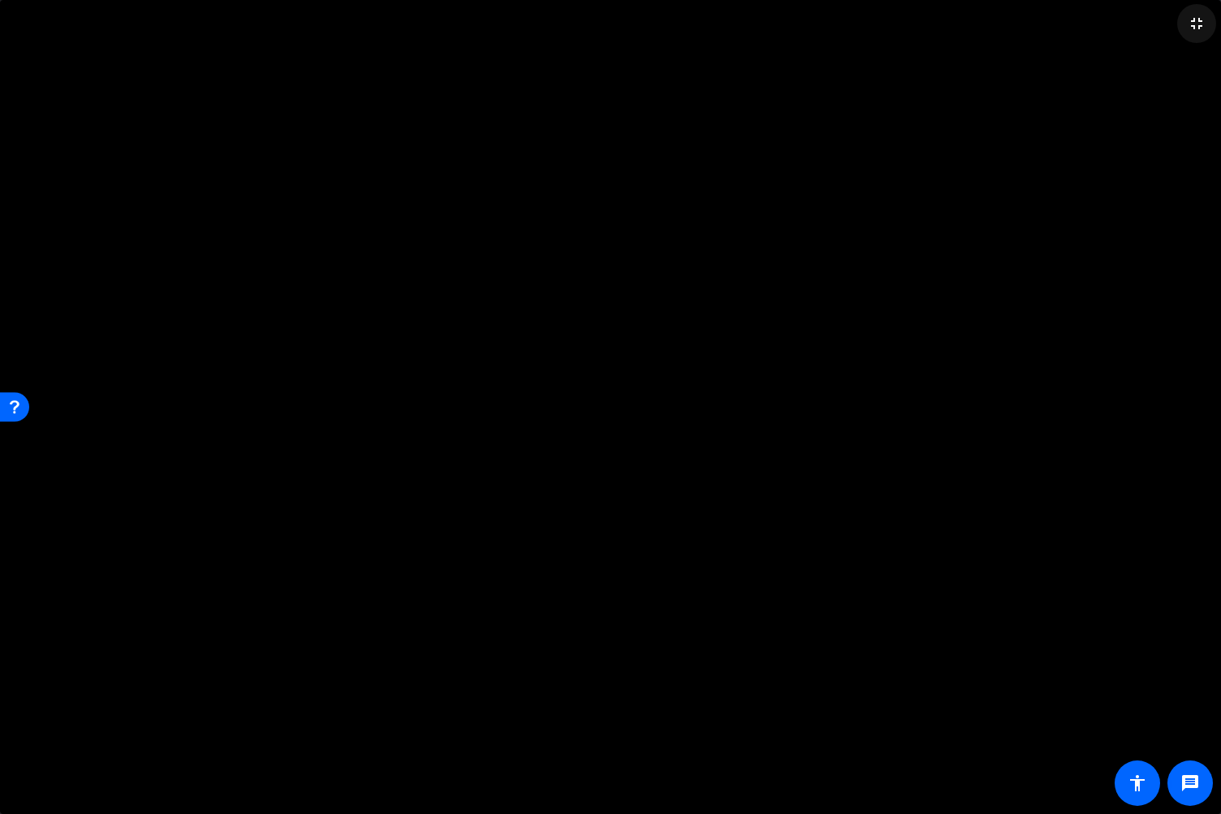
click at [1193, 28] on mat-icon "fullscreen_exit" at bounding box center [1196, 23] width 19 height 19
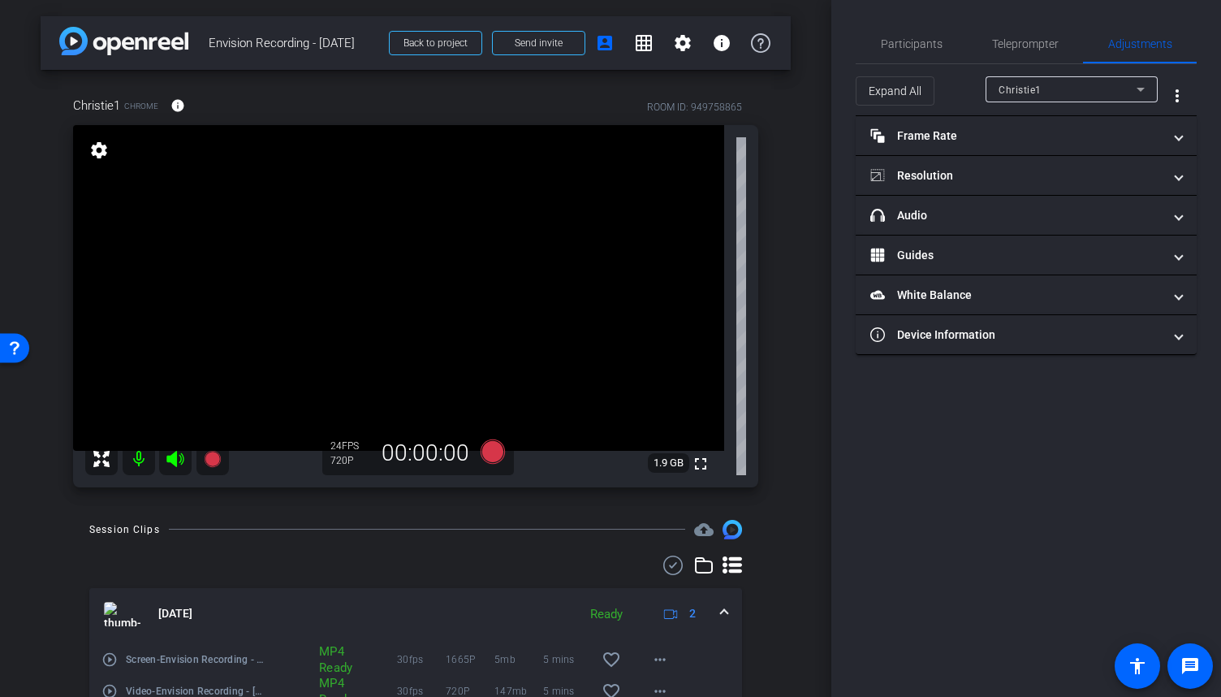
click at [102, 152] on mat-icon "settings" at bounding box center [99, 149] width 23 height 19
click at [97, 162] on div "settings" at bounding box center [99, 151] width 28 height 28
click at [98, 156] on mat-icon "settings" at bounding box center [99, 149] width 23 height 19
click at [796, 279] on div "arrow_back Envision Recording - [DATE] Back to project Send invite account_box …" at bounding box center [415, 348] width 831 height 697
click at [1043, 47] on span "Teleprompter" at bounding box center [1025, 43] width 67 height 11
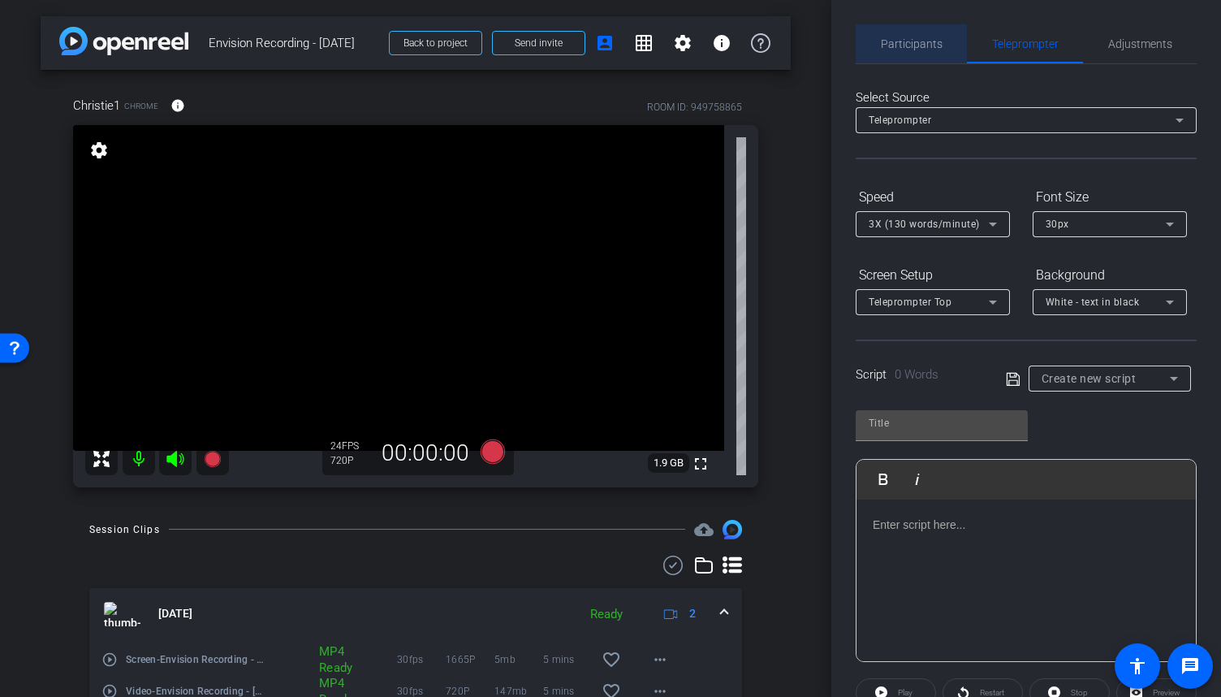
click at [947, 44] on div "Participants" at bounding box center [911, 43] width 111 height 39
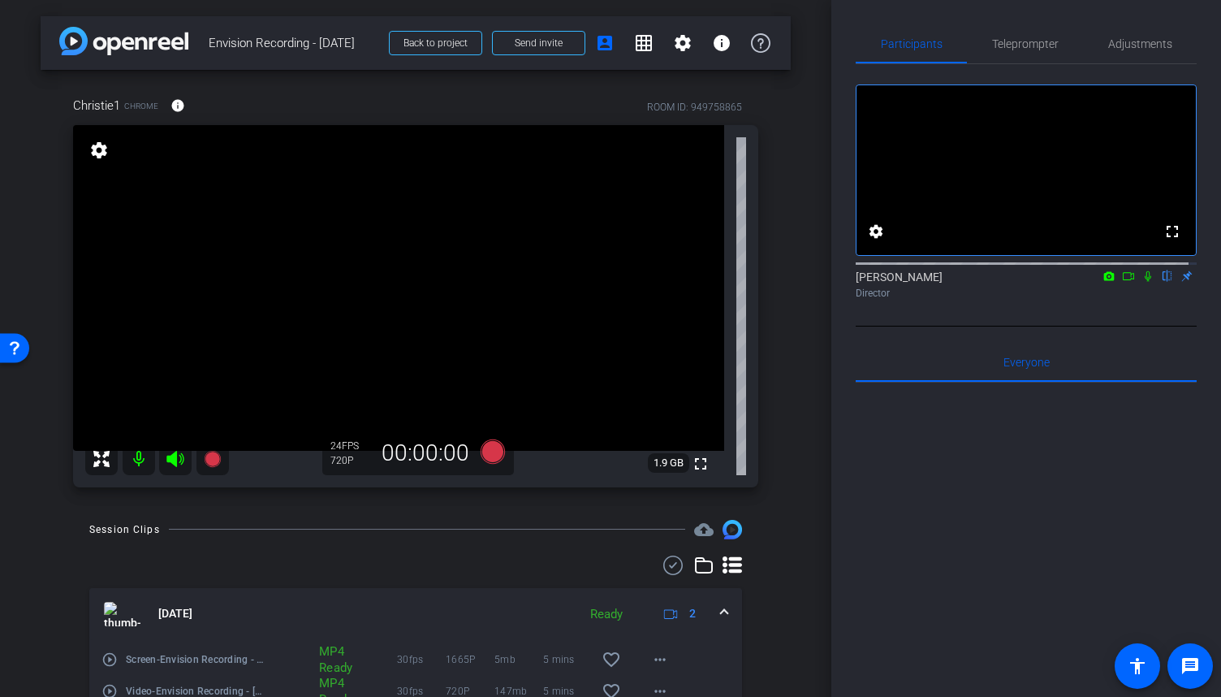
click at [1104, 280] on icon at bounding box center [1109, 275] width 11 height 9
click at [1156, 324] on div at bounding box center [610, 348] width 1221 height 697
click at [1102, 282] on icon at bounding box center [1108, 275] width 13 height 11
click at [1068, 316] on span "Surface Camera Front (045e:0990)" at bounding box center [1016, 313] width 162 height 11
click at [1158, 283] on mat-icon "flip" at bounding box center [1167, 275] width 19 height 15
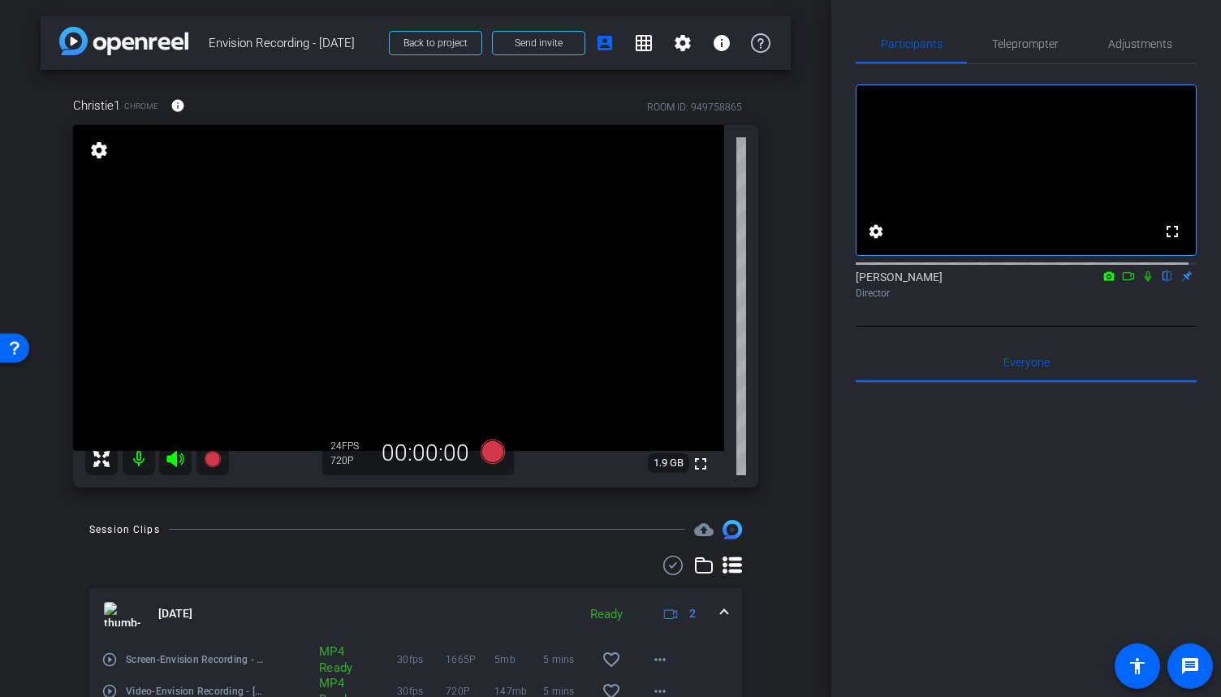
click at [1158, 283] on mat-icon "flip" at bounding box center [1167, 275] width 19 height 15
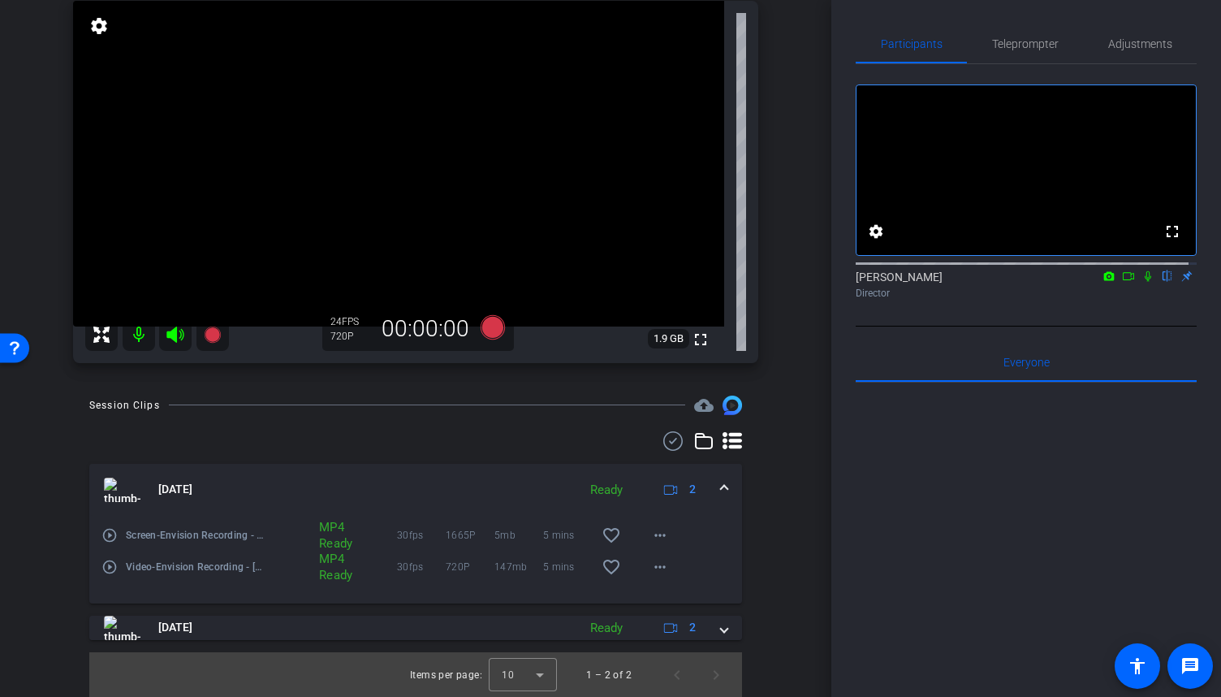
scroll to position [125, 0]
click at [1133, 49] on span "Adjustments" at bounding box center [1140, 43] width 64 height 11
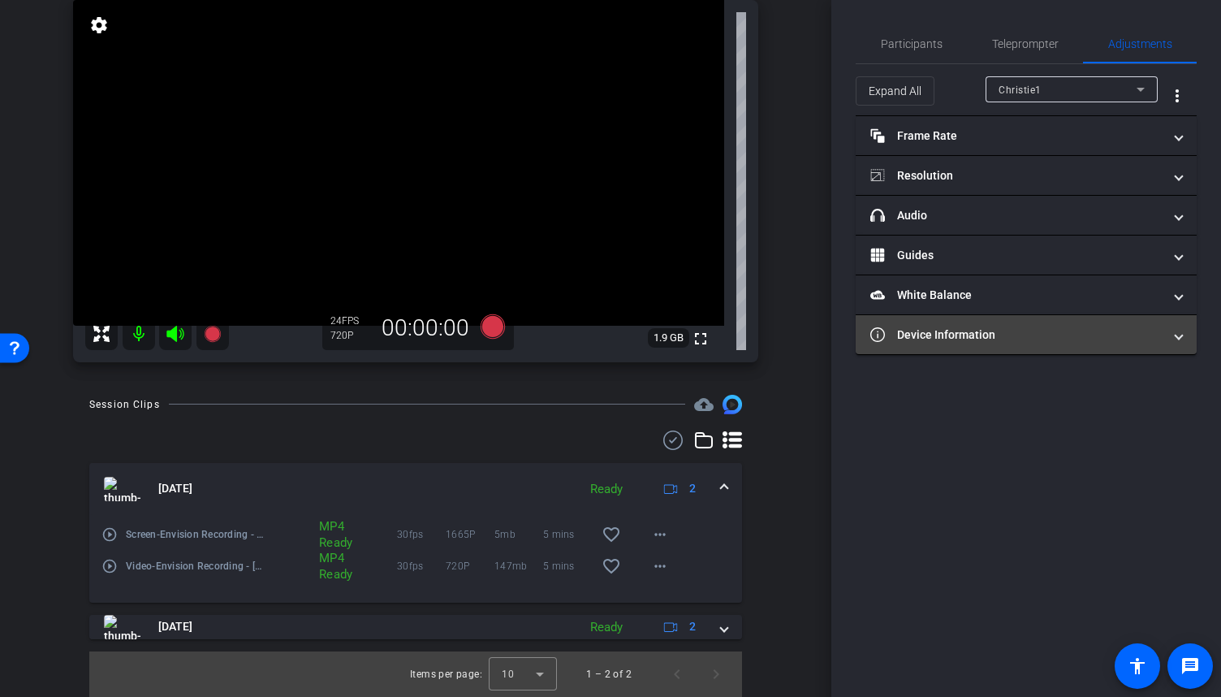
click at [1179, 335] on span at bounding box center [1179, 334] width 6 height 17
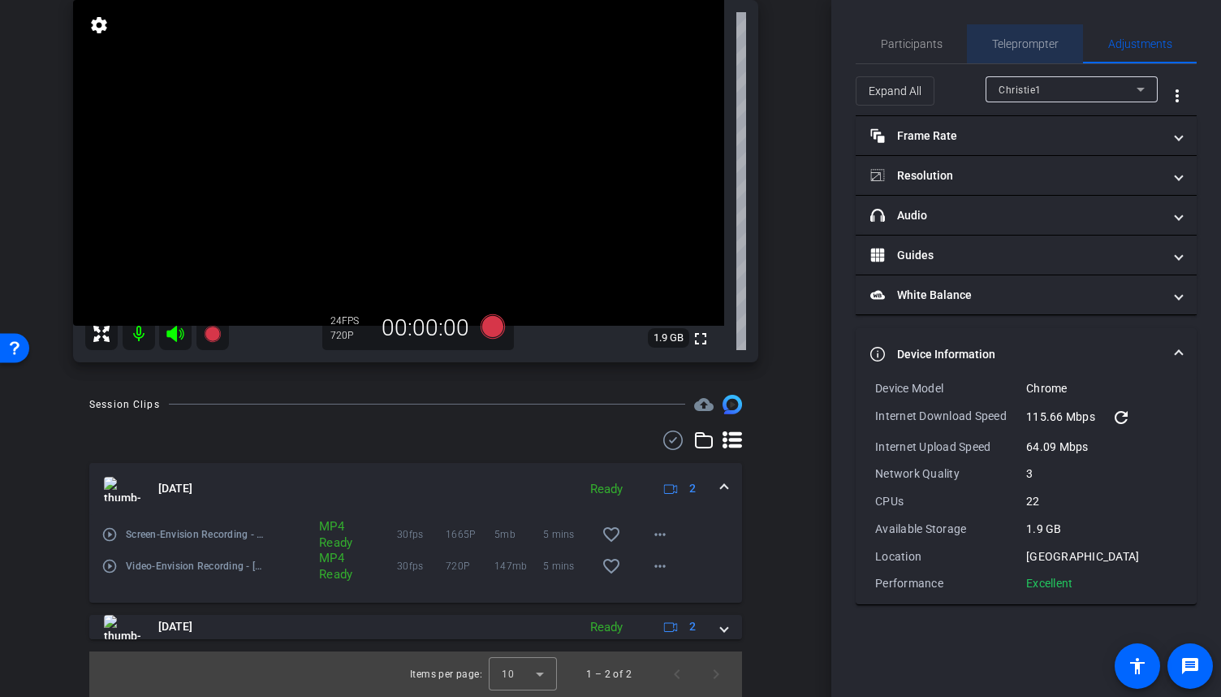
click at [1041, 45] on span "Teleprompter" at bounding box center [1025, 43] width 67 height 11
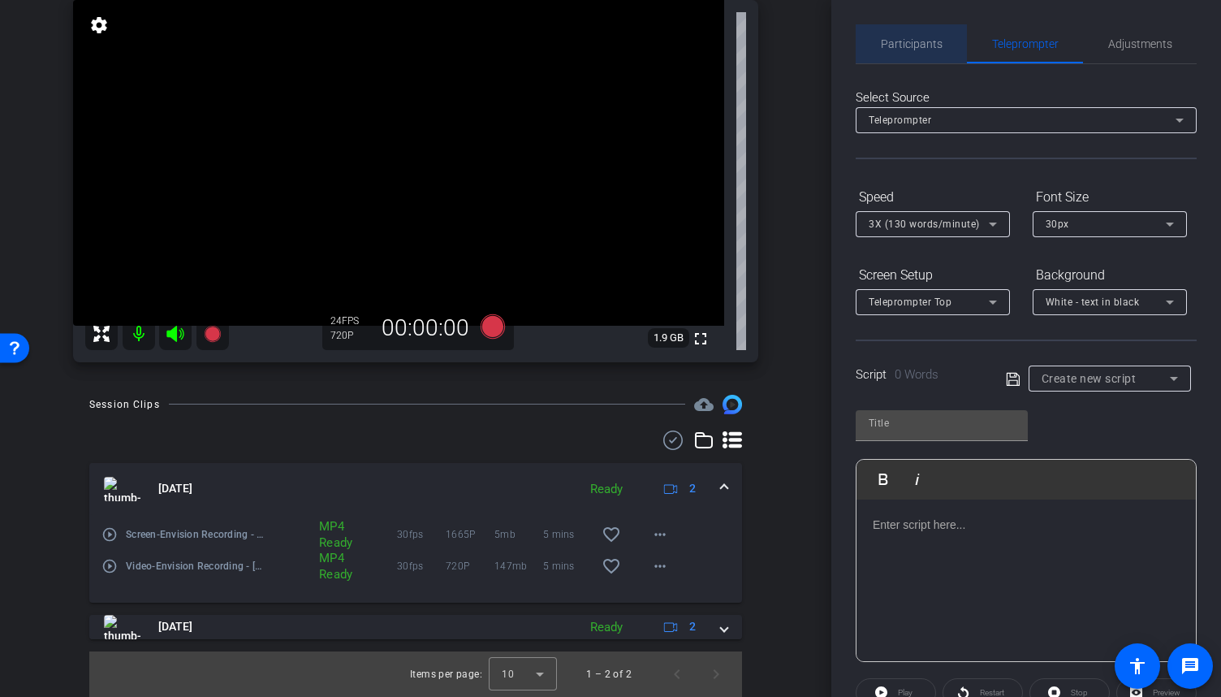
click at [921, 43] on span "Participants" at bounding box center [912, 43] width 62 height 11
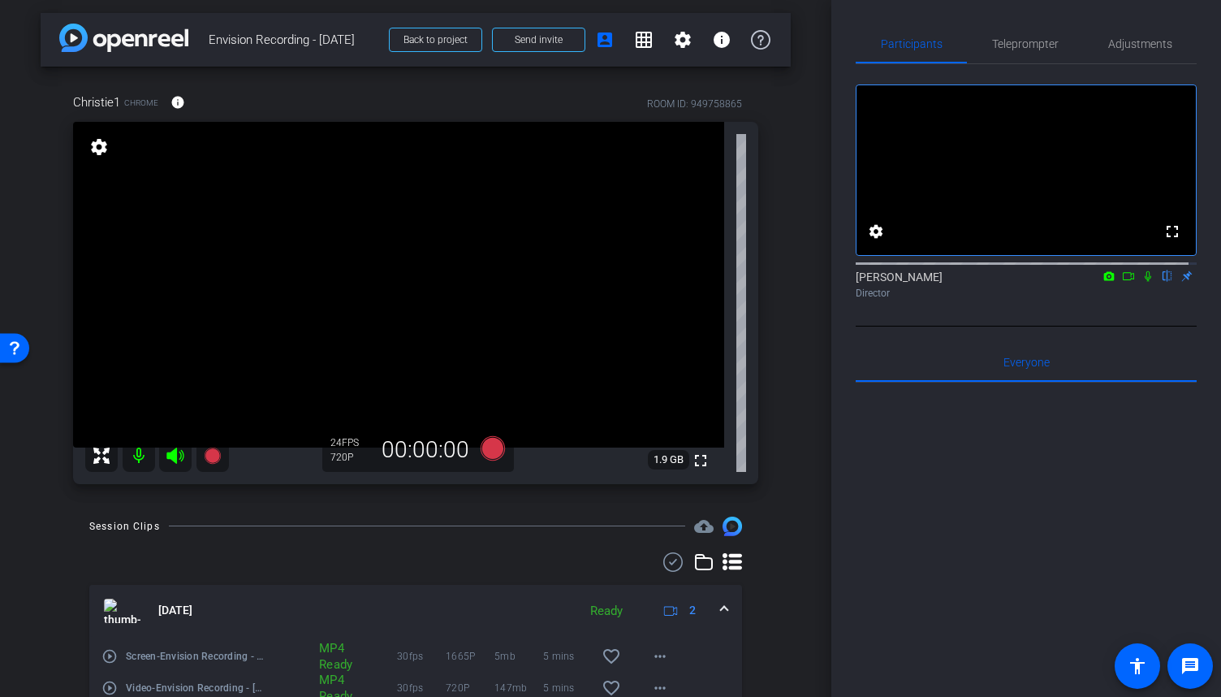
scroll to position [0, 0]
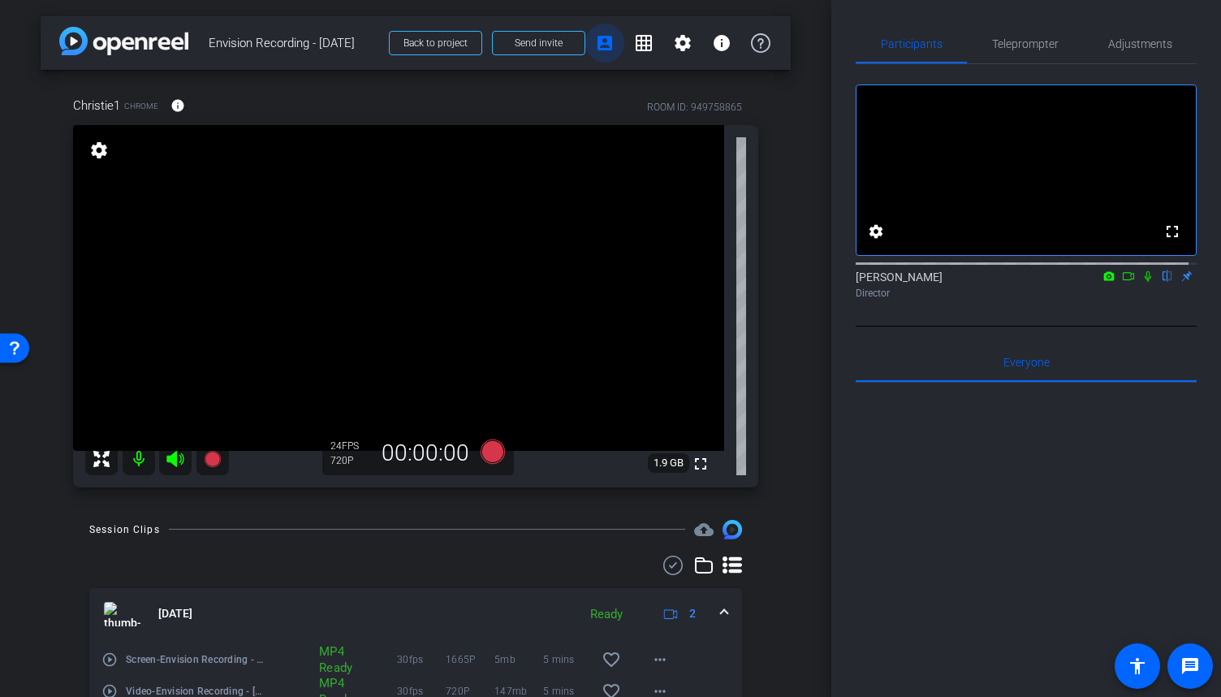
click at [602, 45] on mat-icon "account_box" at bounding box center [604, 42] width 19 height 19
click at [634, 43] on mat-icon "grid_on" at bounding box center [643, 42] width 19 height 19
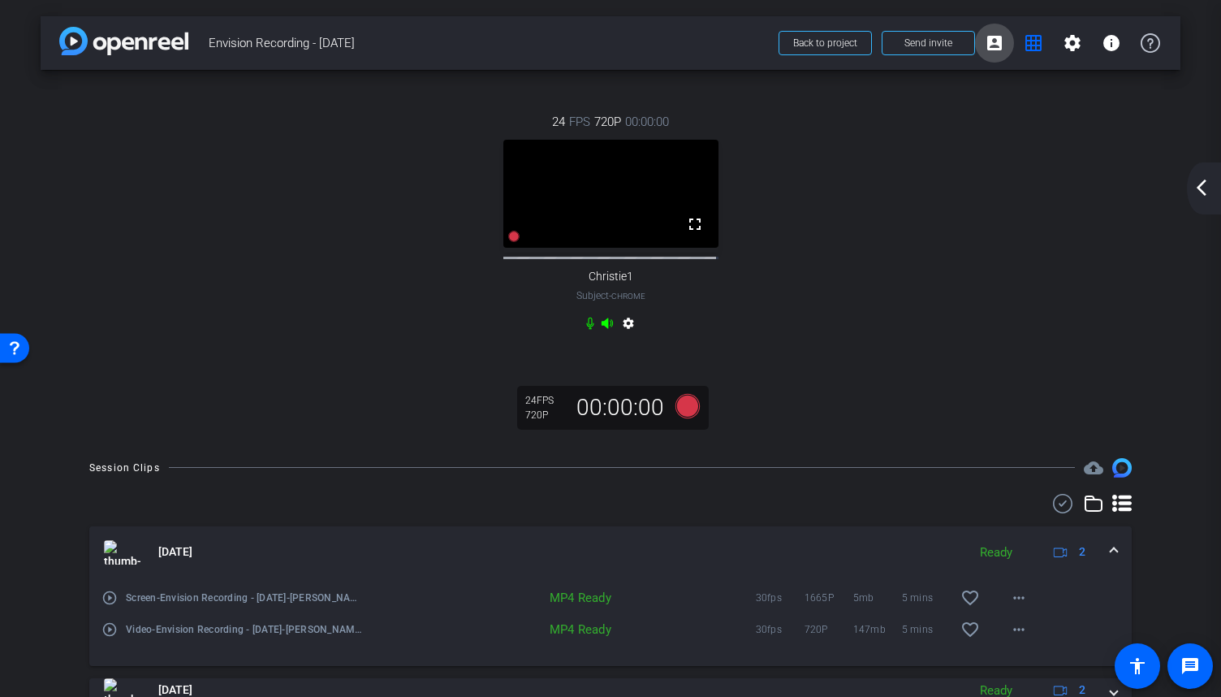
click at [986, 44] on mat-icon "account_box" at bounding box center [994, 42] width 19 height 19
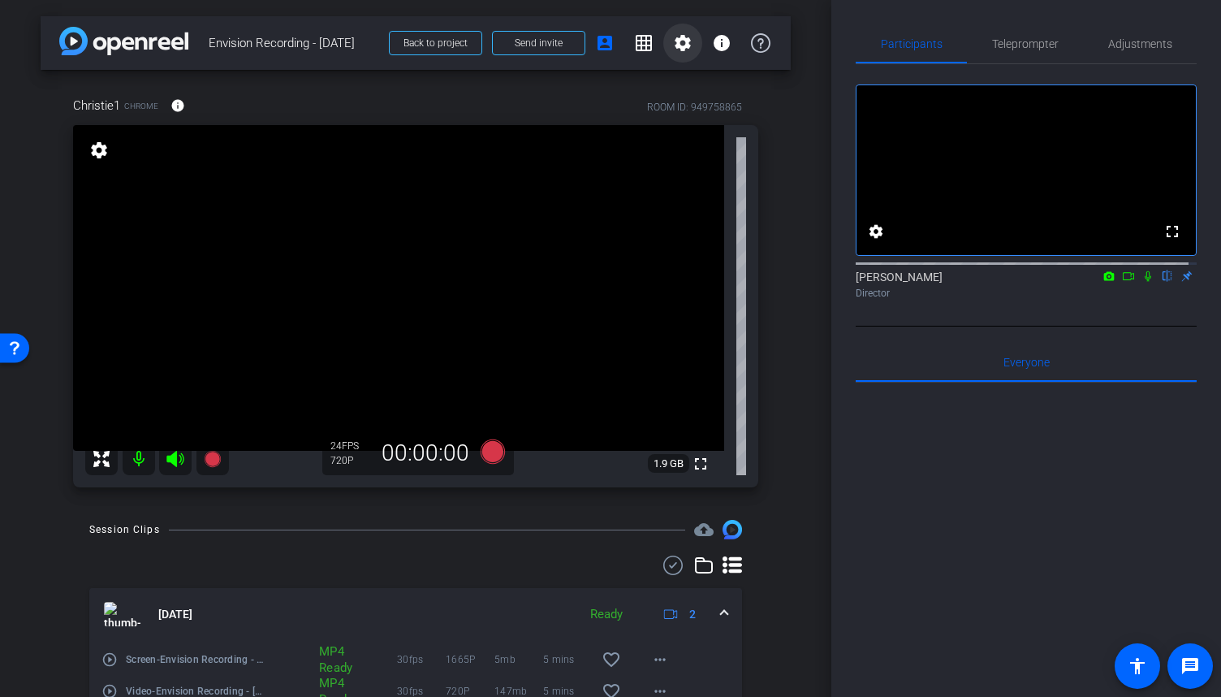
click at [685, 45] on span at bounding box center [682, 43] width 39 height 39
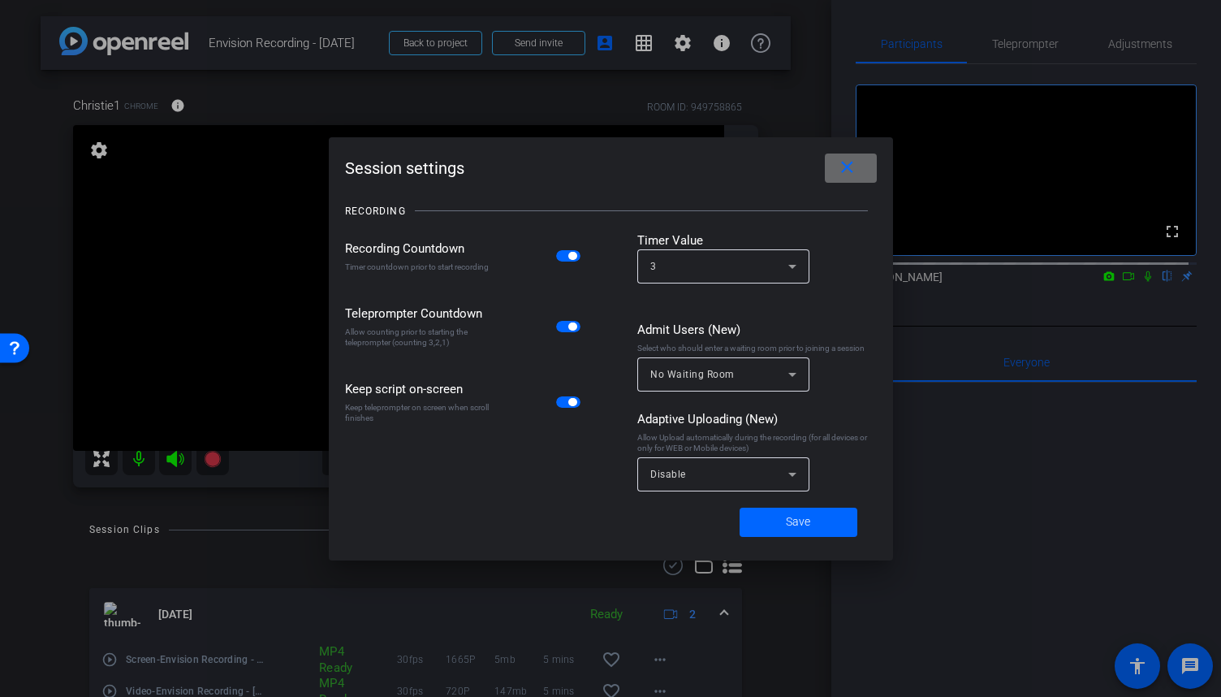
click at [864, 168] on span at bounding box center [851, 168] width 52 height 39
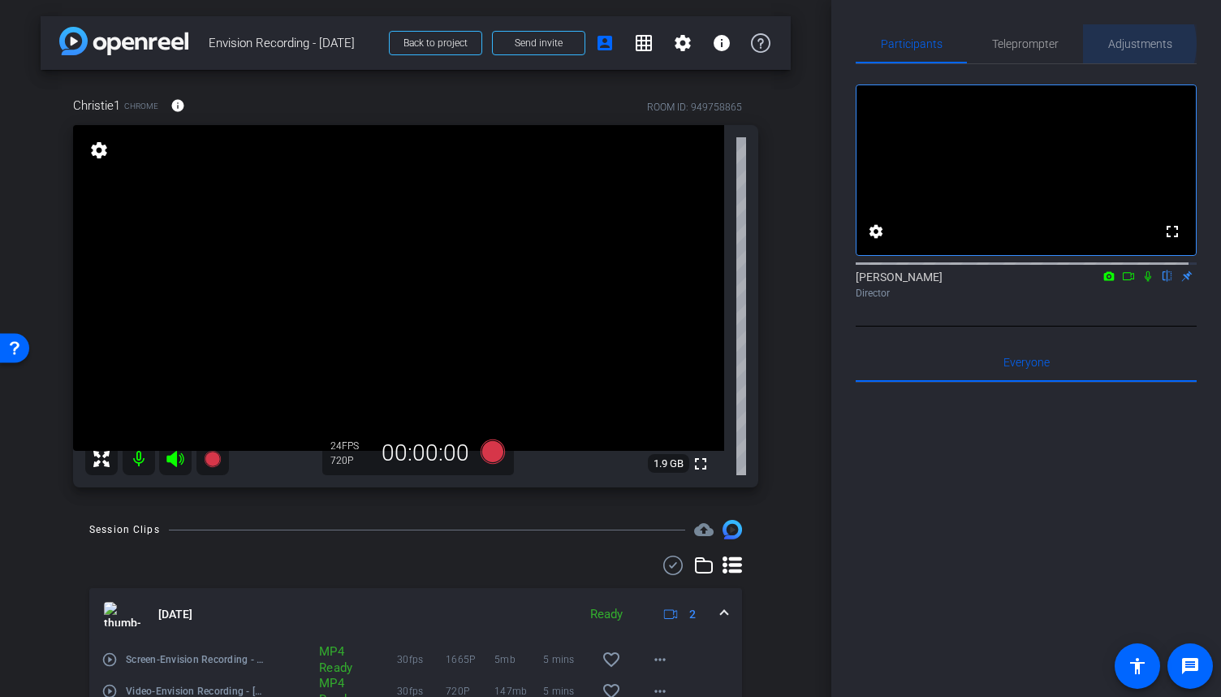
click at [1115, 44] on span "Adjustments" at bounding box center [1140, 43] width 64 height 11
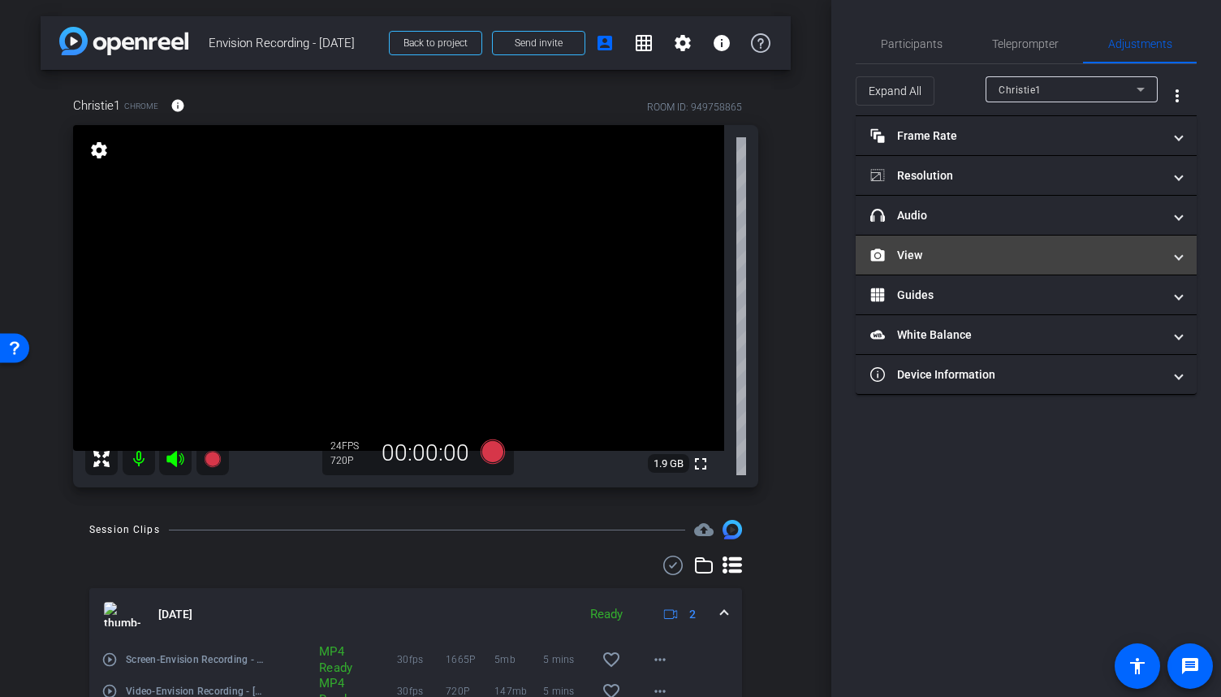
click at [1176, 265] on mat-expansion-panel-header "View" at bounding box center [1026, 254] width 341 height 39
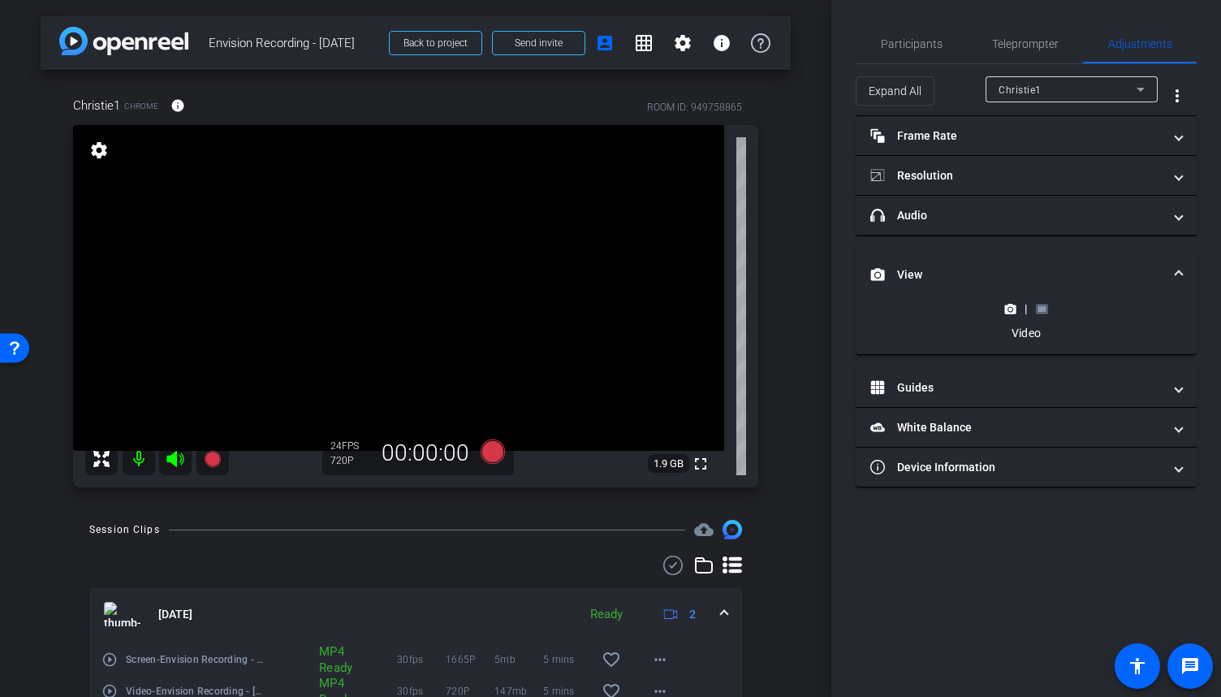
click at [1043, 305] on rect at bounding box center [1042, 308] width 9 height 6
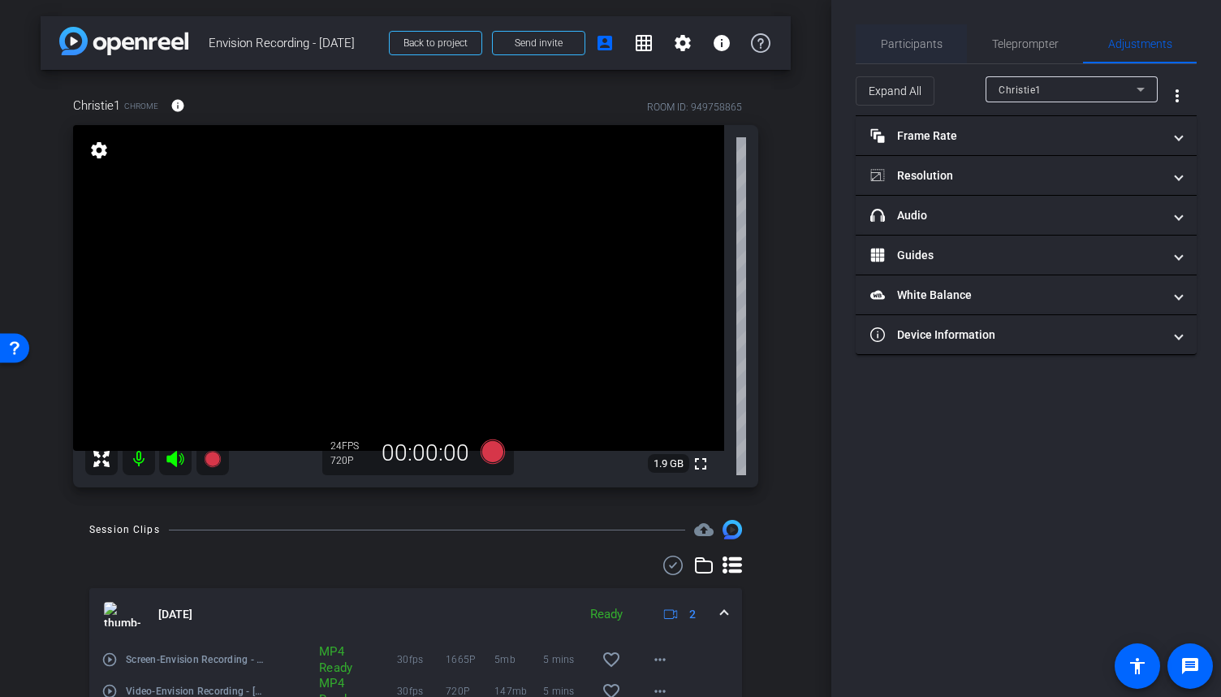
click at [916, 45] on span "Participants" at bounding box center [912, 43] width 62 height 11
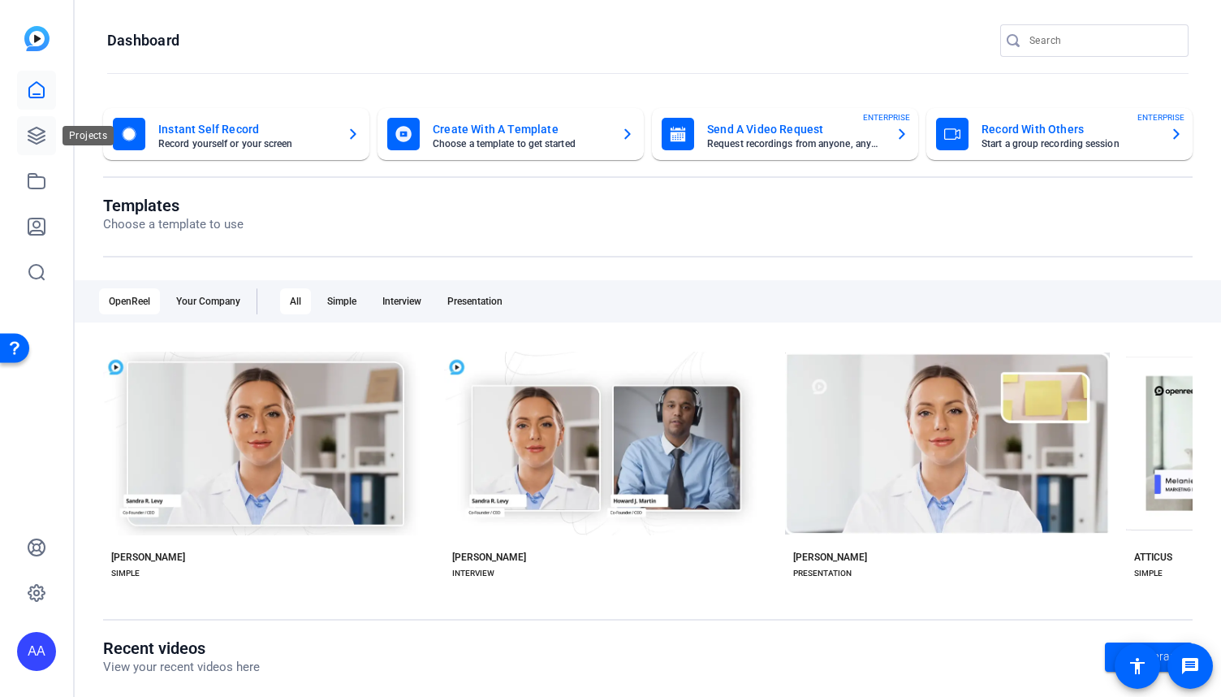
click at [37, 140] on icon at bounding box center [36, 135] width 19 height 19
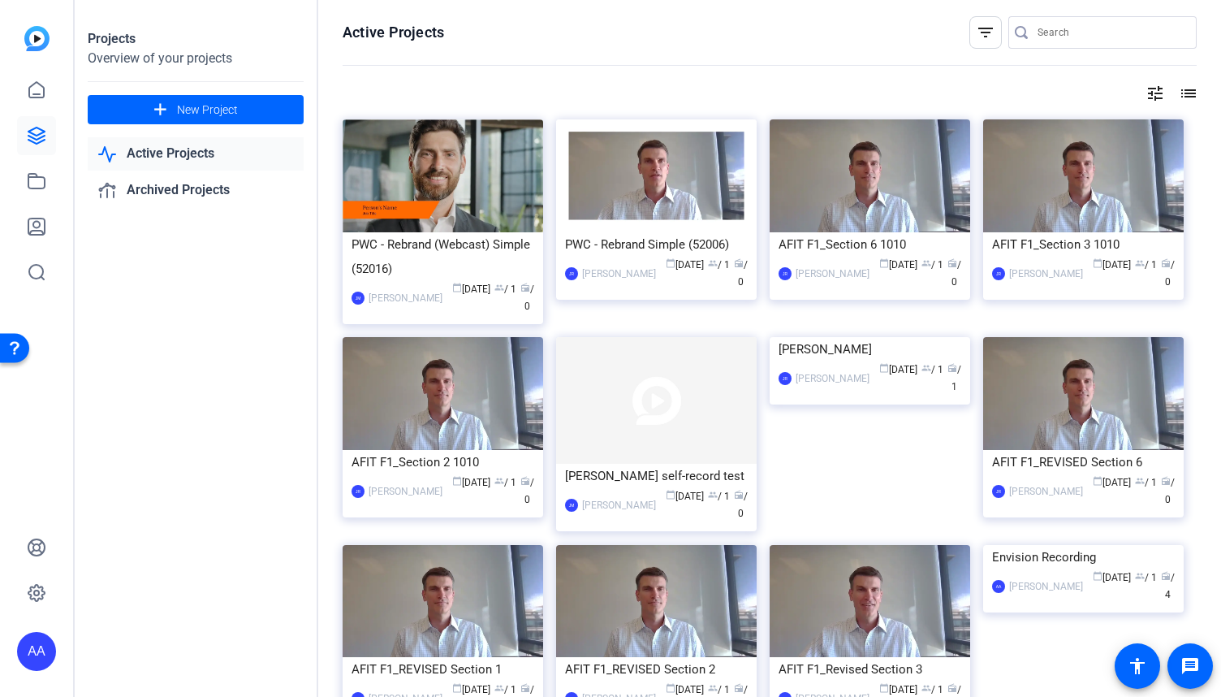
click at [984, 32] on mat-icon "filter_list" at bounding box center [985, 32] width 19 height 19
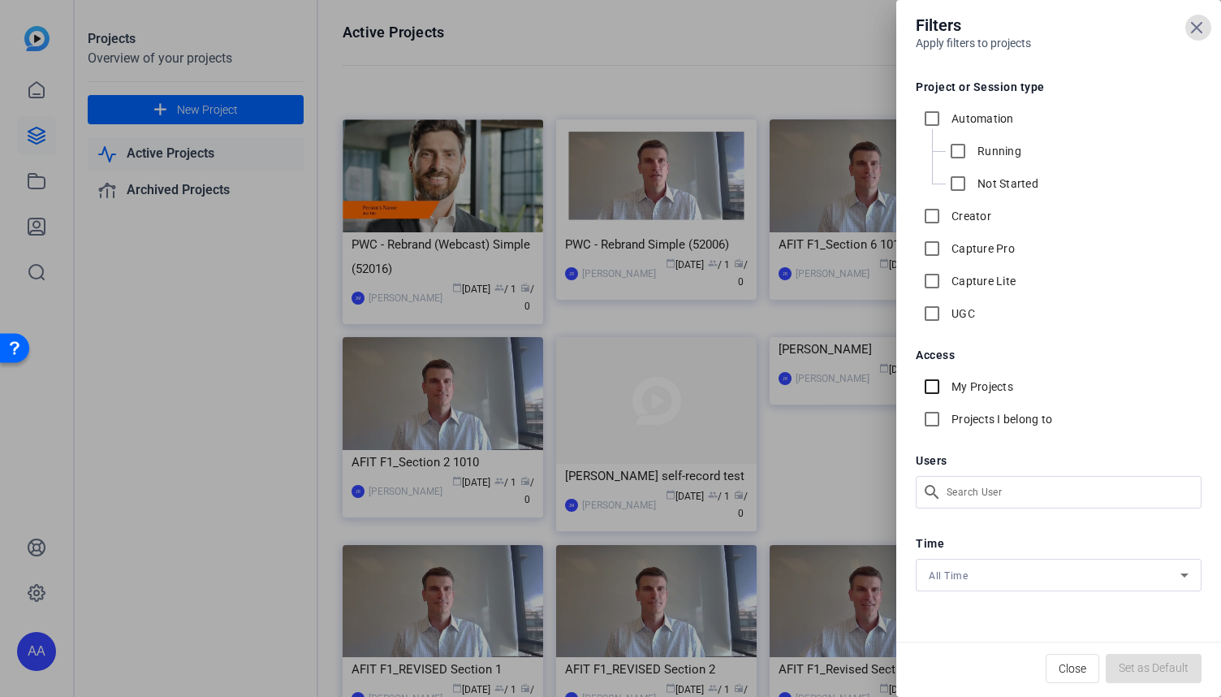
click at [947, 381] on input "My Projects" at bounding box center [932, 386] width 32 height 32
checkbox input "true"
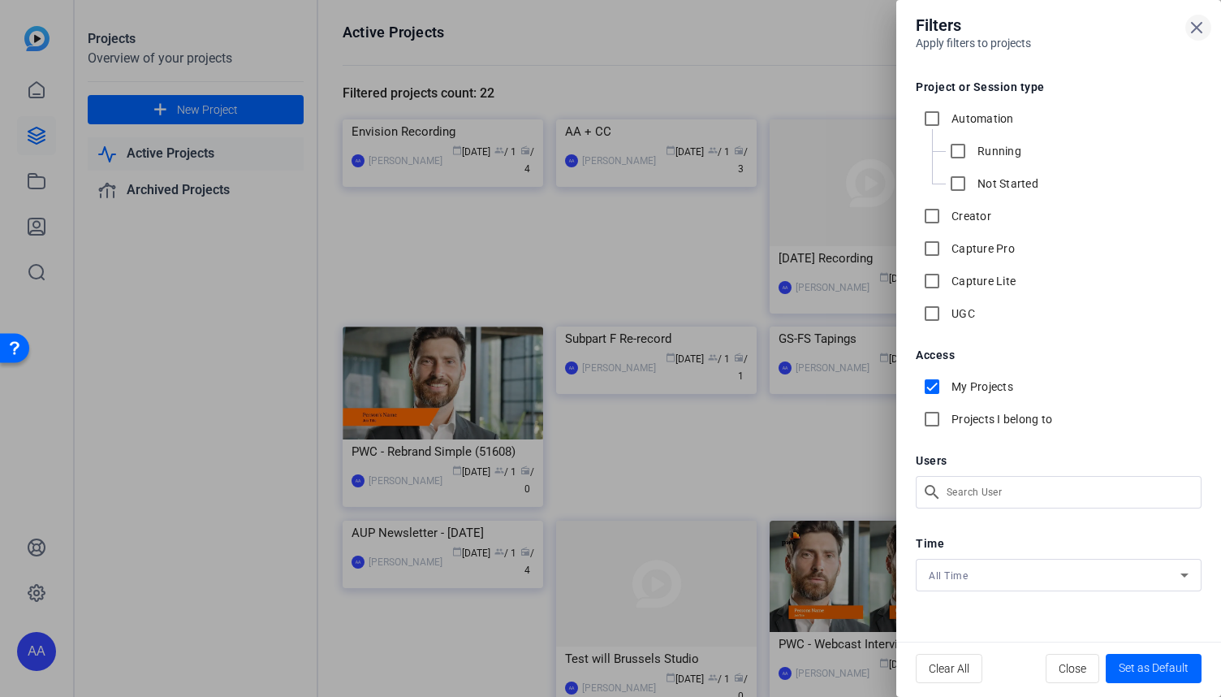
click at [1206, 22] on span at bounding box center [1198, 27] width 39 height 39
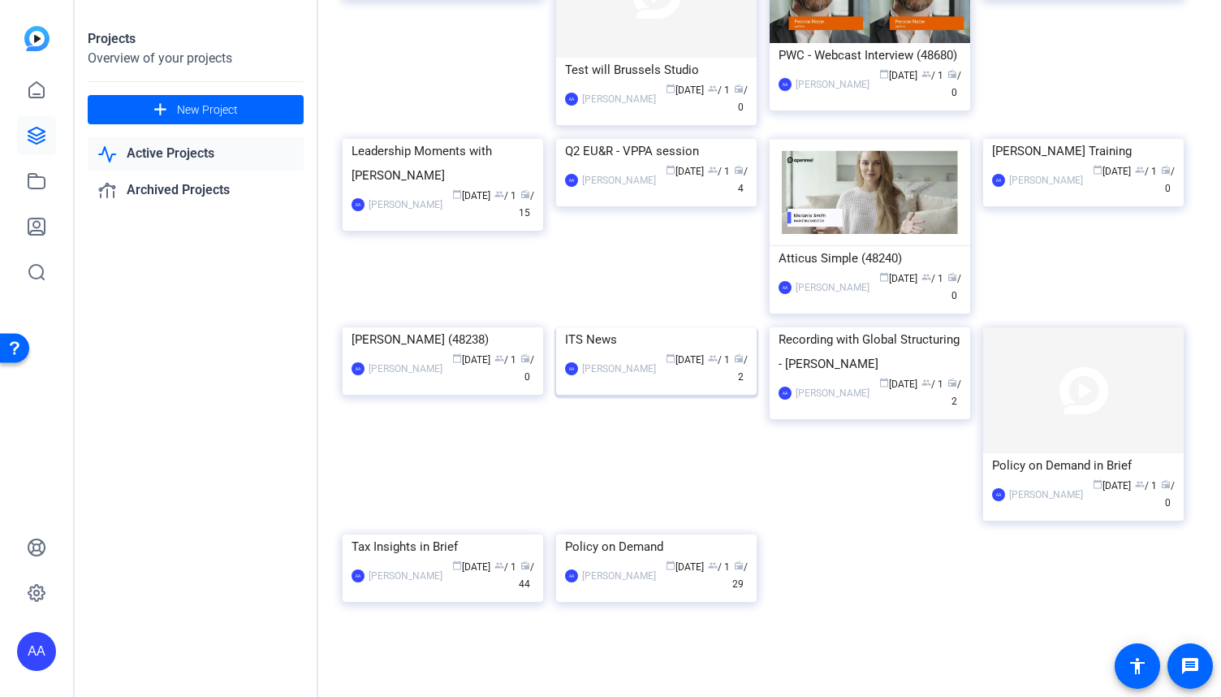
scroll to position [716, 0]
click at [645, 548] on div "Policy on Demand" at bounding box center [656, 546] width 183 height 24
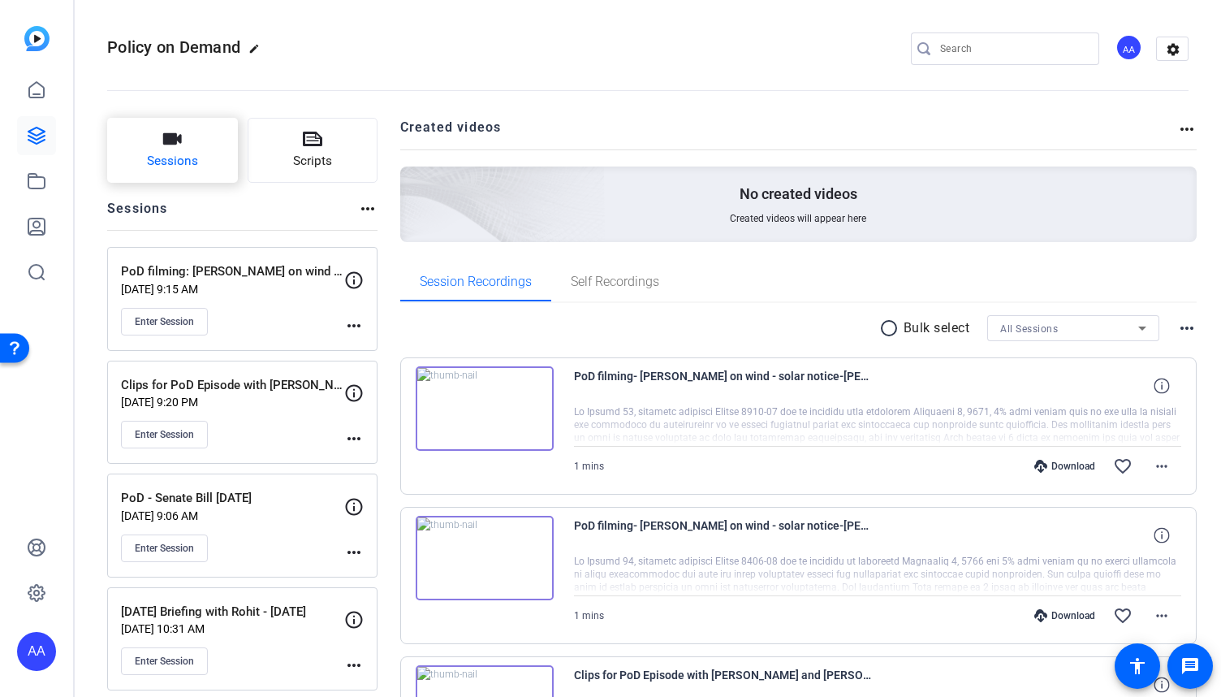
click at [175, 159] on span "Sessions" at bounding box center [172, 161] width 51 height 19
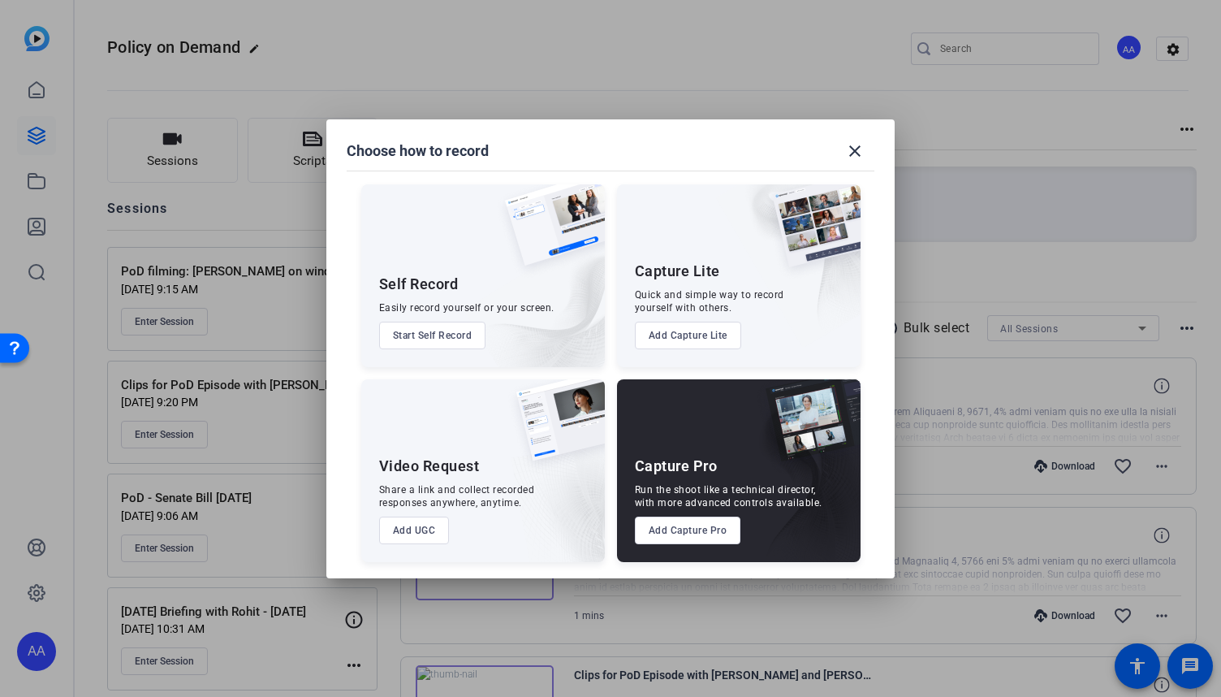
click at [726, 530] on button "Add Capture Pro" at bounding box center [688, 530] width 106 height 28
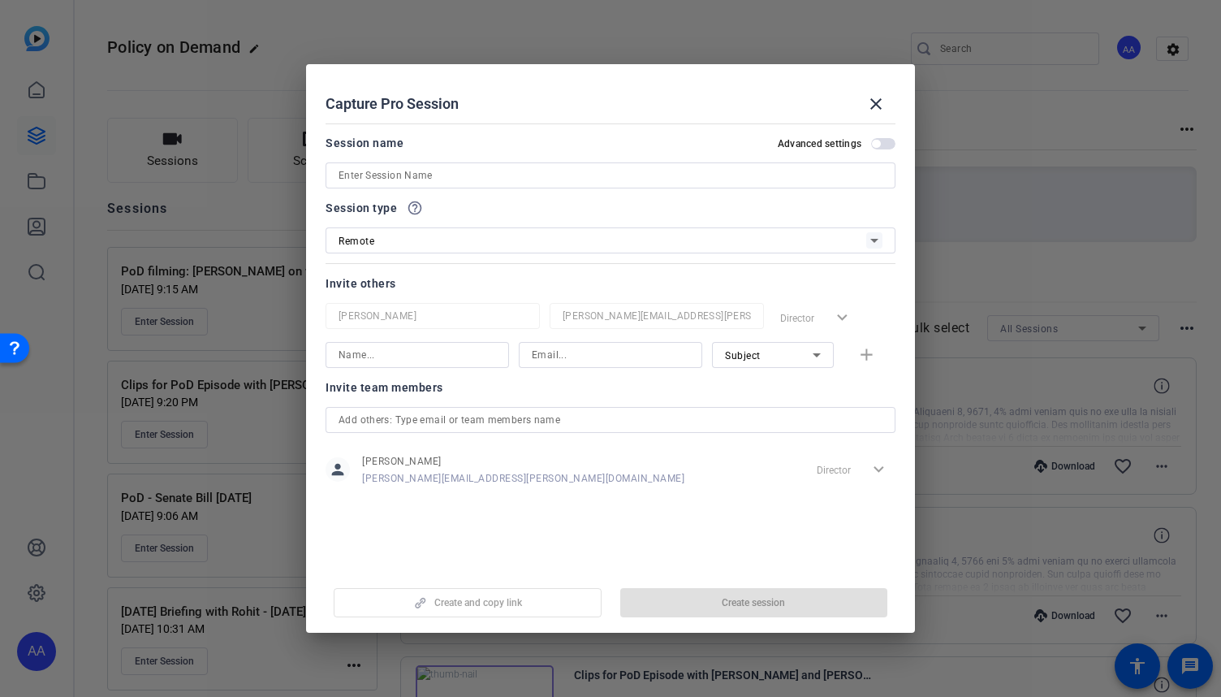
click at [539, 174] on input at bounding box center [611, 175] width 544 height 19
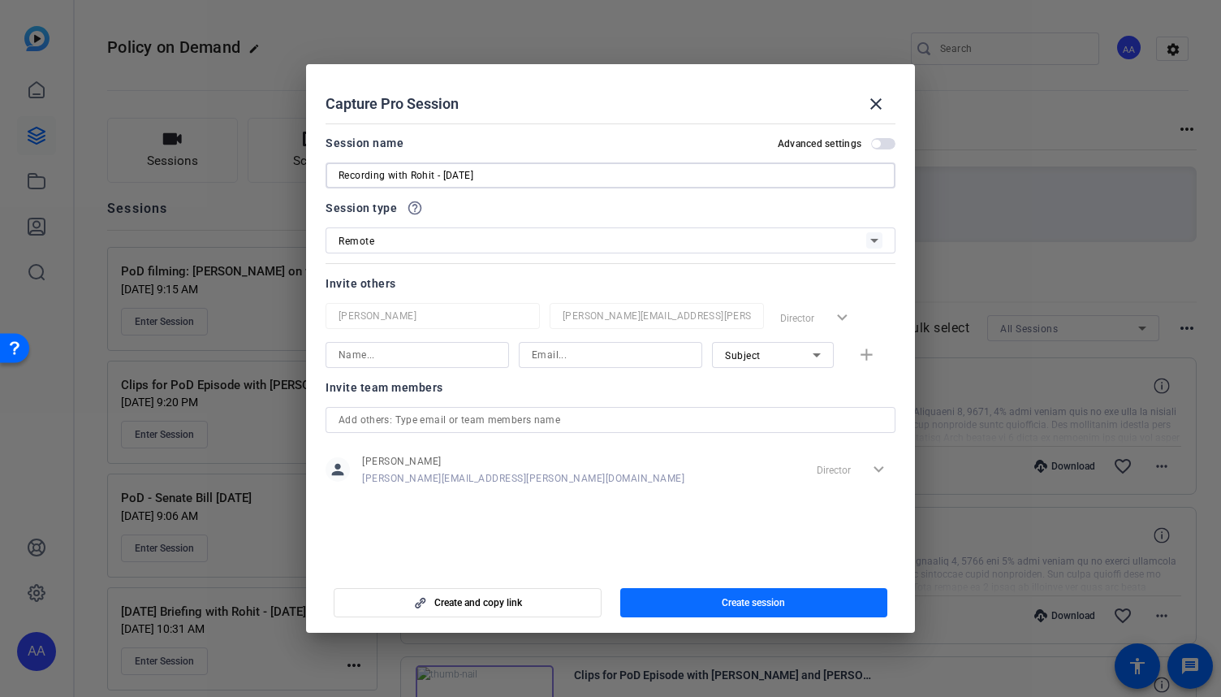
type input "Recording with Rohit - 11/5/25"
click at [778, 602] on span "Create session" at bounding box center [753, 602] width 63 height 13
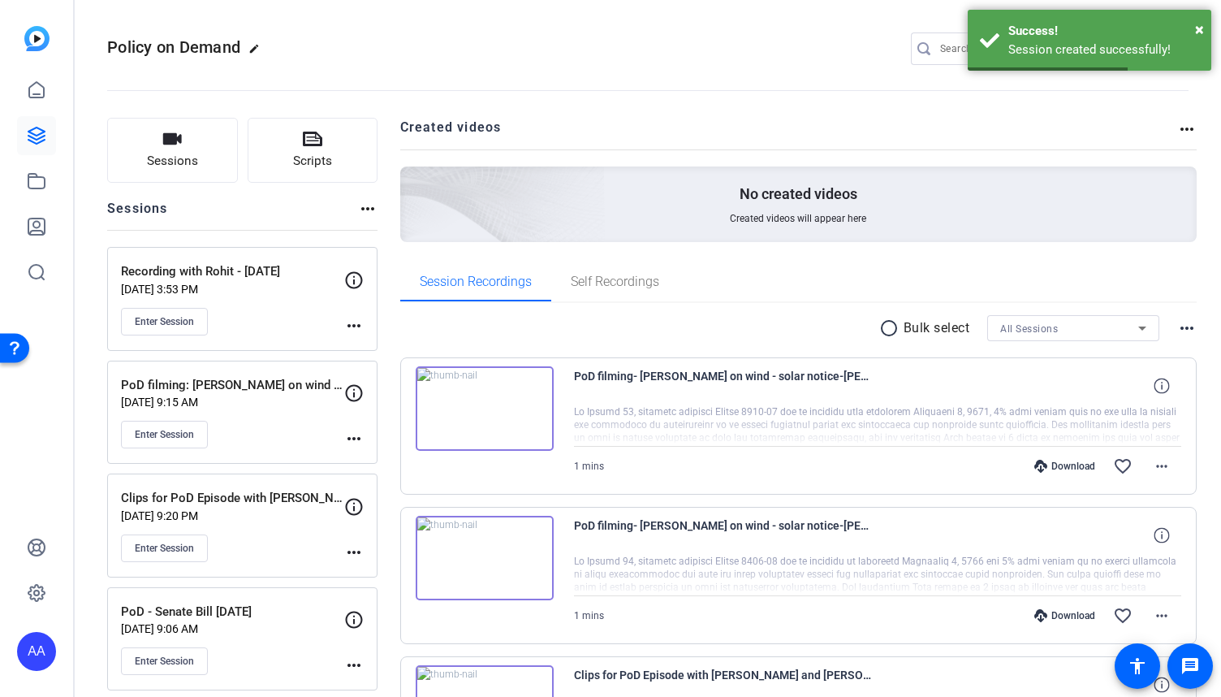
click at [346, 326] on mat-icon "more_horiz" at bounding box center [353, 325] width 19 height 19
click at [386, 343] on span "Edit Session" at bounding box center [394, 348] width 74 height 19
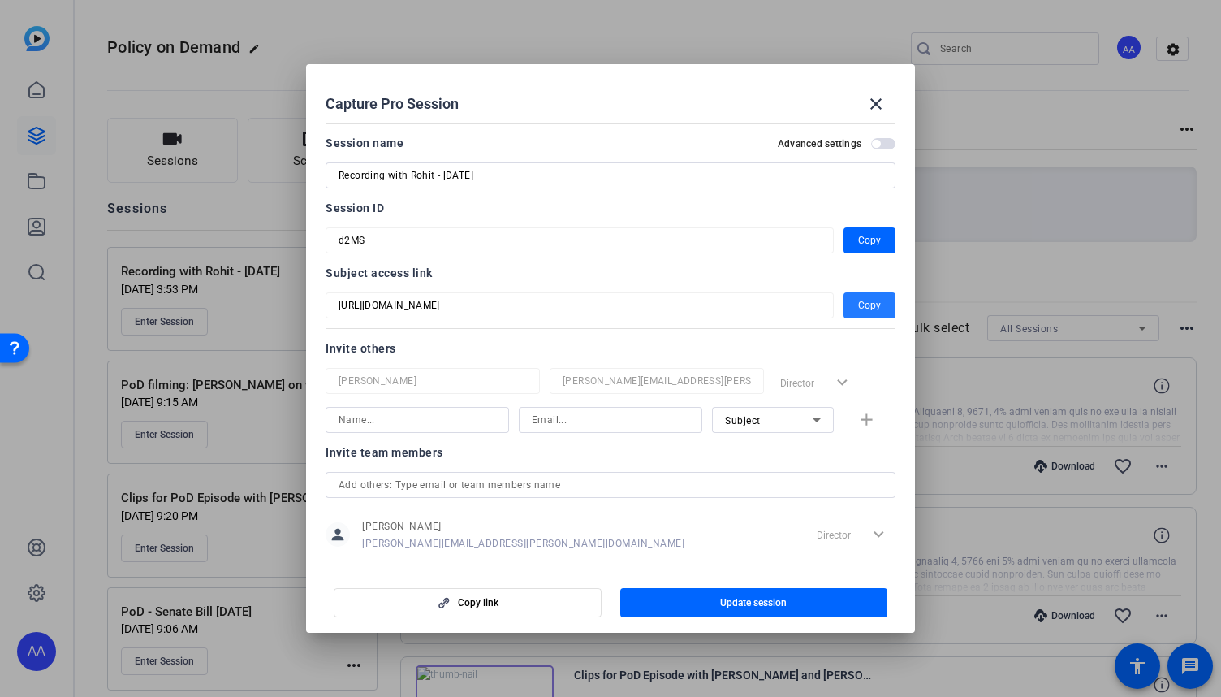
click at [858, 303] on span "Copy" at bounding box center [869, 305] width 23 height 19
click at [883, 94] on mat-icon "close" at bounding box center [875, 103] width 19 height 19
